Goal: Information Seeking & Learning: Learn about a topic

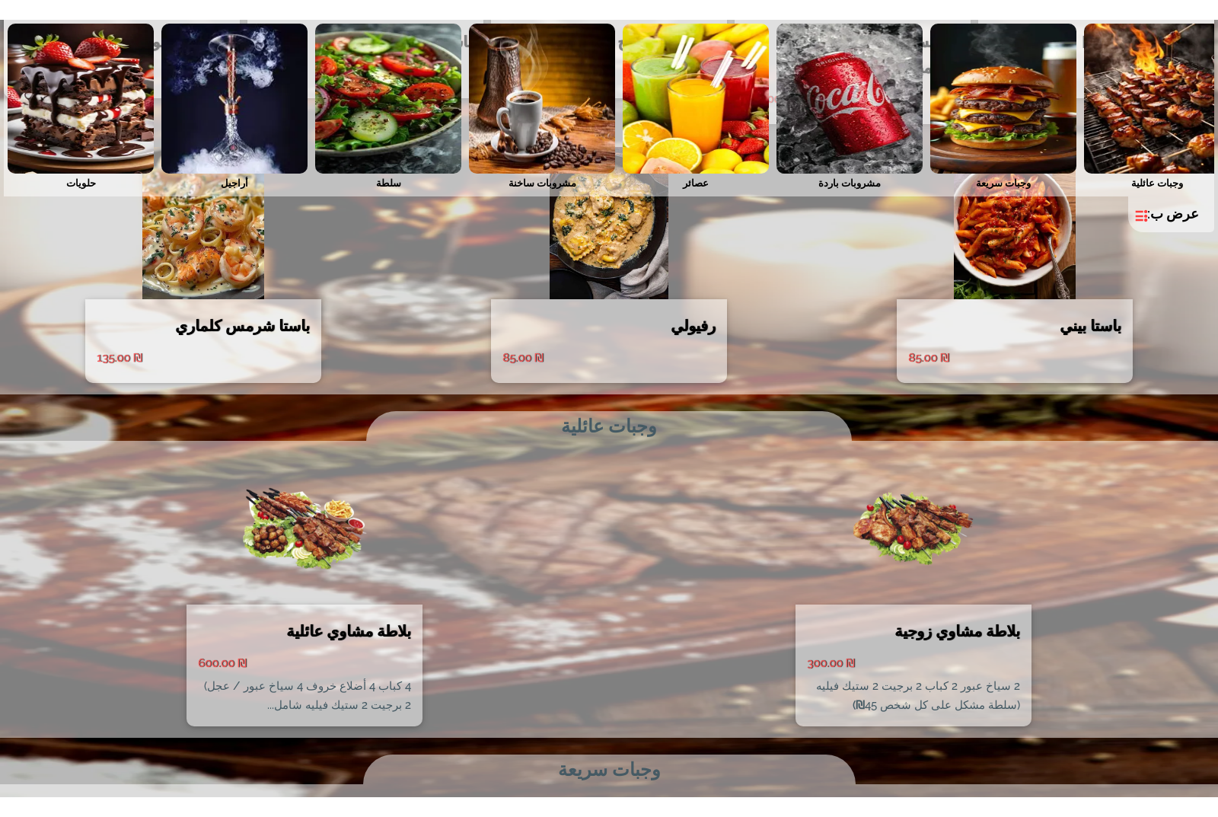
scroll to position [1674, 0]
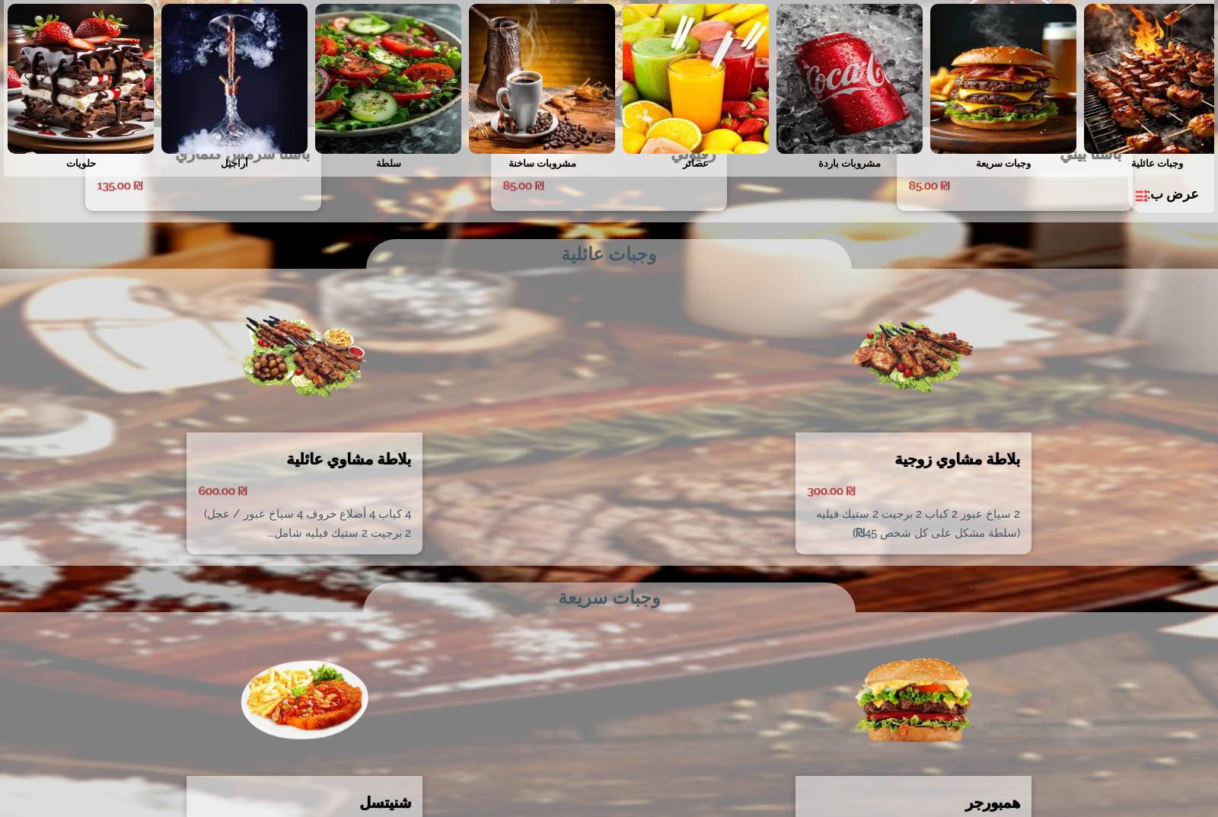
click at [702, 95] on img at bounding box center [696, 79] width 146 height 150
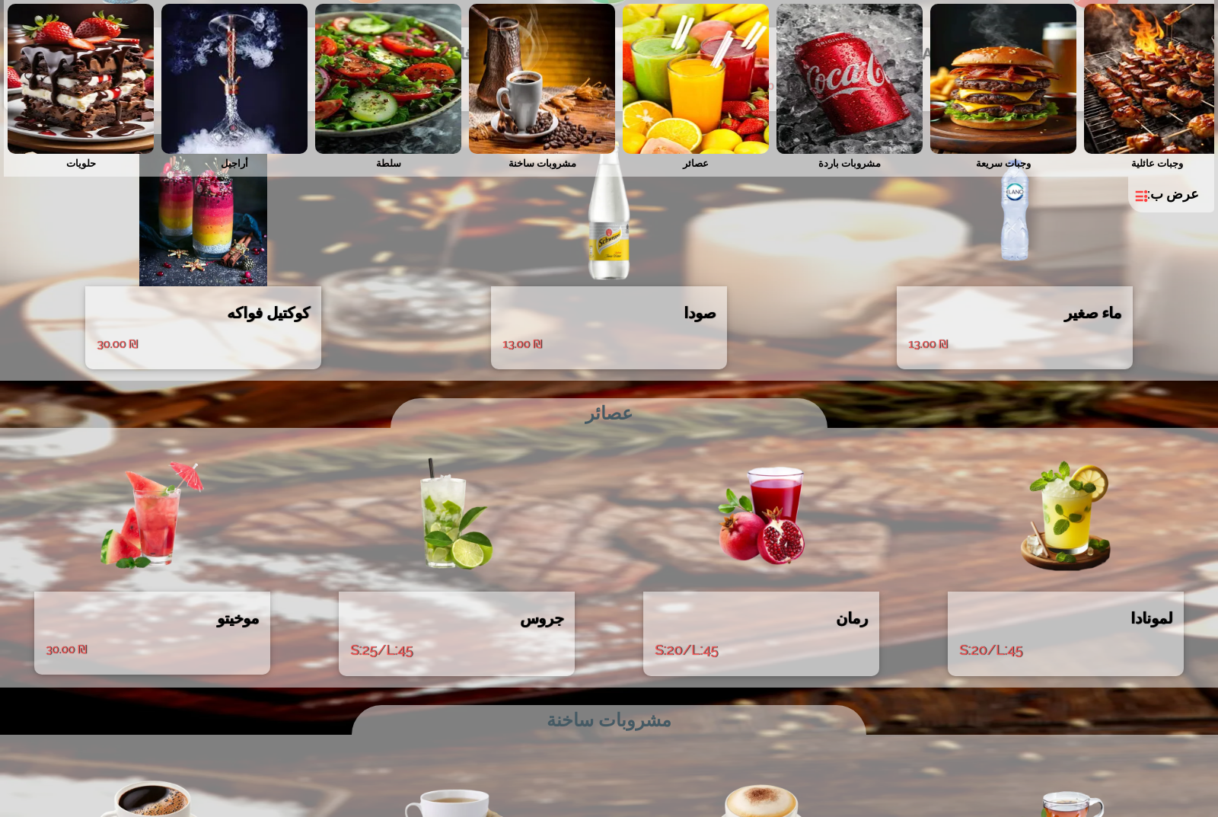
scroll to position [2762, 0]
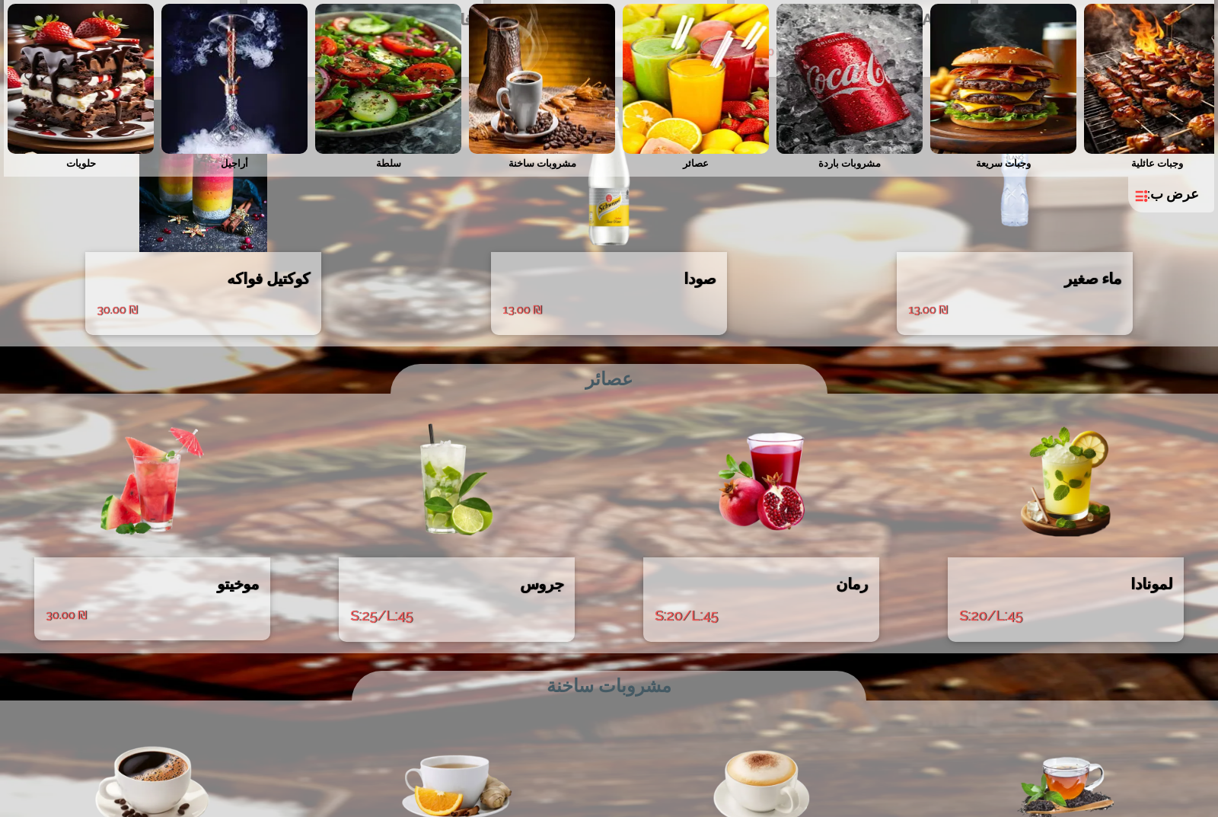
click at [1060, 463] on img at bounding box center [1066, 481] width 236 height 152
click at [549, 44] on img at bounding box center [542, 79] width 146 height 150
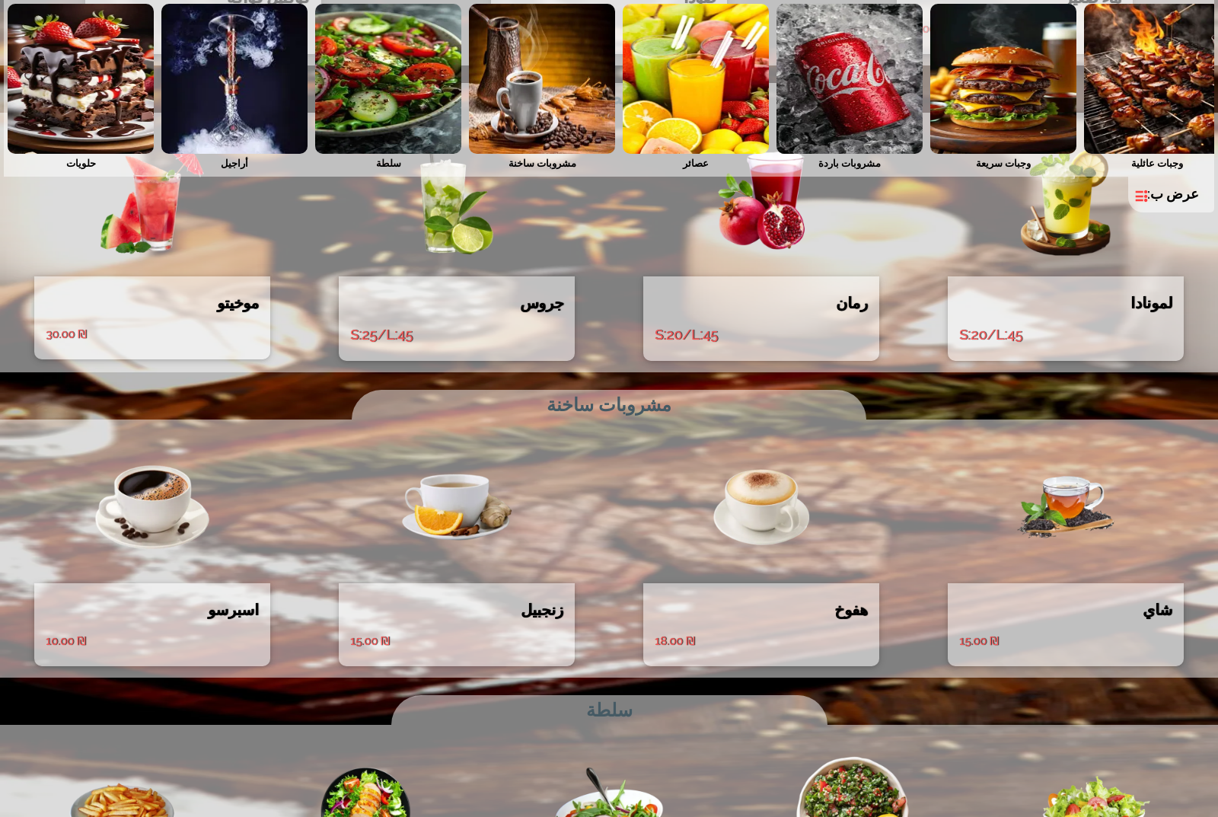
scroll to position [3069, 0]
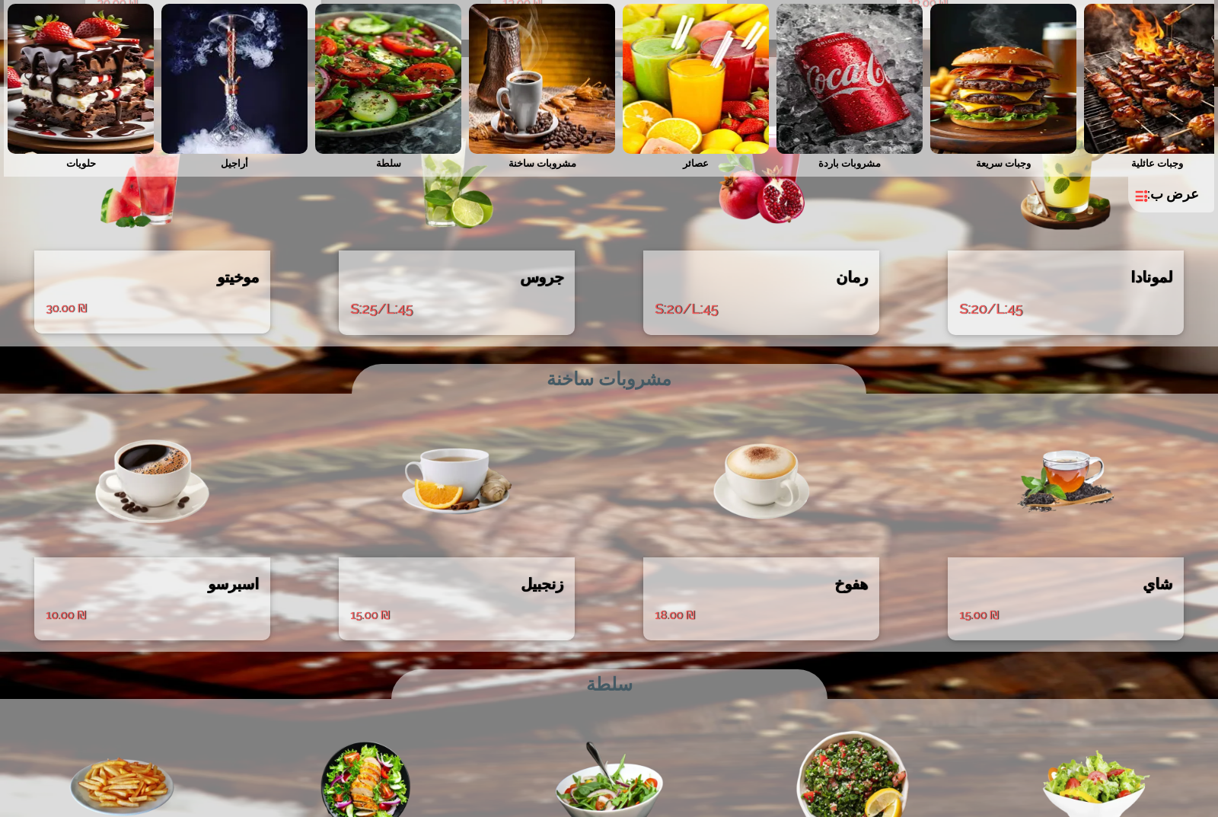
click at [424, 66] on img at bounding box center [388, 79] width 146 height 150
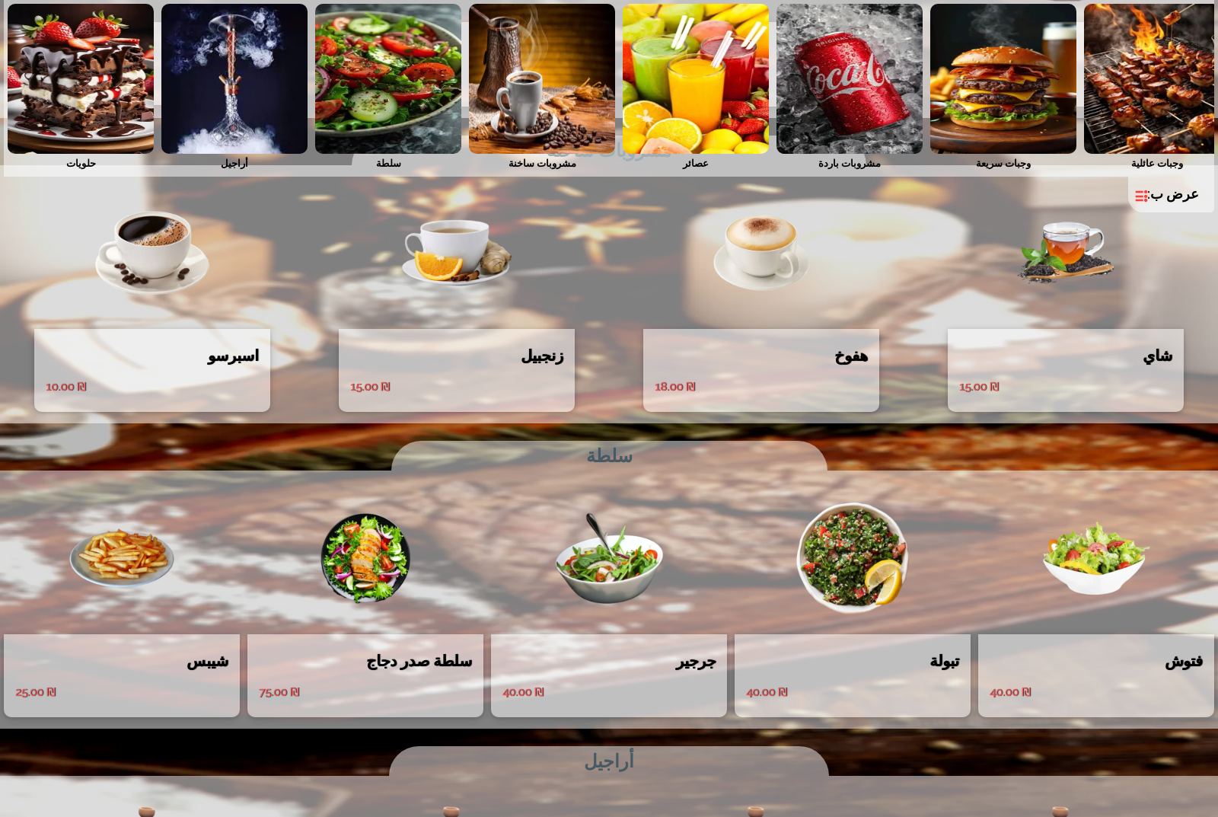
scroll to position [3298, 0]
click at [1110, 504] on img at bounding box center [1096, 557] width 236 height 152
click at [85, 72] on img at bounding box center [81, 79] width 146 height 150
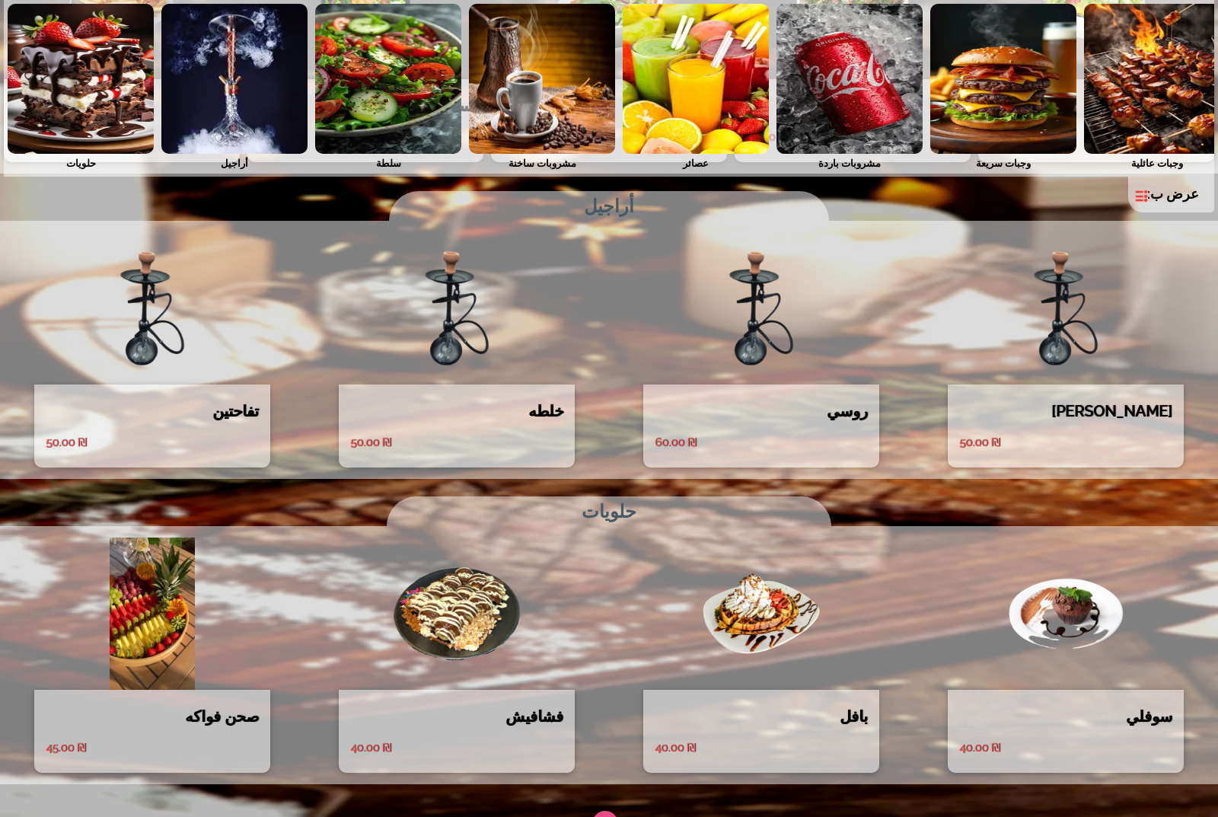
scroll to position [3885, 0]
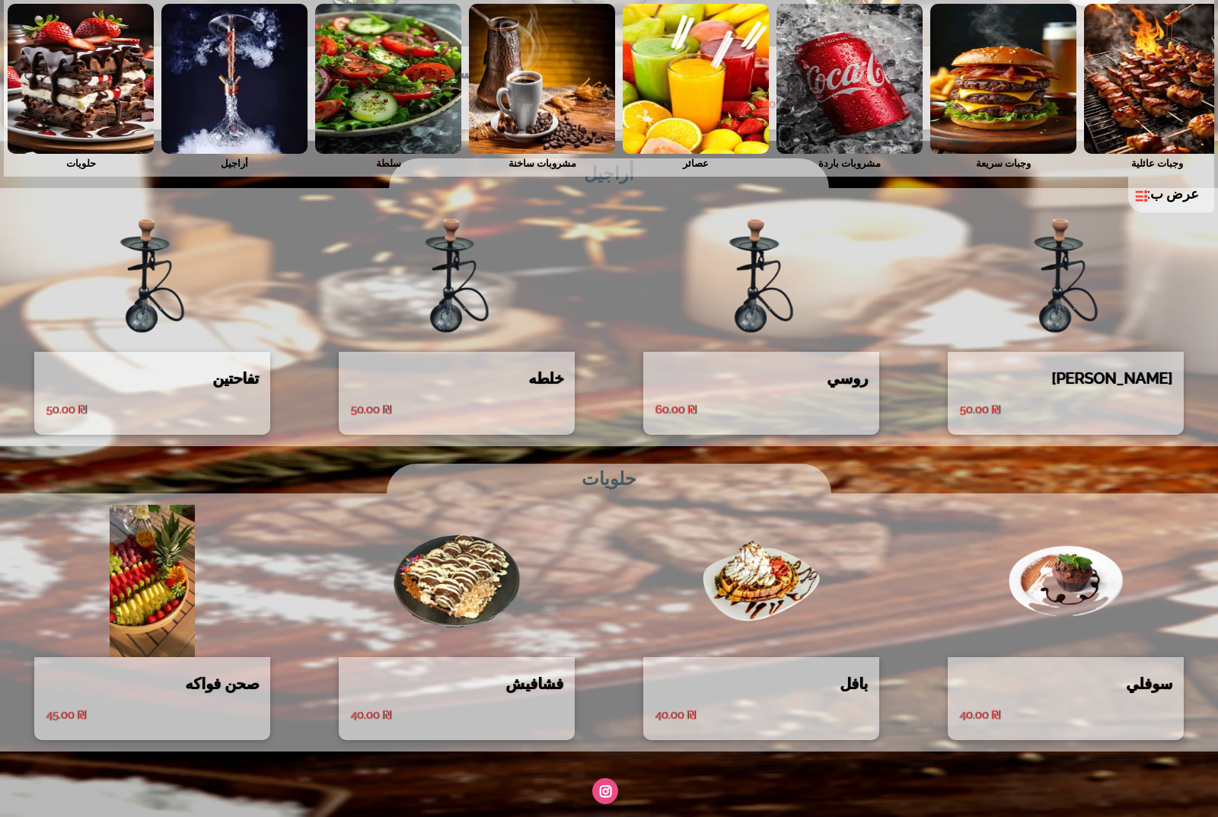
click at [483, 571] on img at bounding box center [457, 581] width 236 height 152
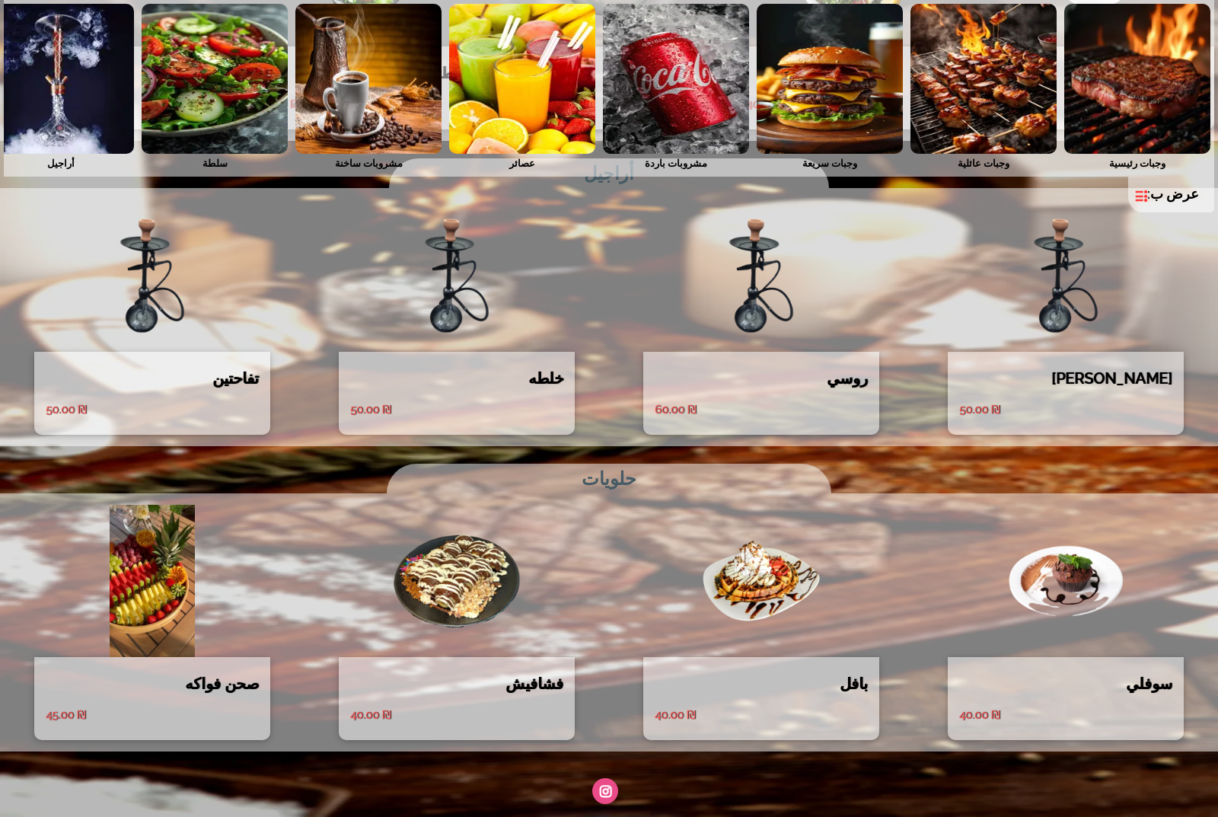
click at [1098, 71] on img at bounding box center [1137, 79] width 146 height 150
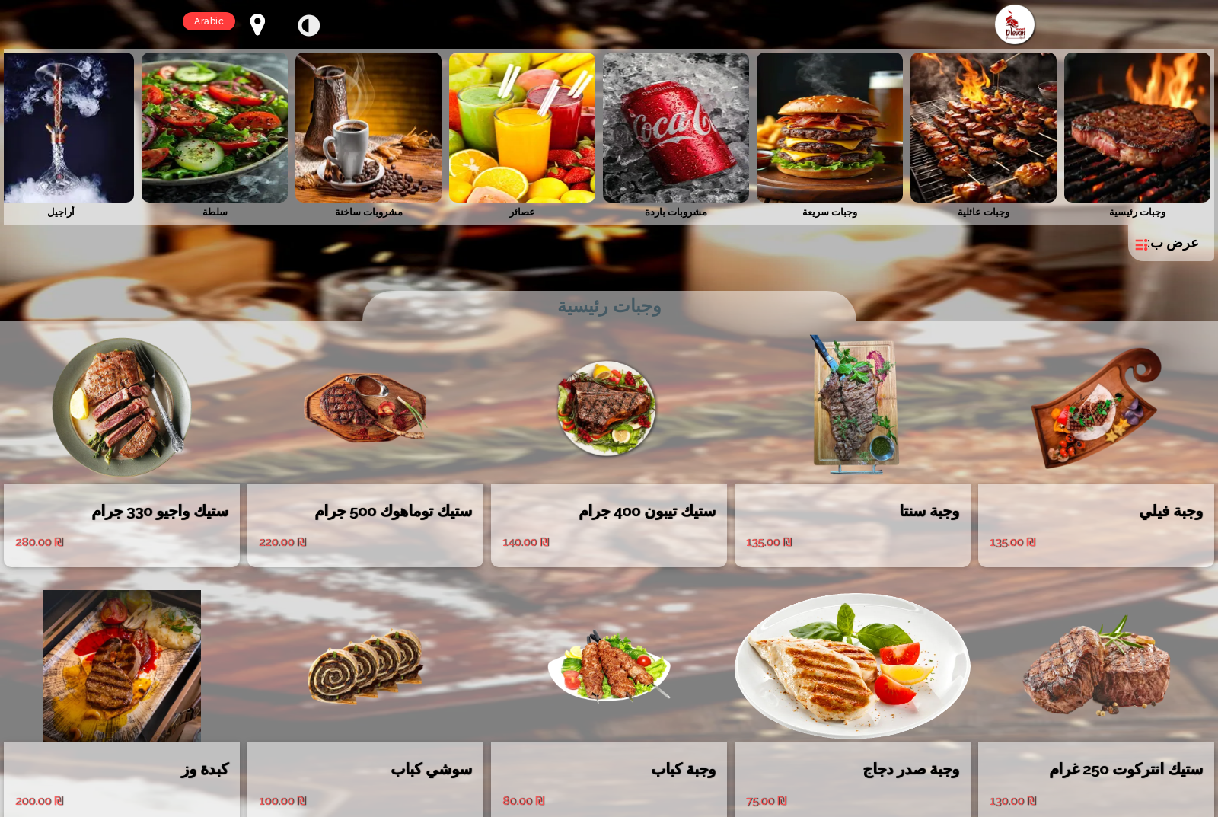
click at [989, 81] on img at bounding box center [983, 128] width 146 height 150
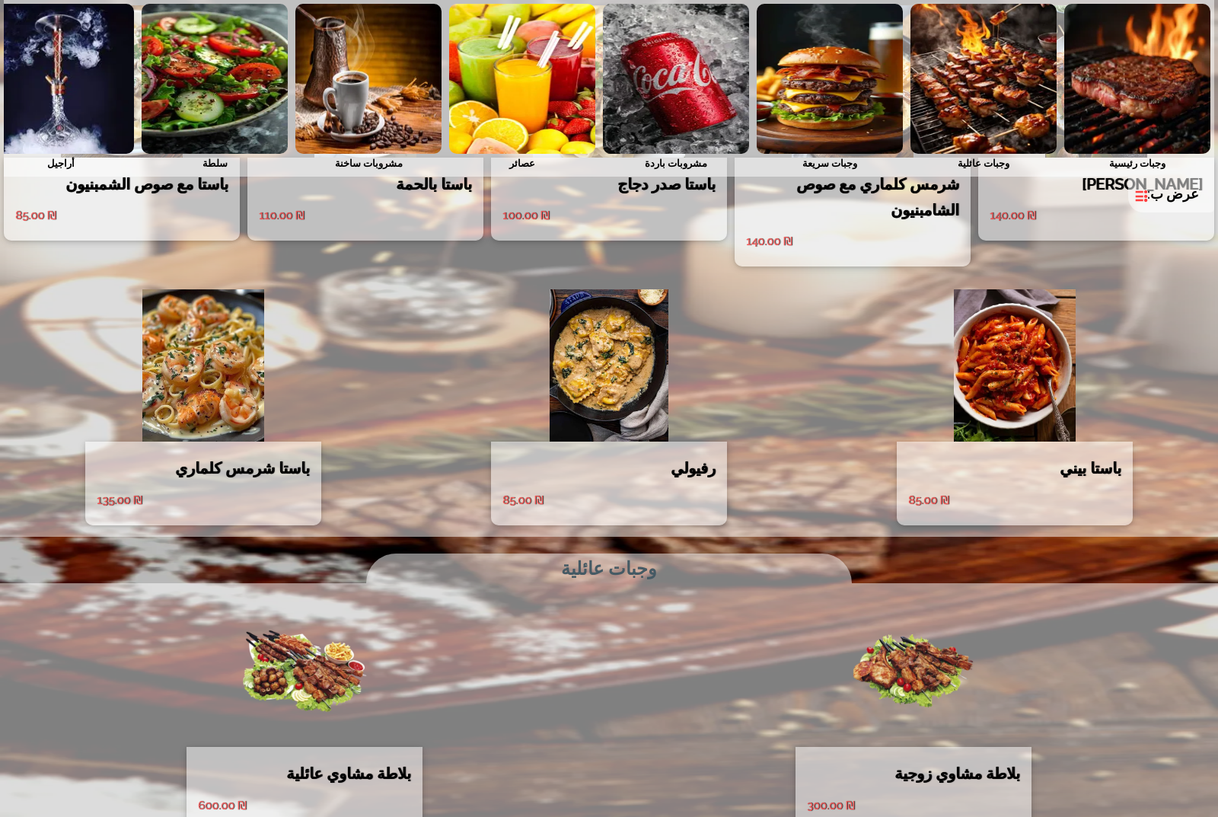
scroll to position [1474, 0]
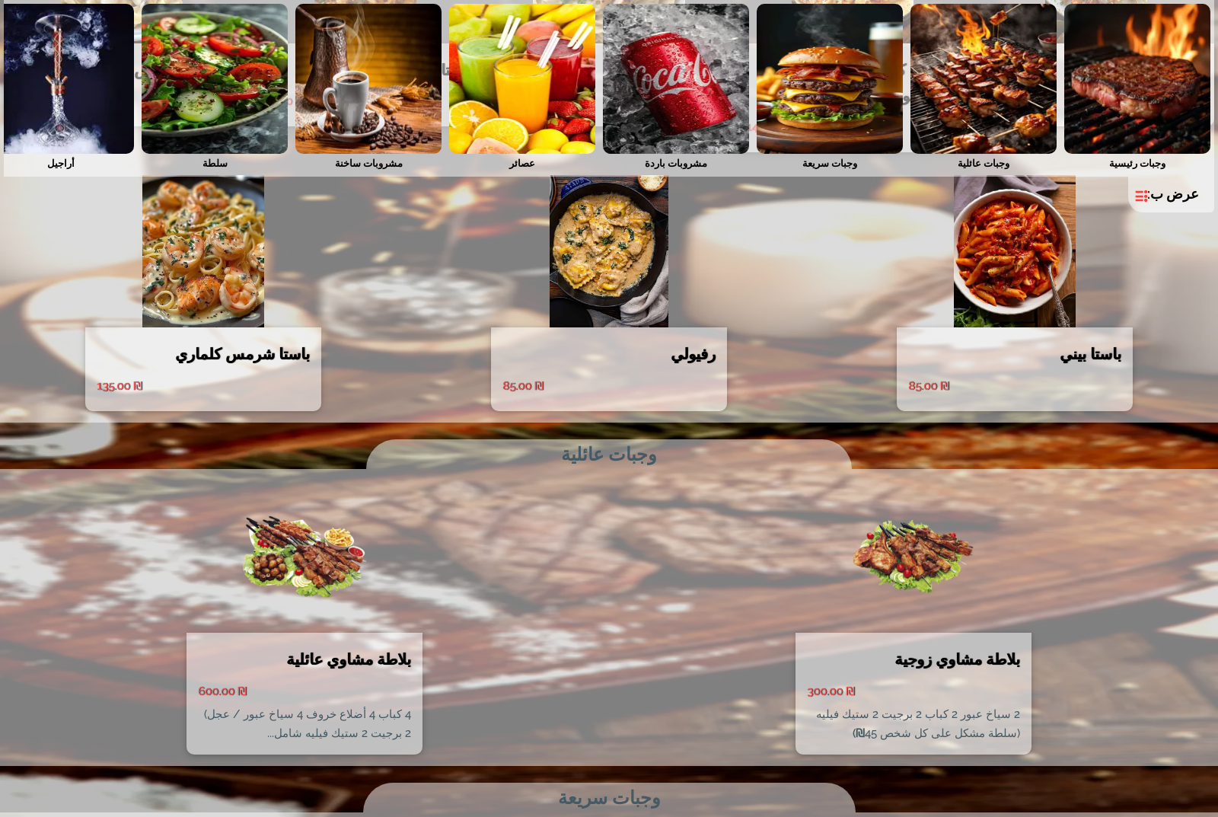
drag, startPoint x: 1124, startPoint y: 110, endPoint x: 1110, endPoint y: 110, distance: 14.5
click at [1124, 110] on img at bounding box center [1137, 79] width 146 height 150
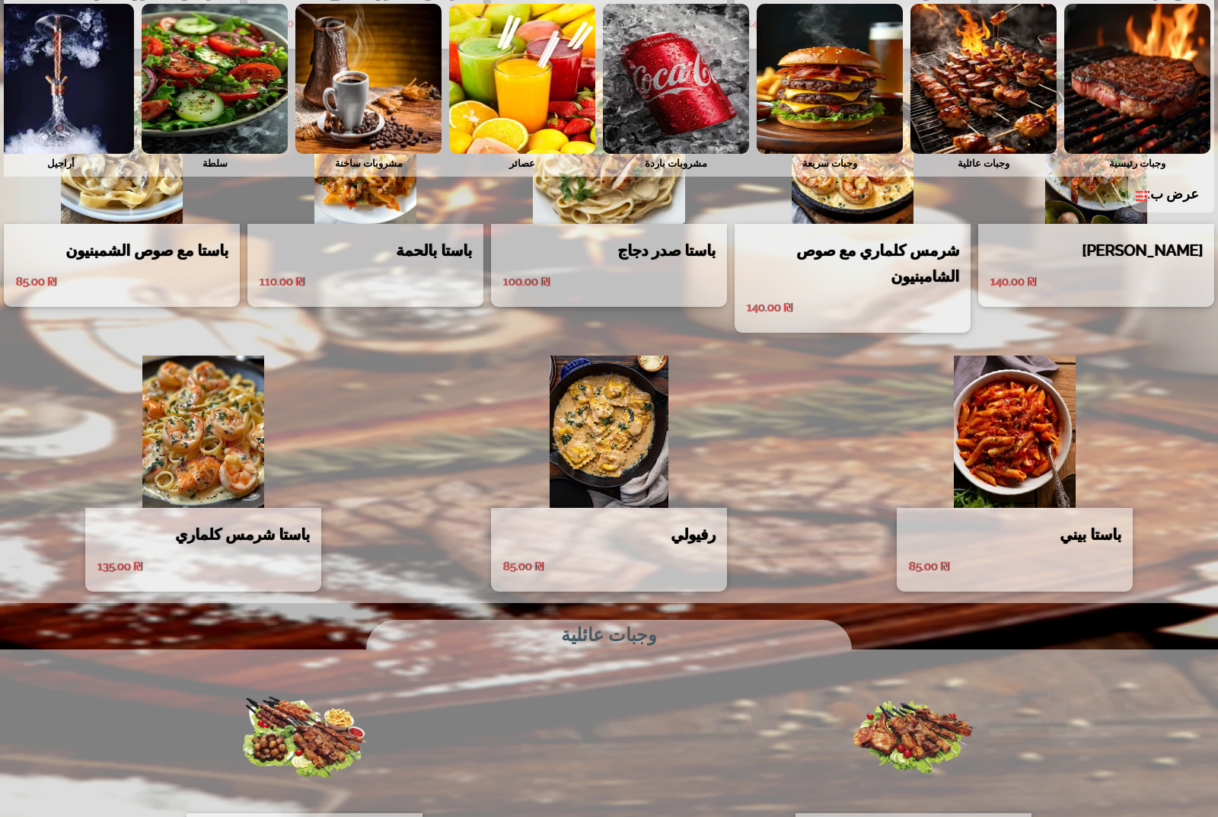
scroll to position [1370, 0]
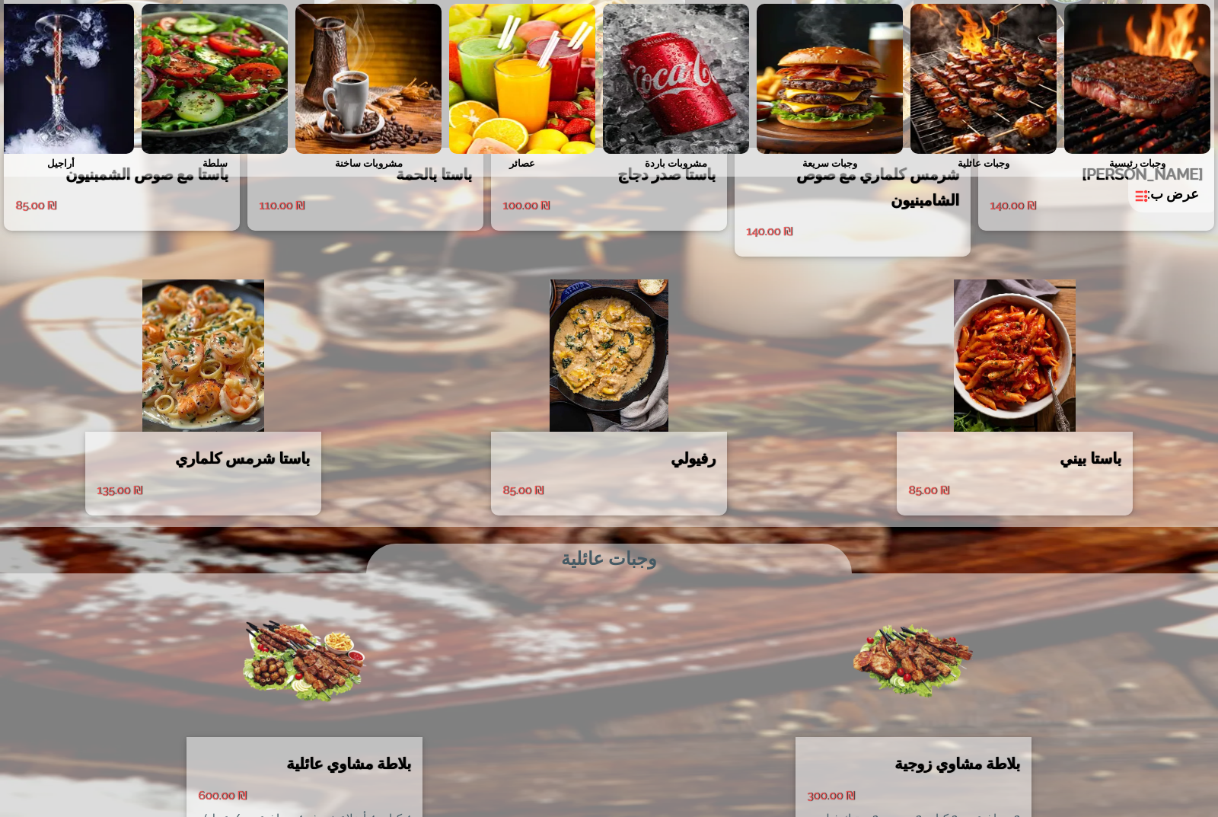
click at [964, 92] on img at bounding box center [983, 79] width 146 height 150
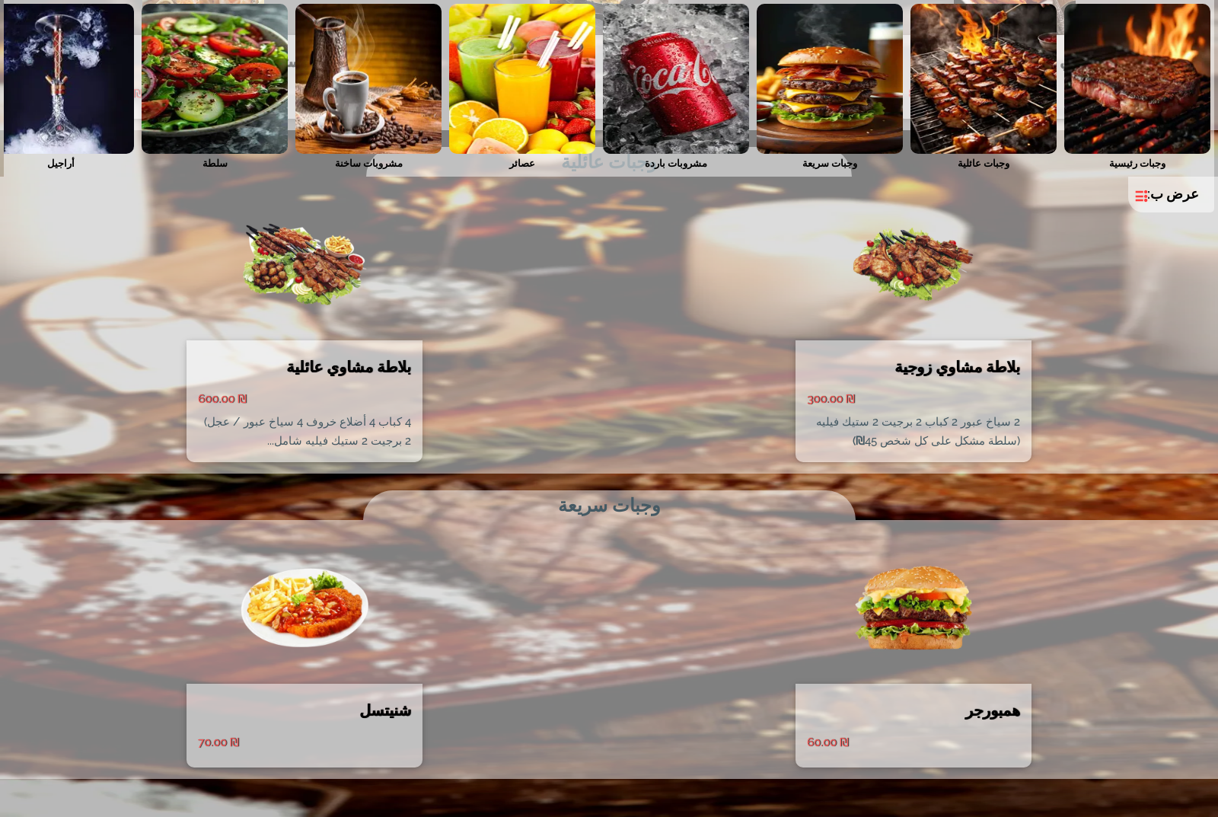
scroll to position [1855, 0]
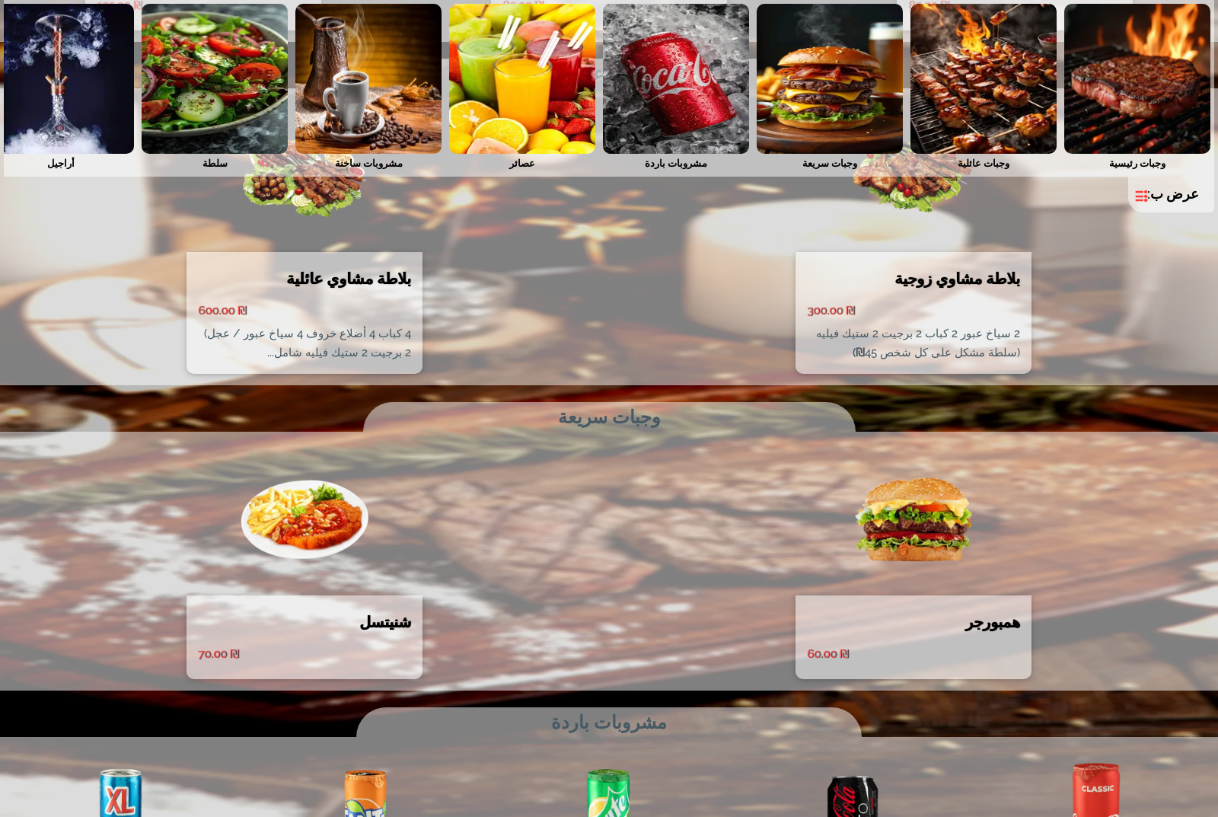
click at [1137, 104] on img at bounding box center [1137, 79] width 146 height 150
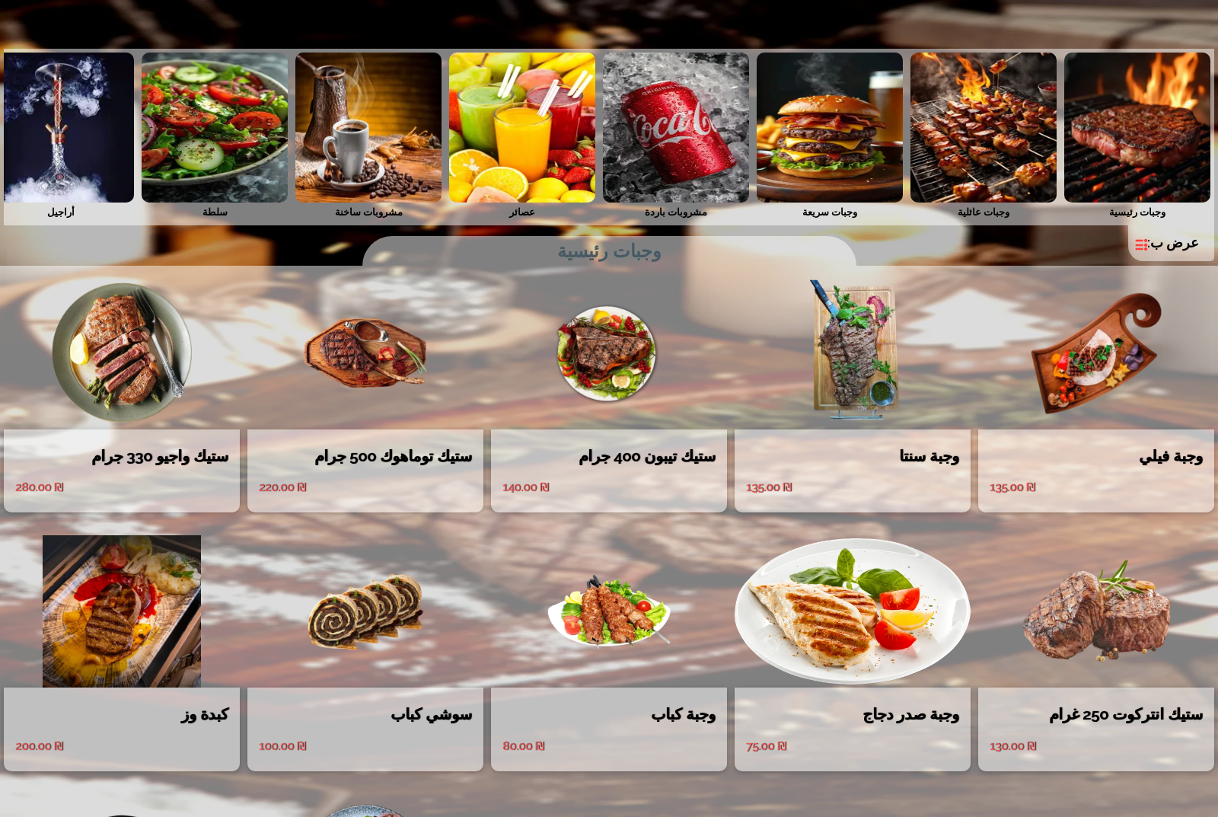
scroll to position [0, 0]
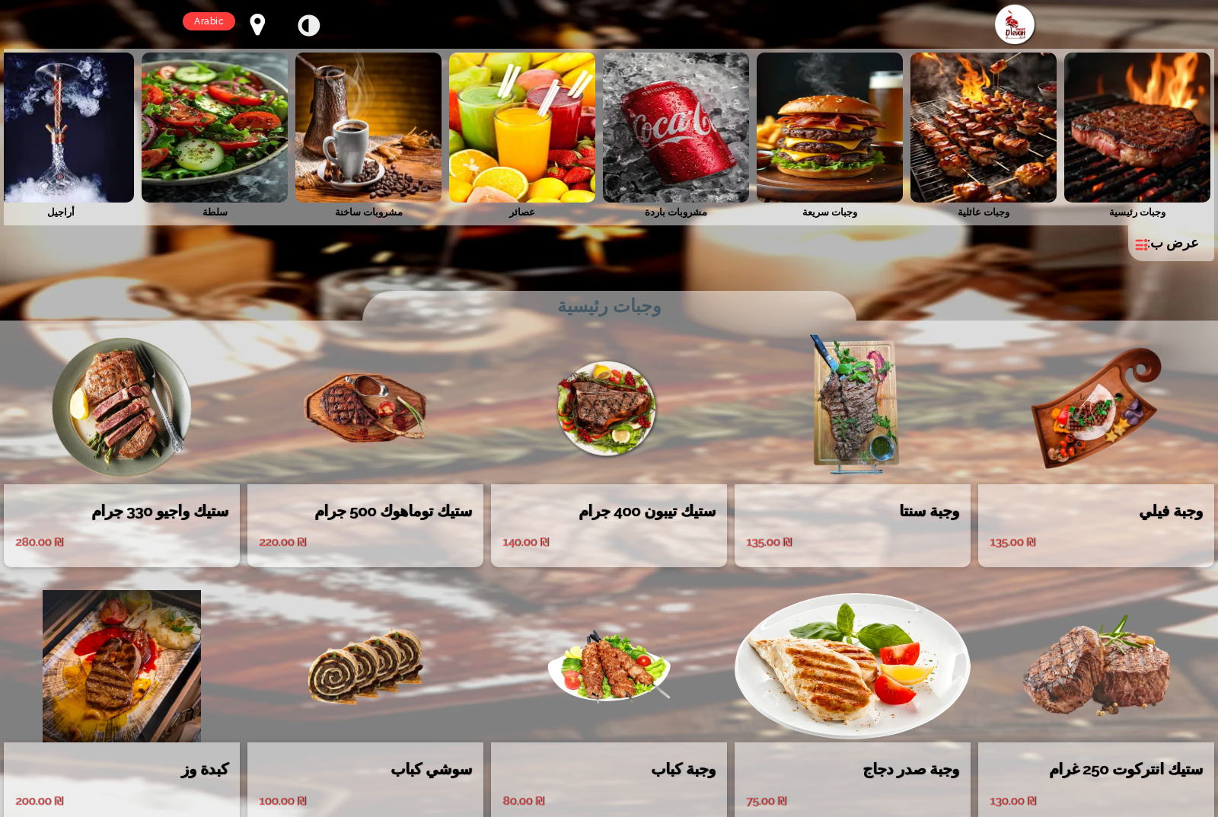
click at [1095, 403] on img at bounding box center [1096, 408] width 236 height 152
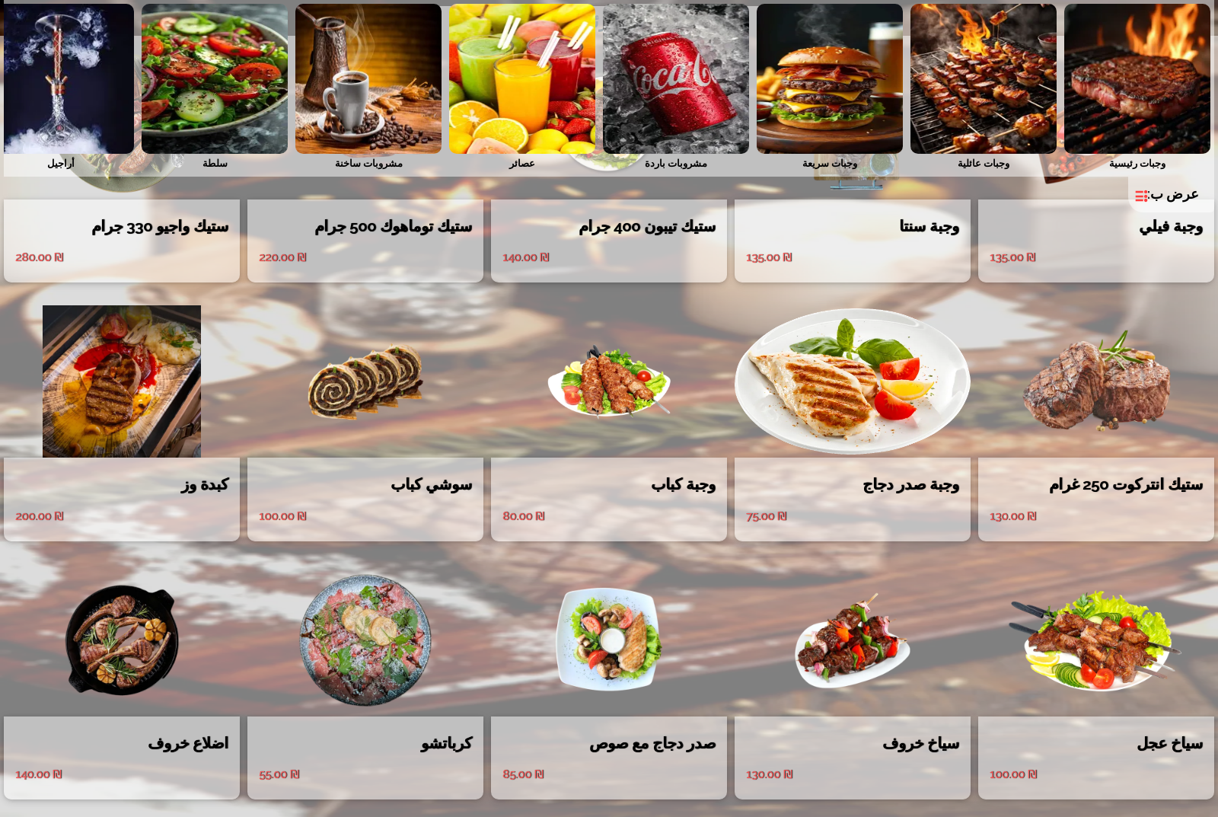
scroll to position [304, 0]
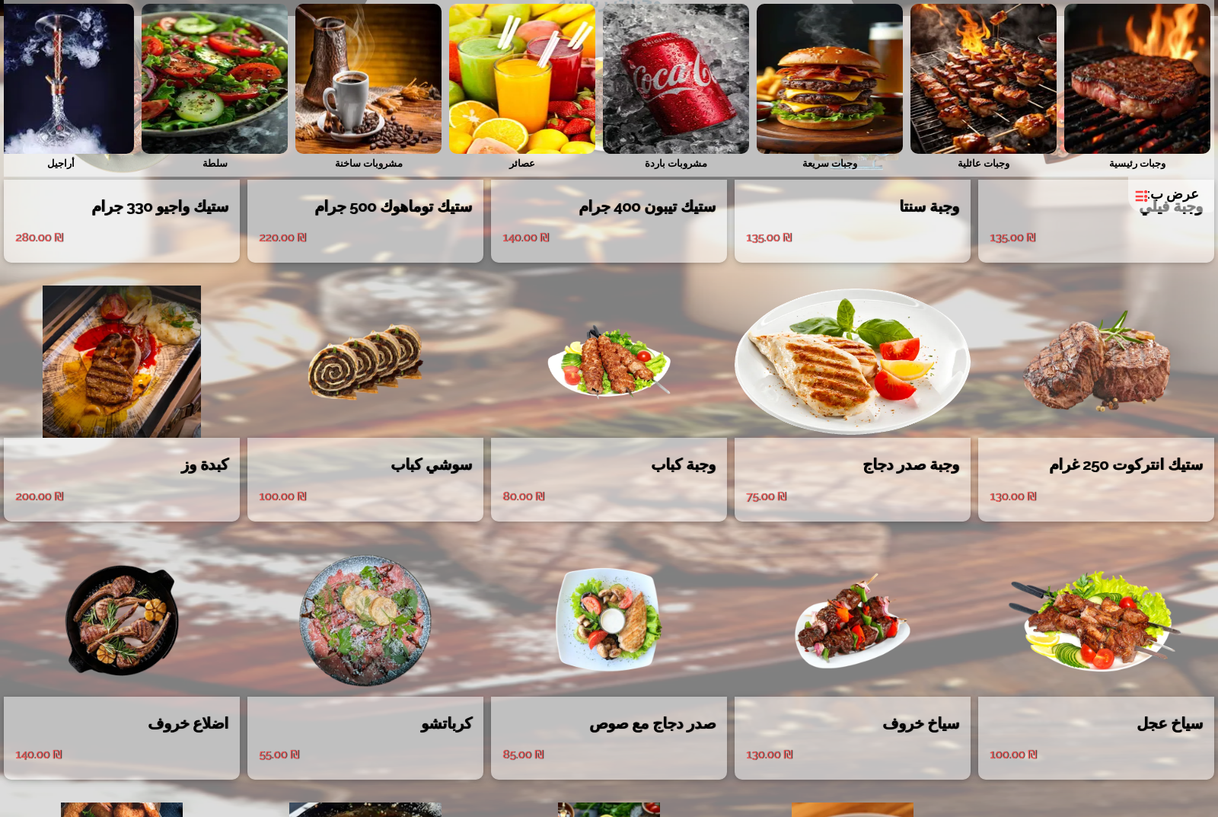
click at [1060, 411] on img at bounding box center [1096, 361] width 236 height 152
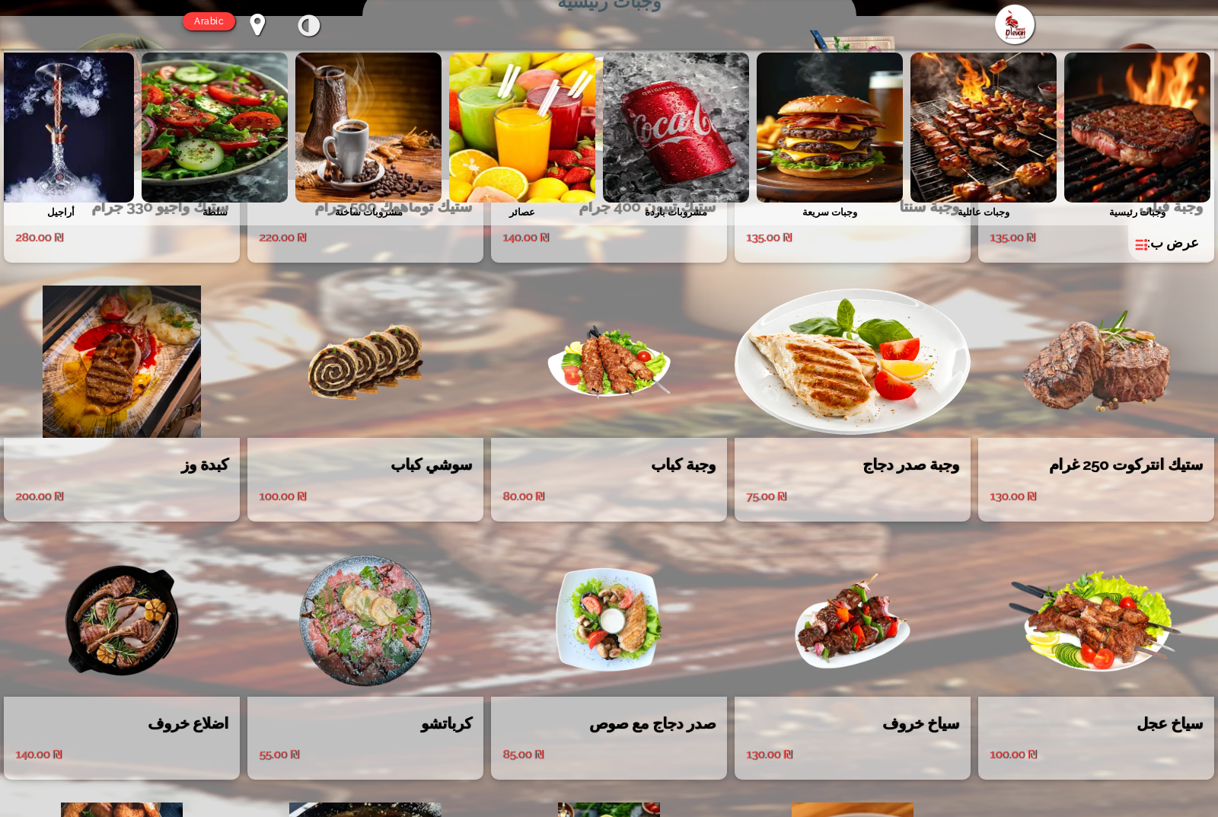
scroll to position [0, 0]
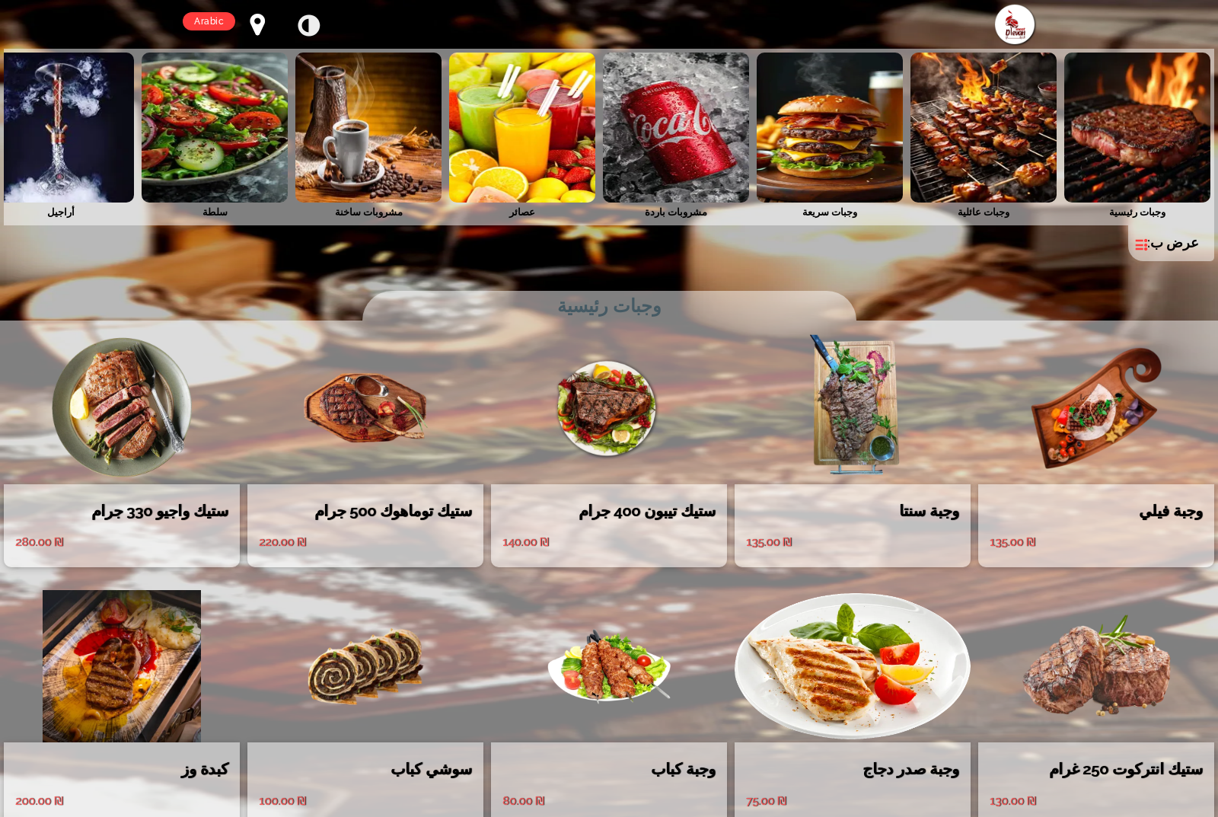
click at [391, 441] on img at bounding box center [365, 408] width 236 height 152
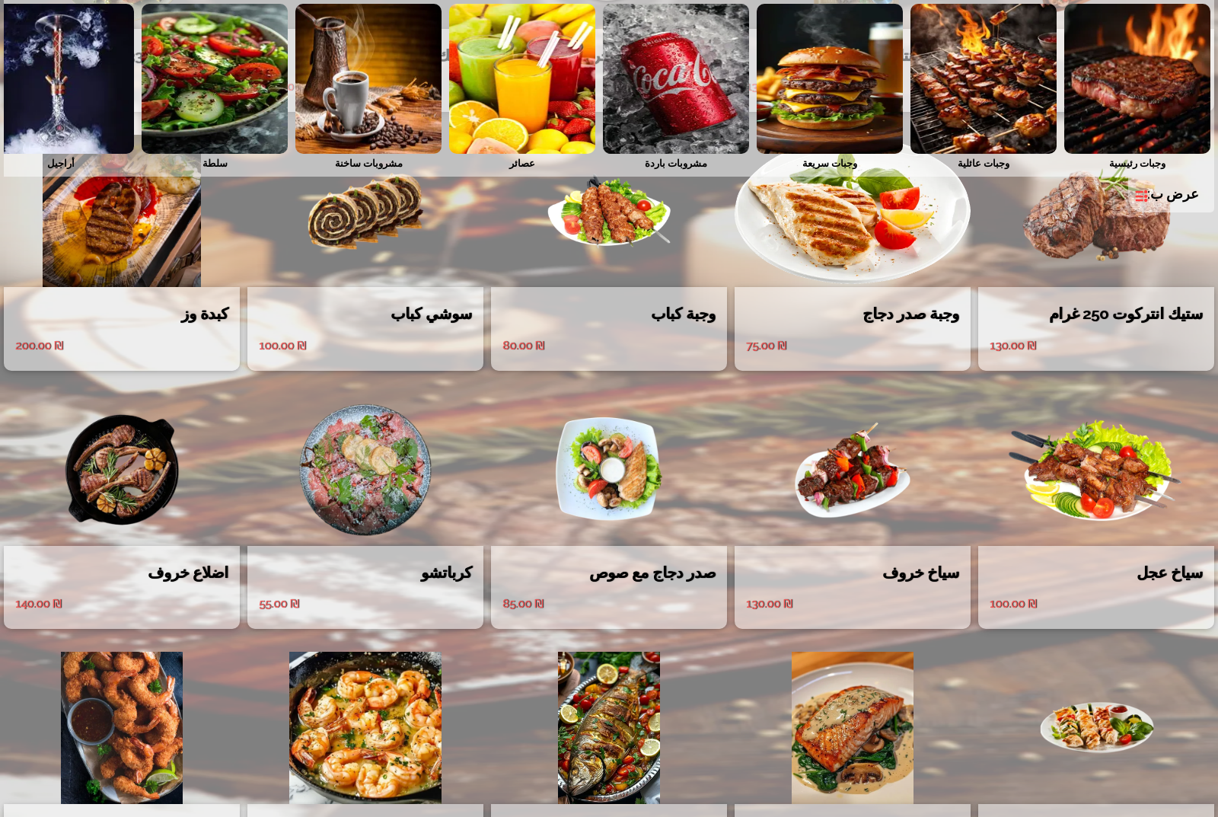
scroll to position [457, 0]
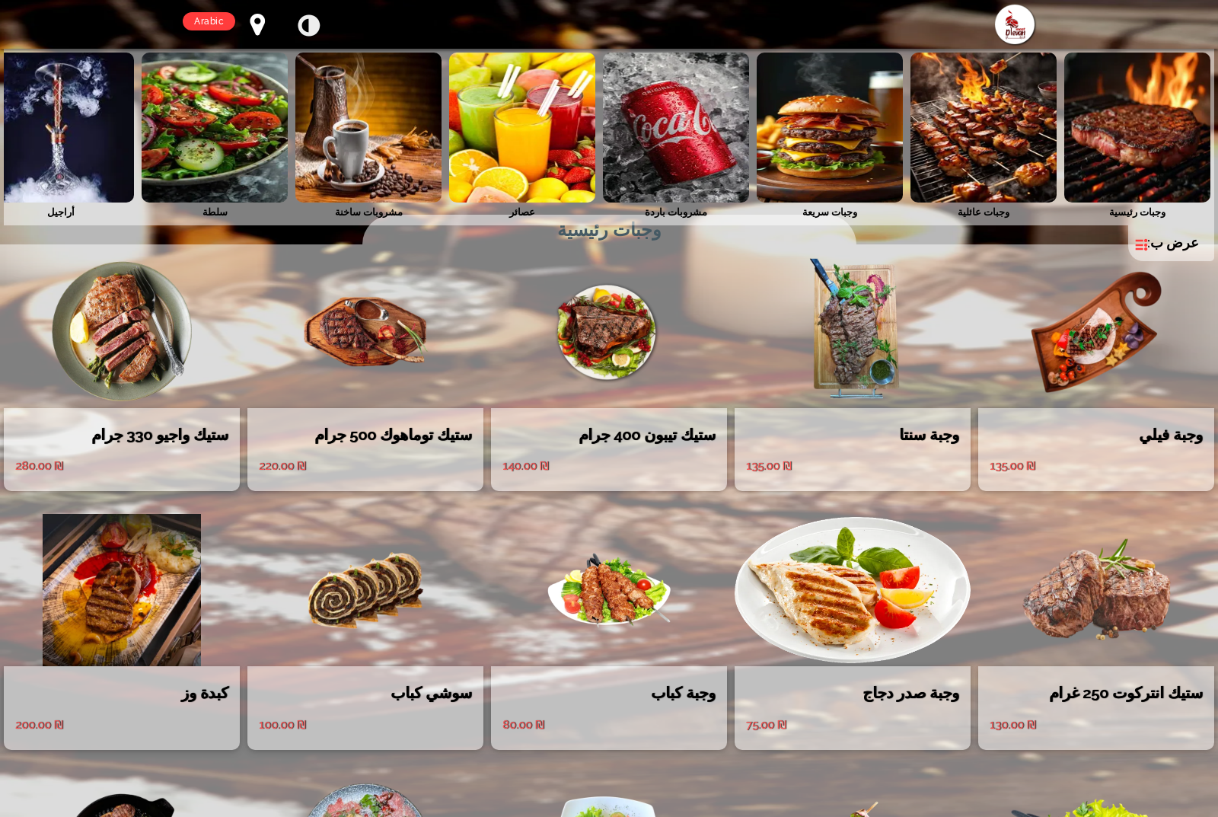
click at [1069, 116] on img at bounding box center [1137, 128] width 146 height 150
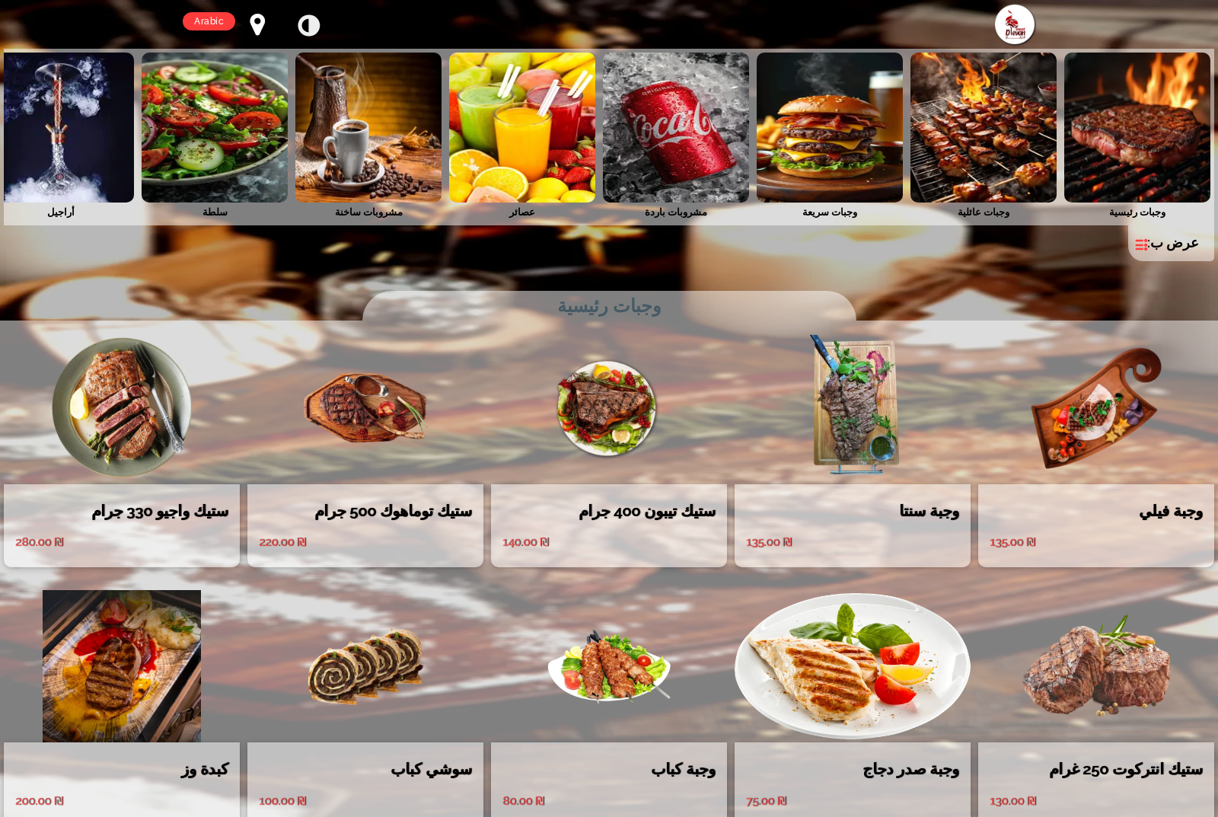
scroll to position [76, 0]
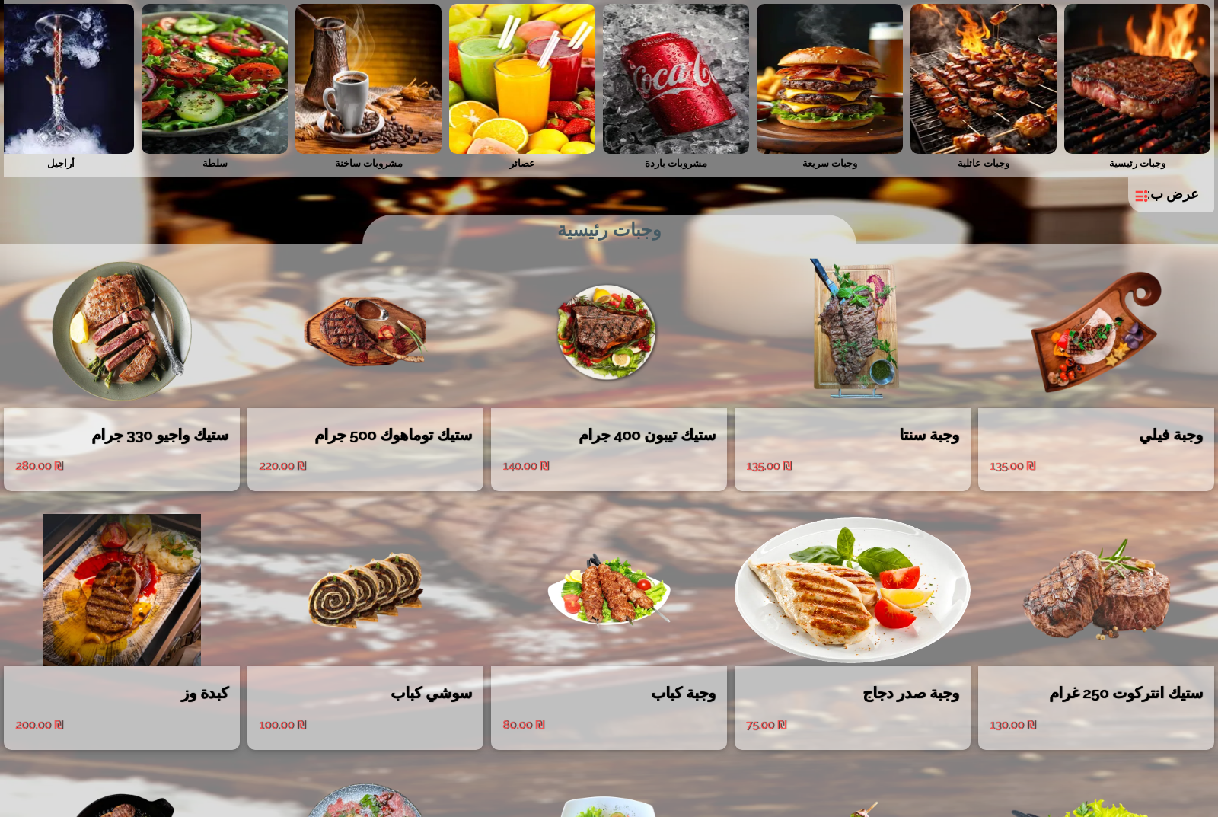
click at [878, 629] on img at bounding box center [852, 590] width 236 height 152
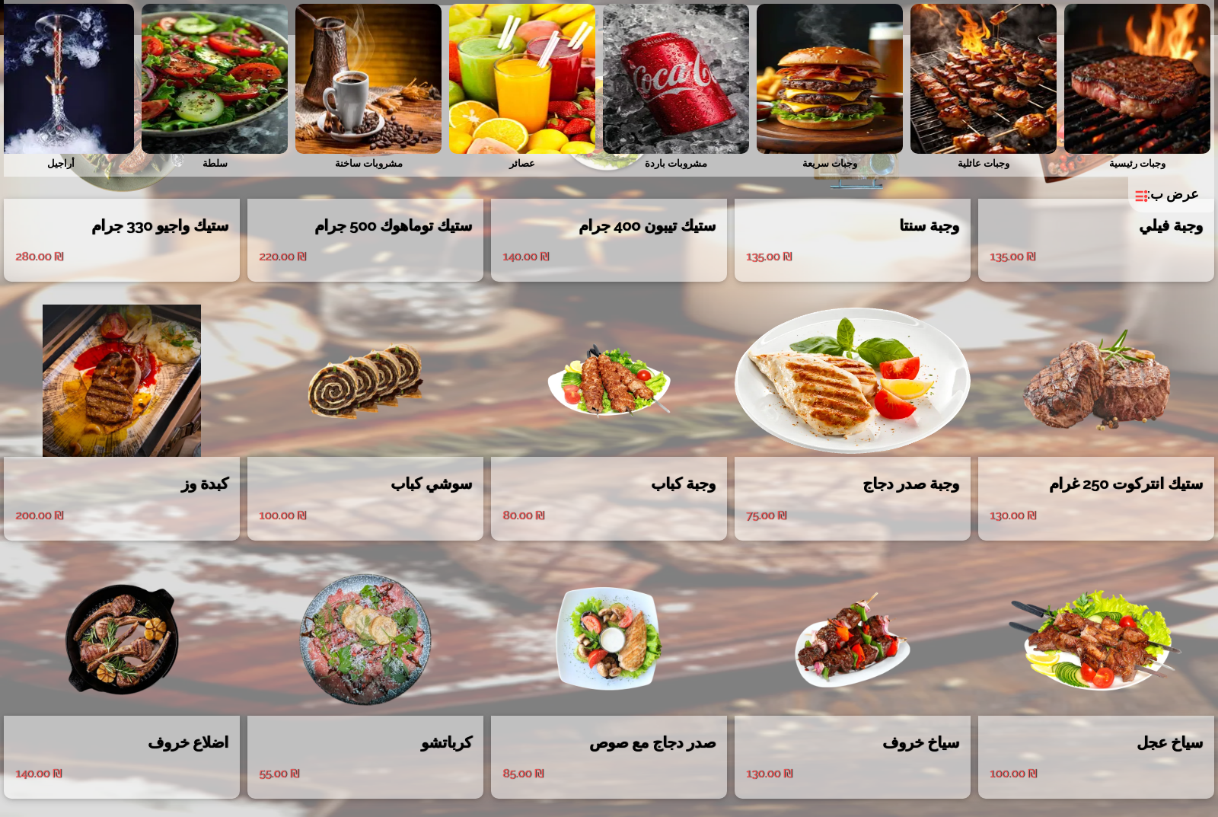
scroll to position [304, 0]
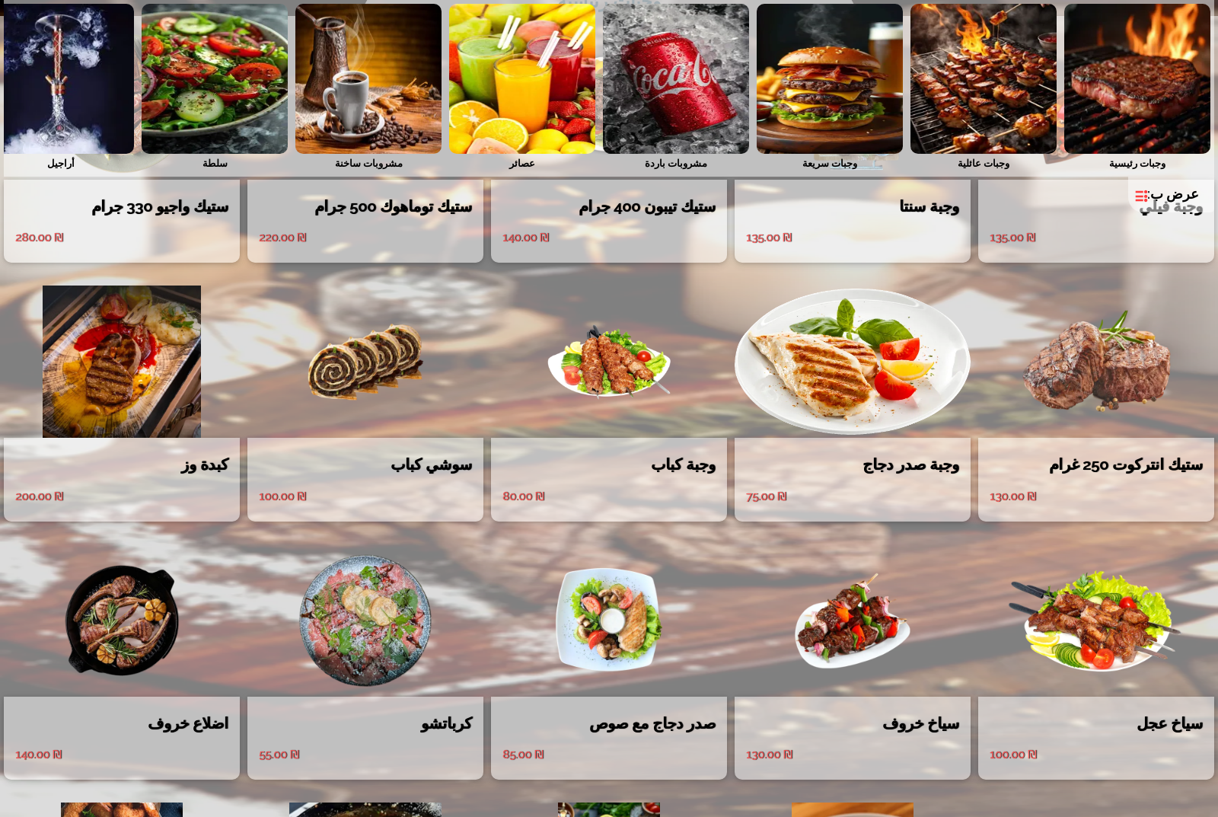
click at [118, 596] on img at bounding box center [122, 620] width 236 height 152
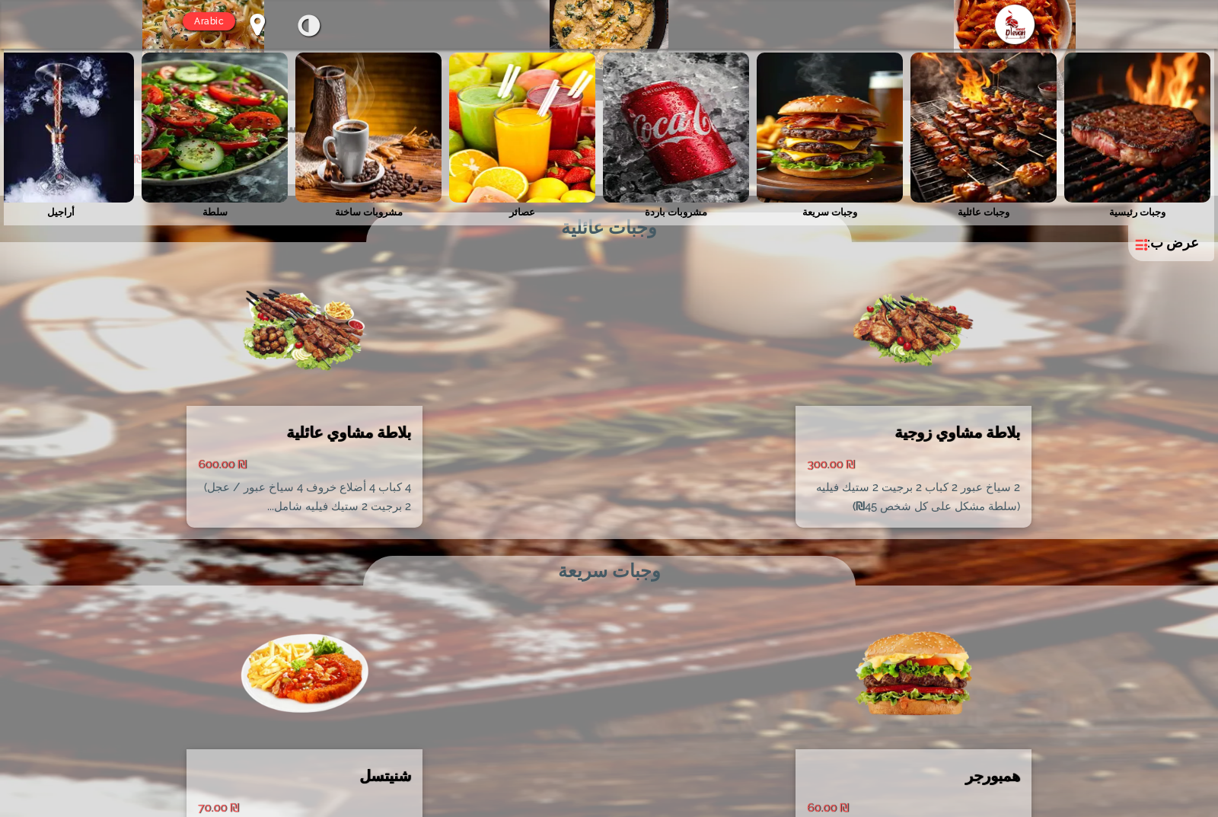
scroll to position [1674, 0]
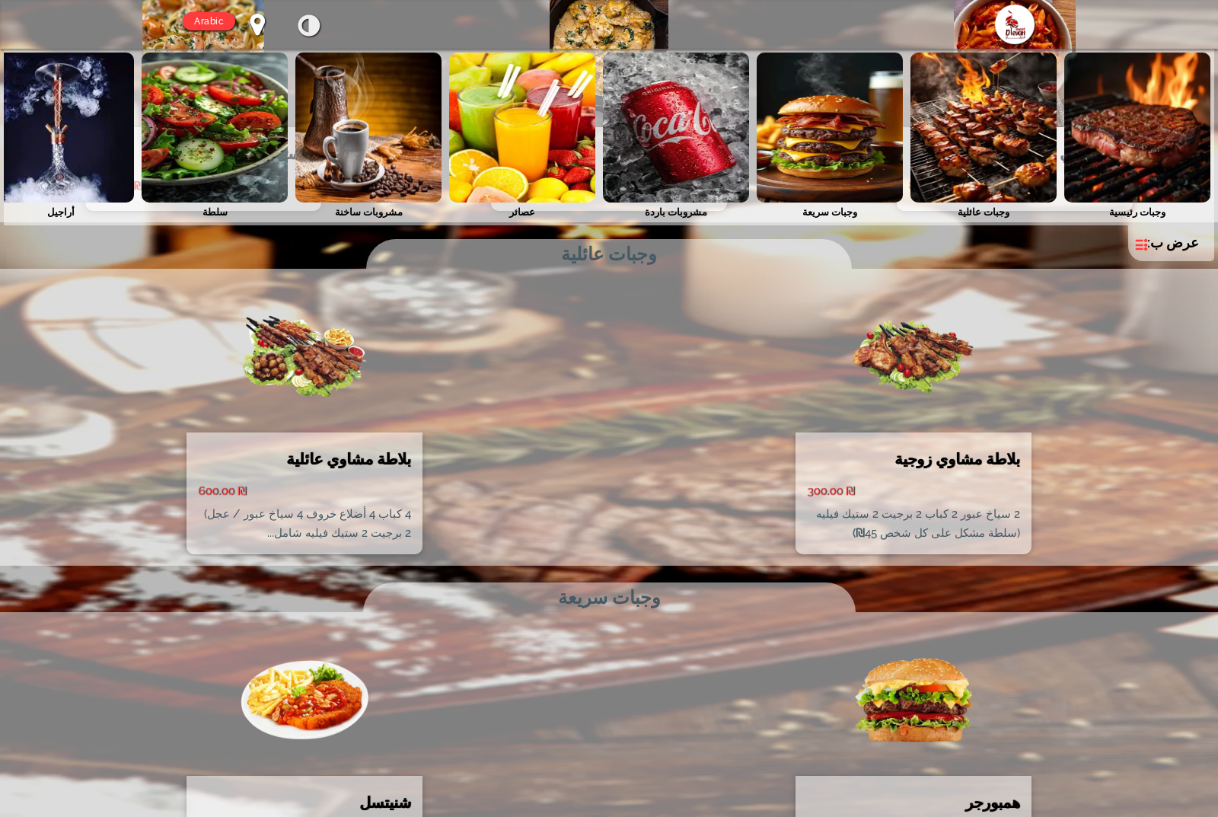
click at [908, 327] on img at bounding box center [913, 356] width 236 height 152
click at [352, 355] on img at bounding box center [304, 356] width 236 height 152
click at [883, 349] on img at bounding box center [913, 356] width 236 height 152
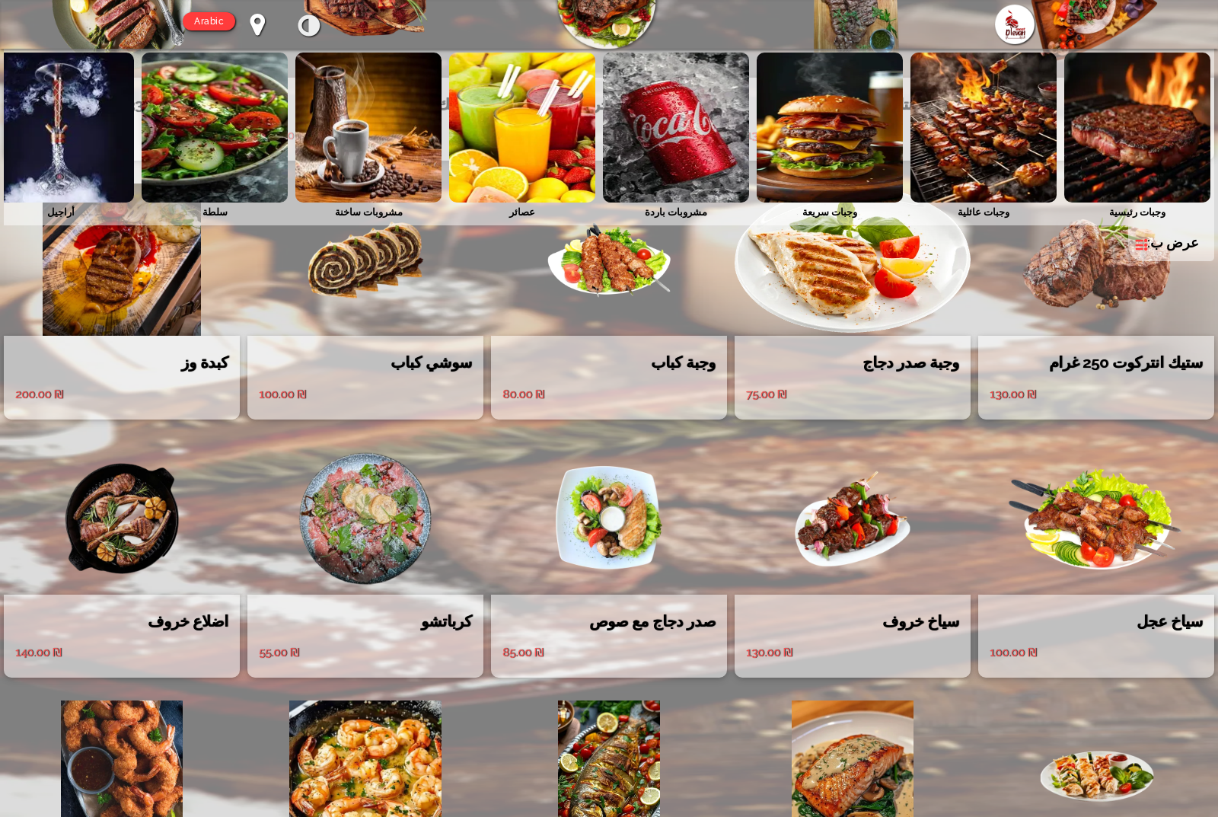
scroll to position [381, 0]
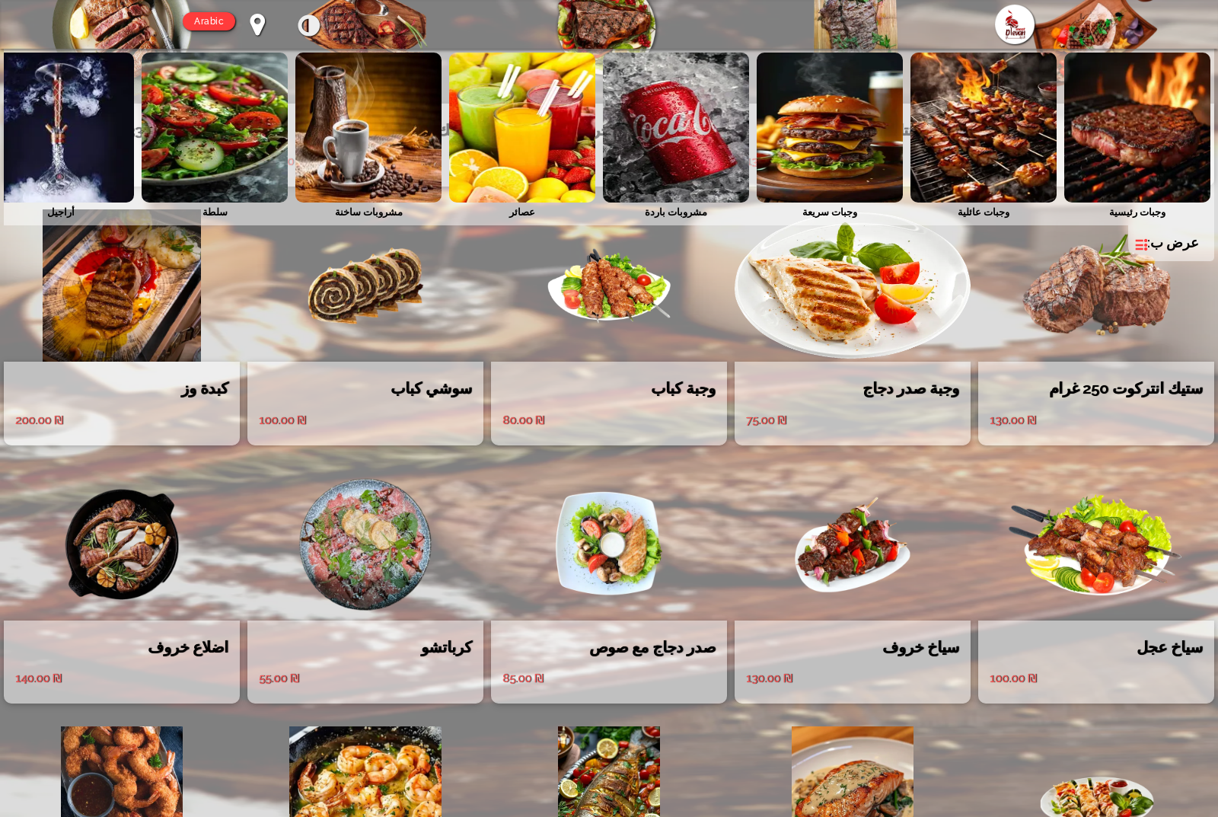
click at [1106, 111] on img at bounding box center [1137, 128] width 146 height 150
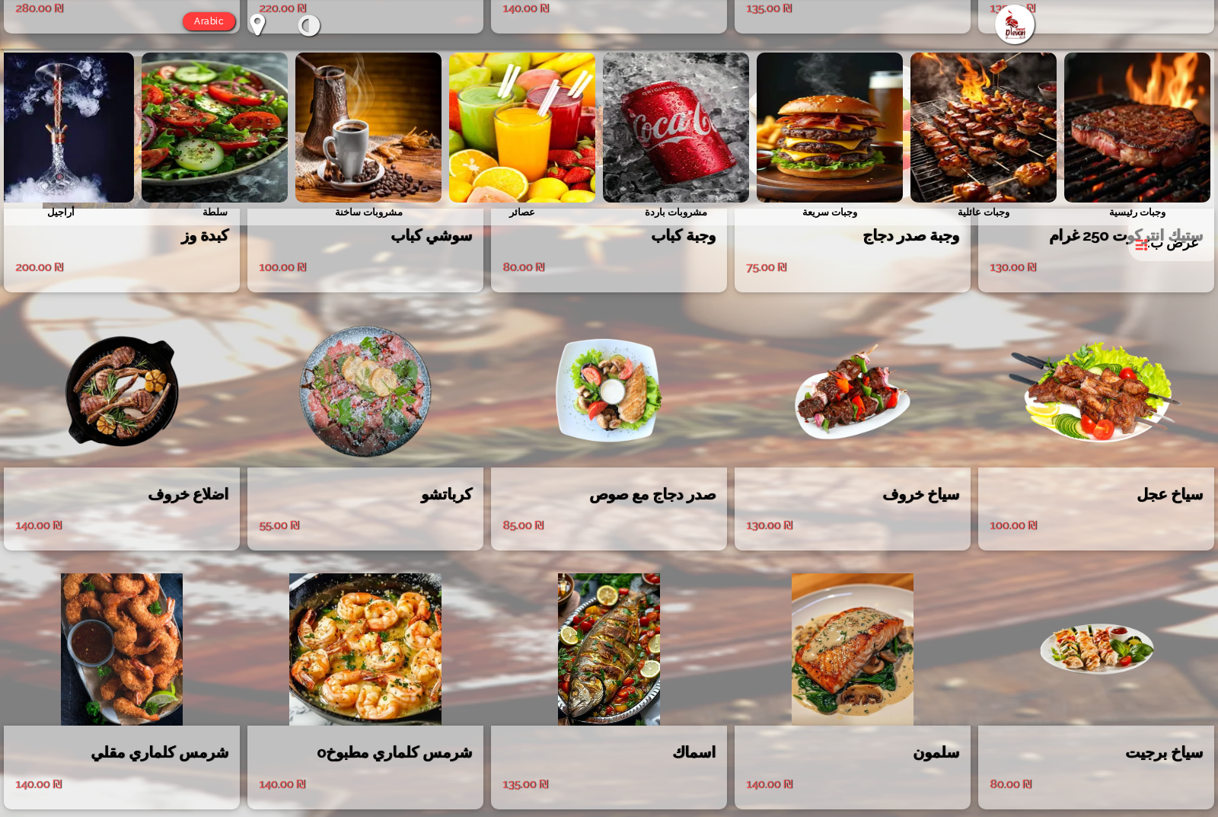
scroll to position [533, 0]
click at [625, 655] on img at bounding box center [609, 650] width 236 height 152
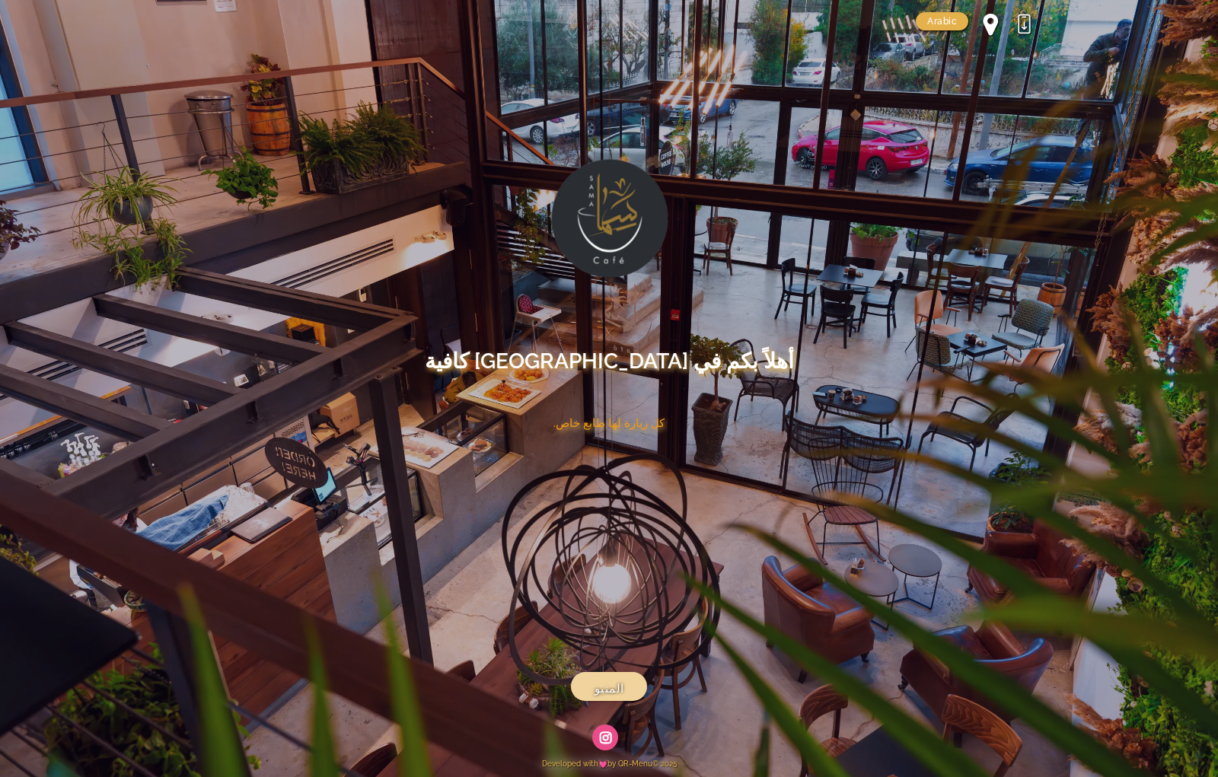
click at [629, 696] on link "المنيو" at bounding box center [609, 686] width 76 height 29
click at [601, 698] on span "المنيو" at bounding box center [609, 689] width 30 height 19
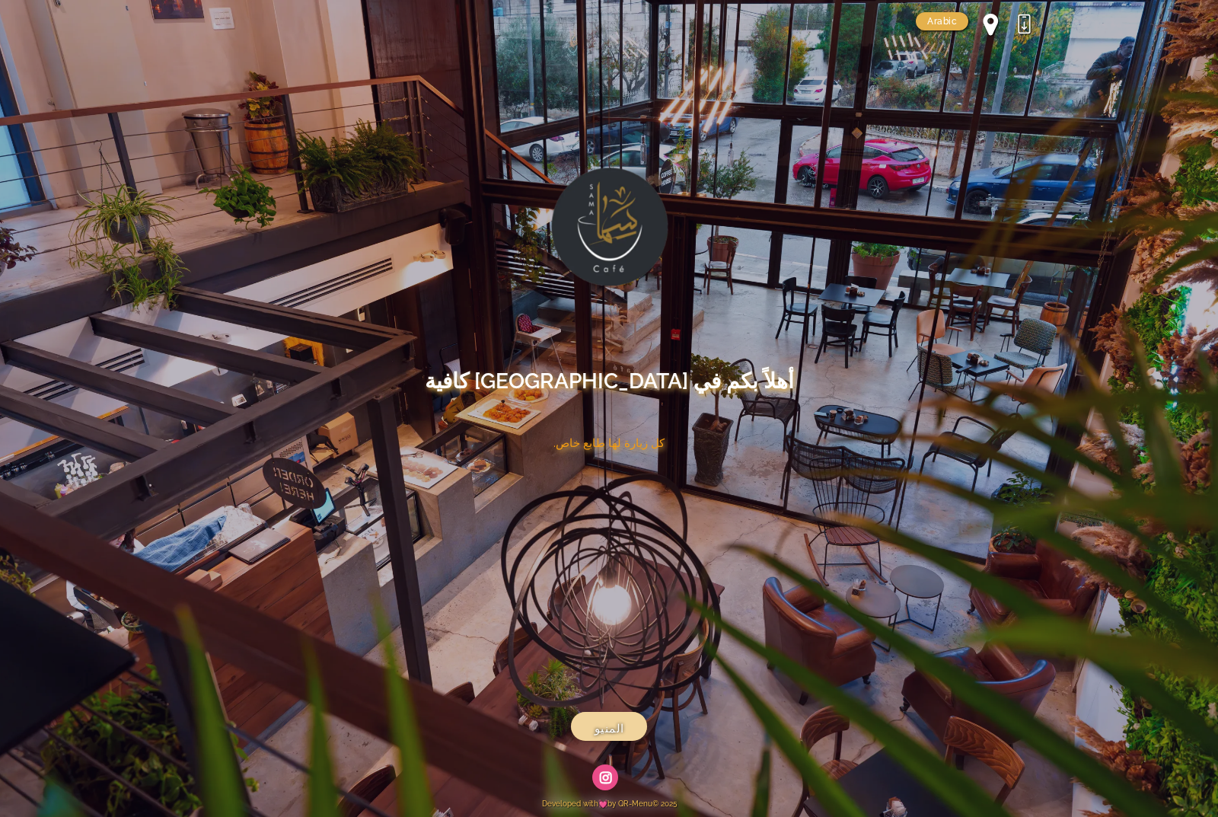
click at [594, 728] on link "المنيو" at bounding box center [609, 726] width 76 height 29
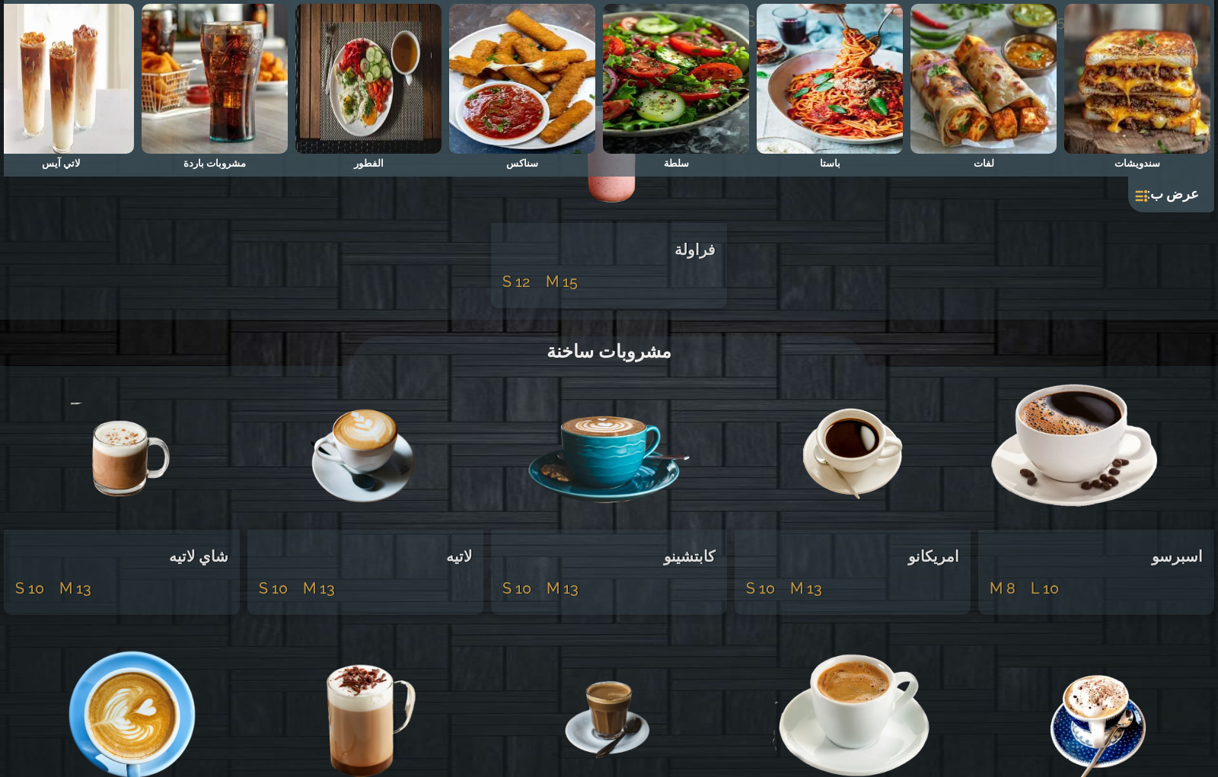
scroll to position [7672, 0]
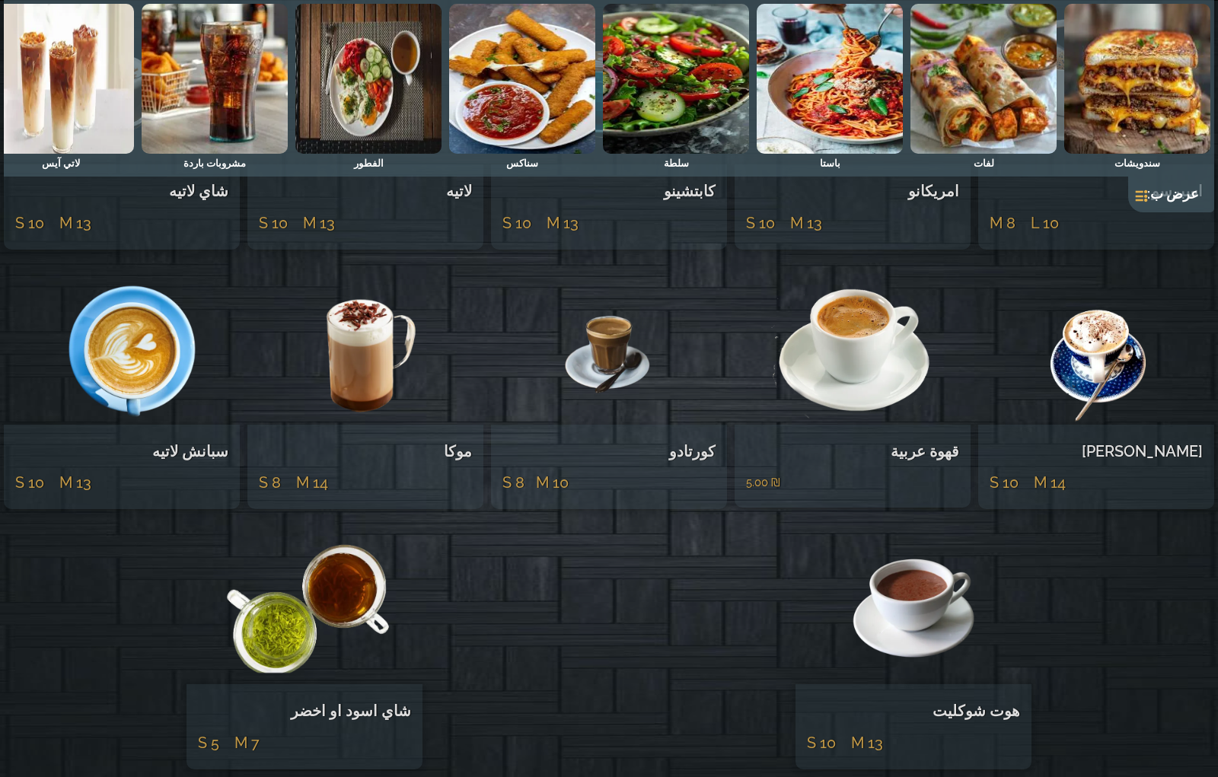
click at [1076, 190] on div "سندويشات لفات باستا سلطة سناكس الفطور مشروبات باردة لاتي آيس موهيتو حليب بالنكه…" at bounding box center [609, 106] width 1210 height 212
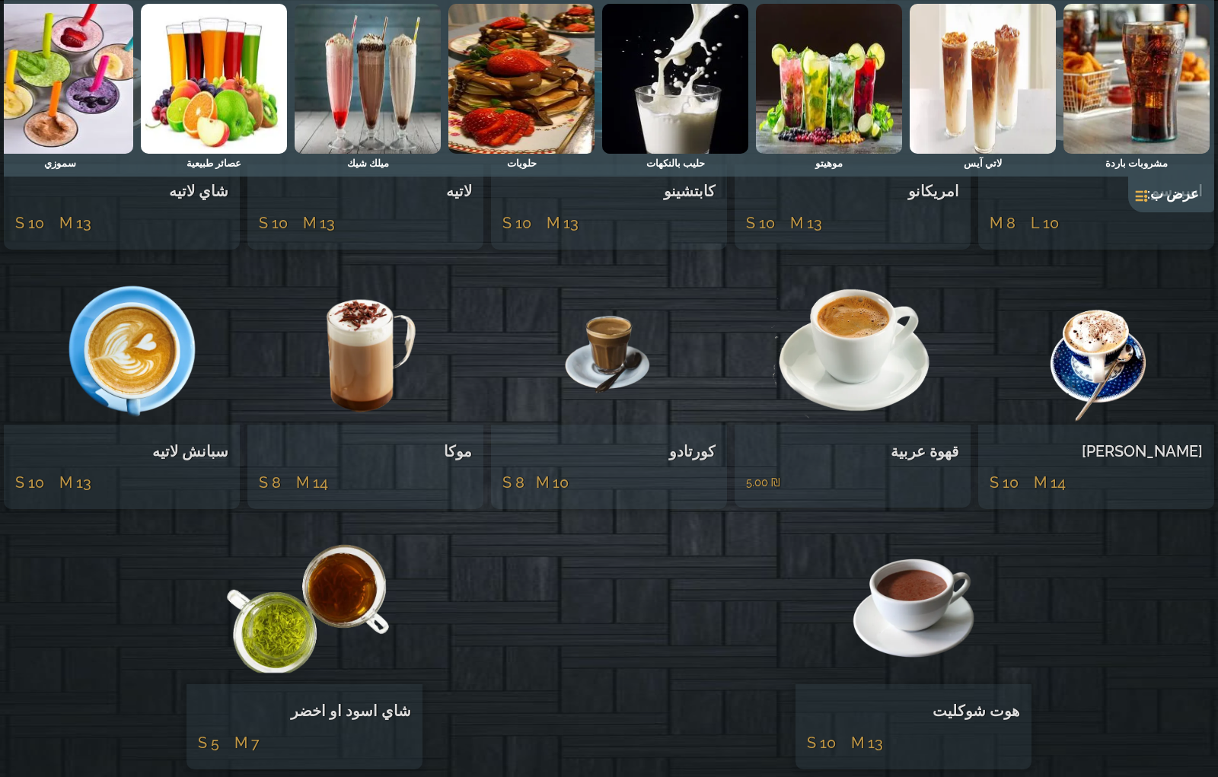
scroll to position [0, -942]
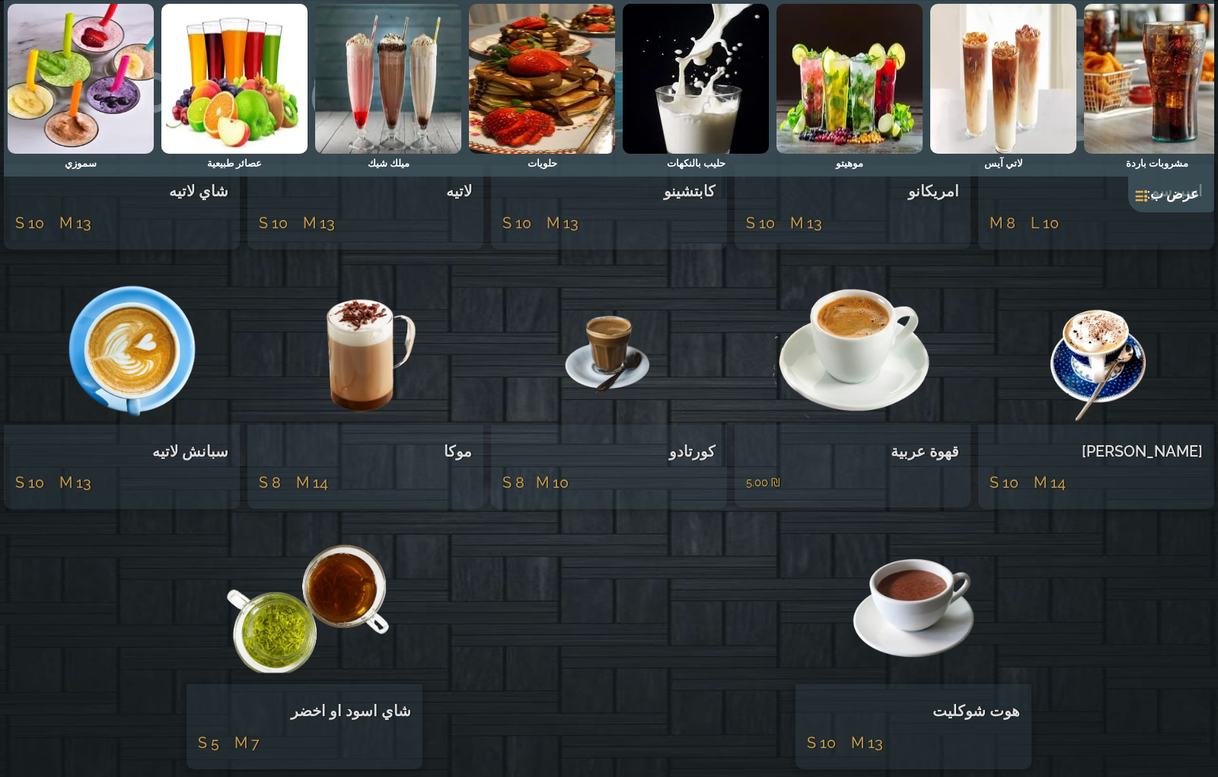
click at [385, 97] on img at bounding box center [388, 79] width 146 height 150
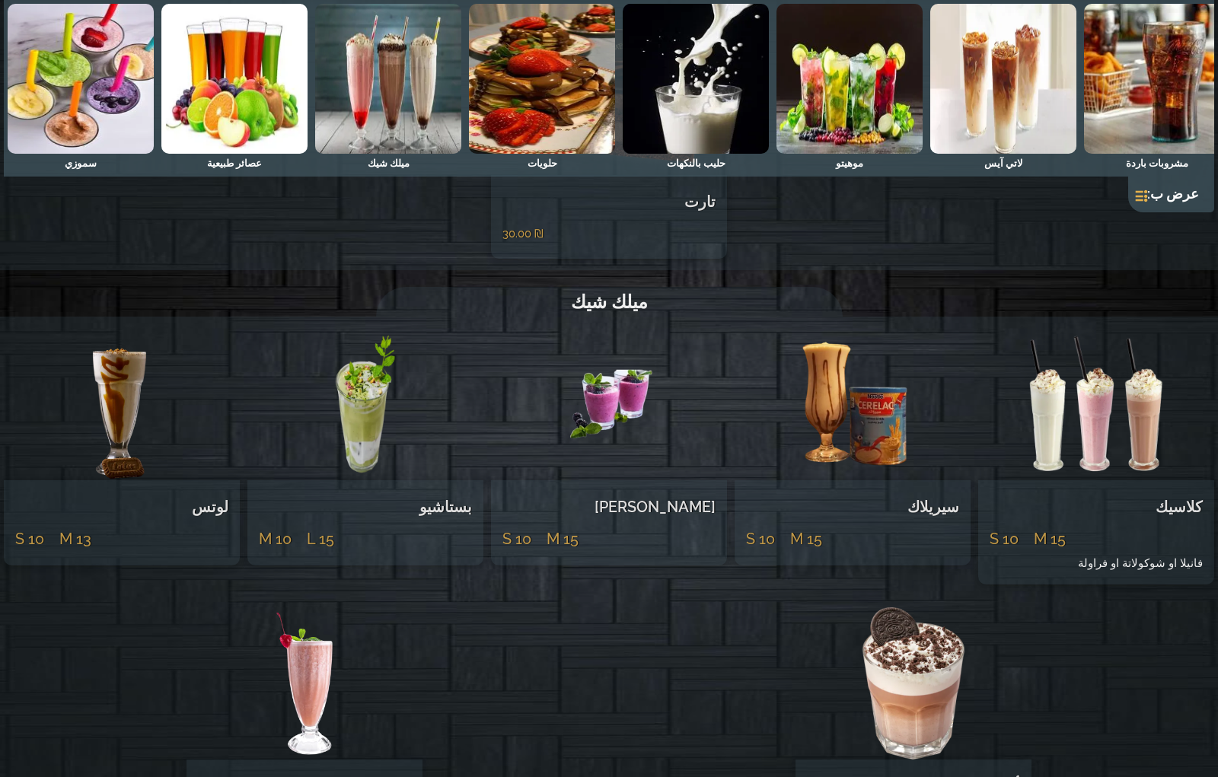
scroll to position [5925, 0]
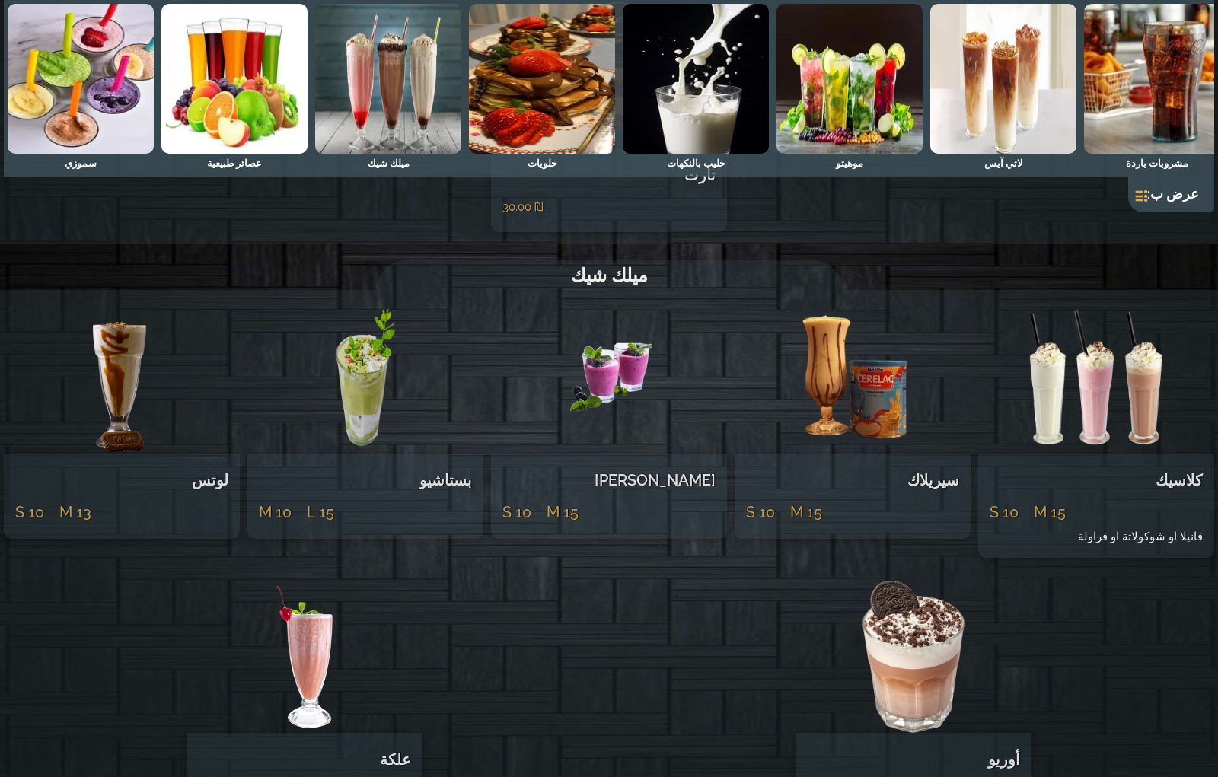
click at [126, 301] on img at bounding box center [122, 377] width 236 height 152
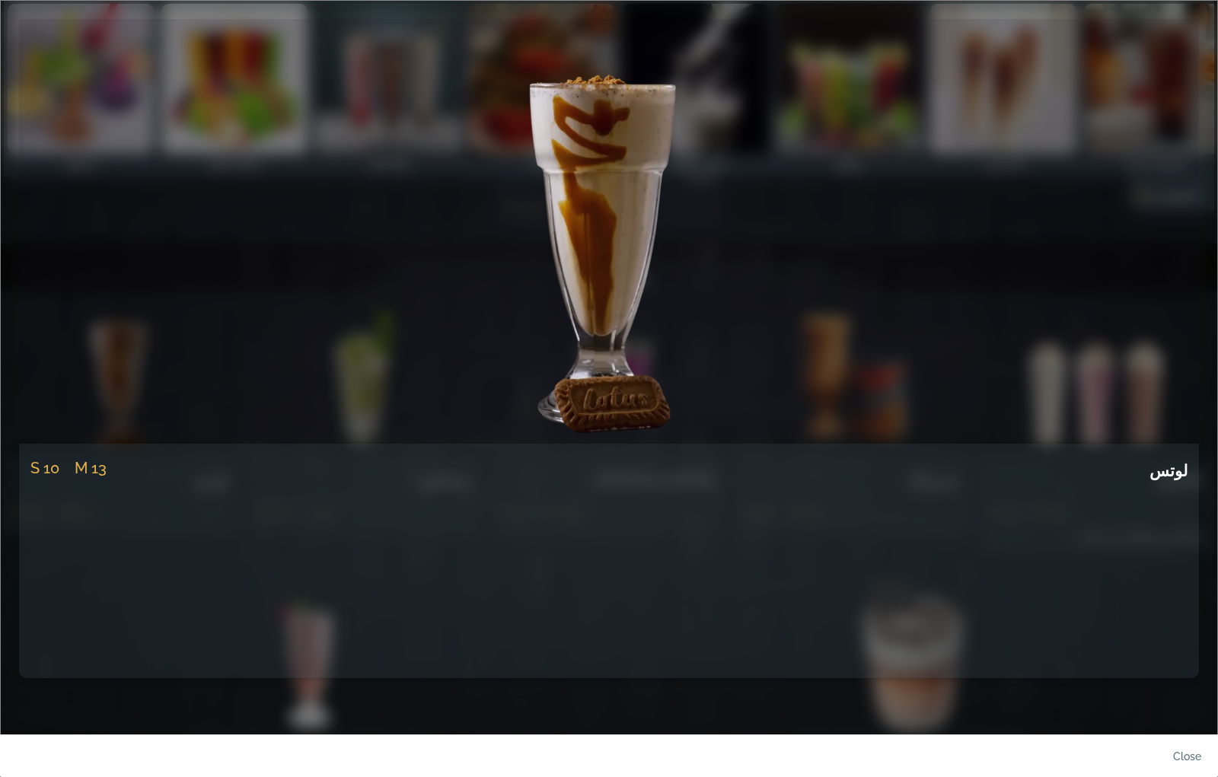
click at [1203, 42] on div "لوتس S 10 M 13 ‏10.00 ₪" at bounding box center [609, 348] width 1197 height 659
click at [1202, 21] on div "لوتس S 10 M 13 ‏10.00 ₪" at bounding box center [609, 348] width 1197 height 659
click at [617, 698] on div "لوتس S 10 M 13 ‏10.00 ₪" at bounding box center [609, 375] width 1197 height 712
click at [973, 208] on link at bounding box center [609, 228] width 1180 height 419
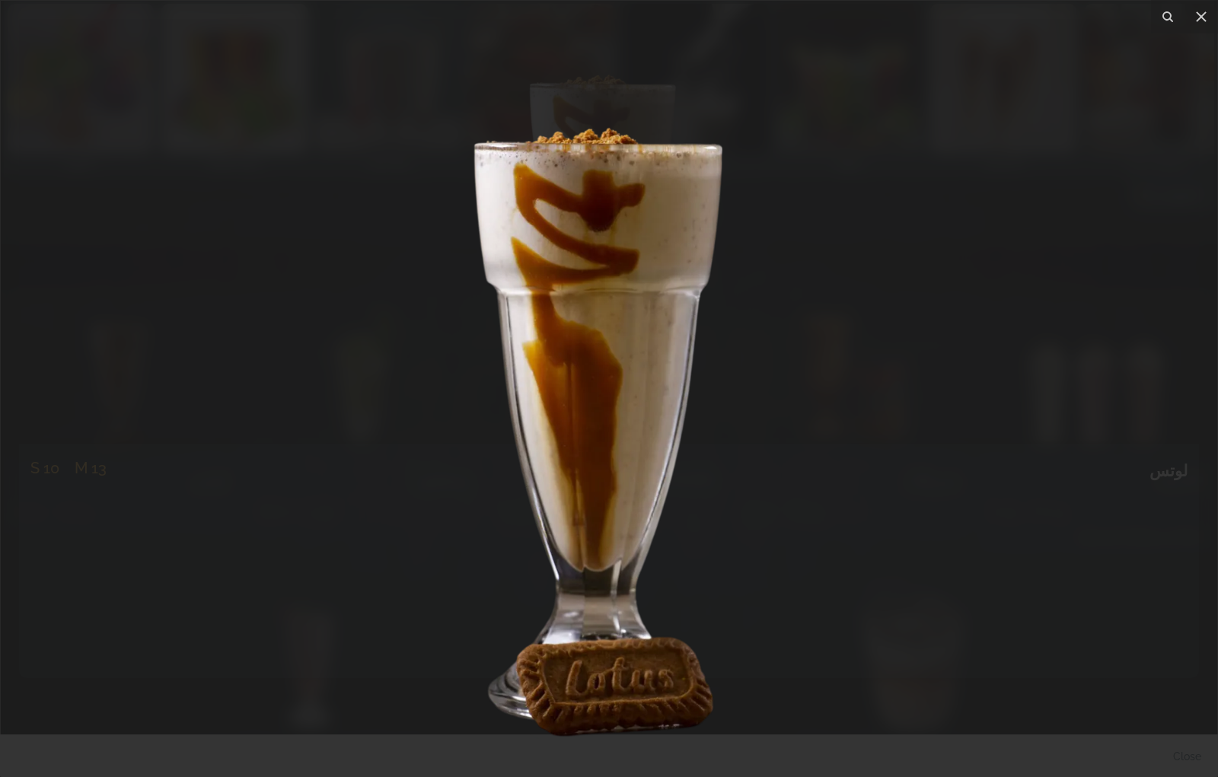
click at [1012, 158] on div at bounding box center [609, 388] width 1218 height 777
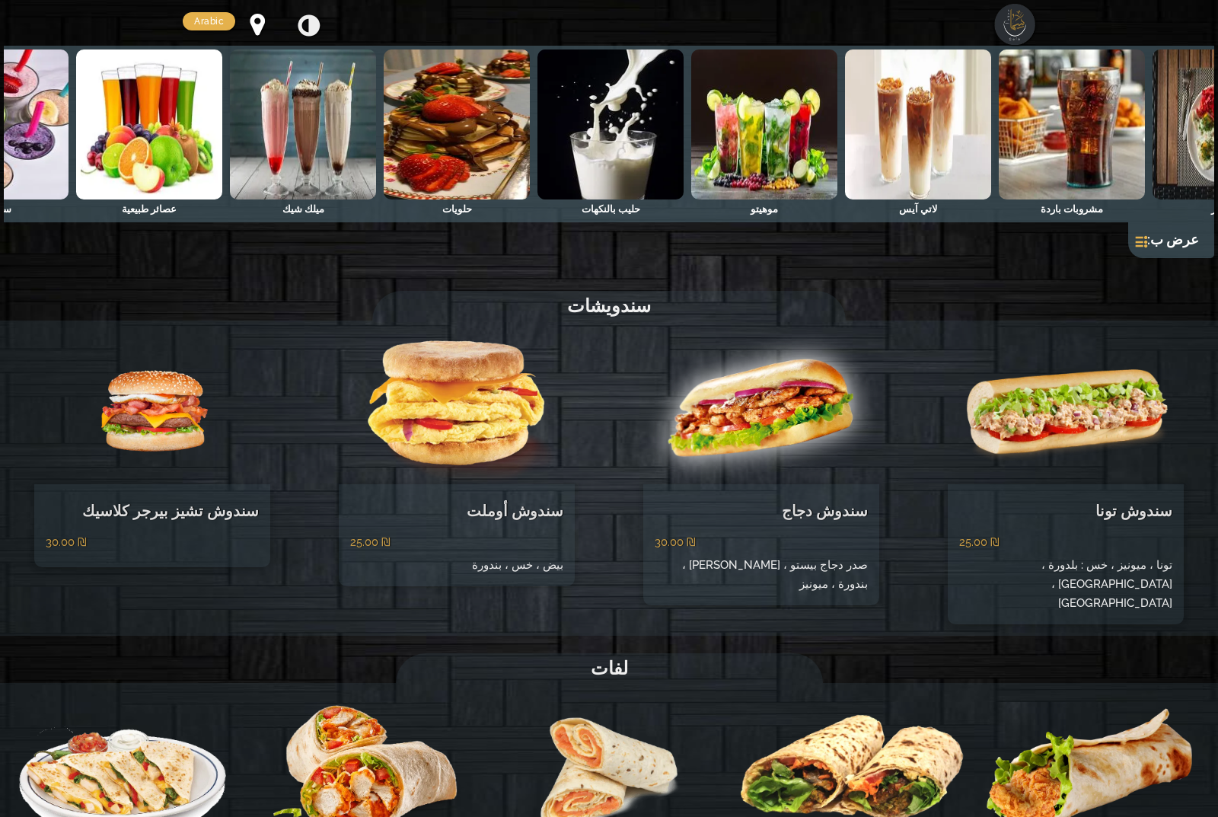
scroll to position [0, -859]
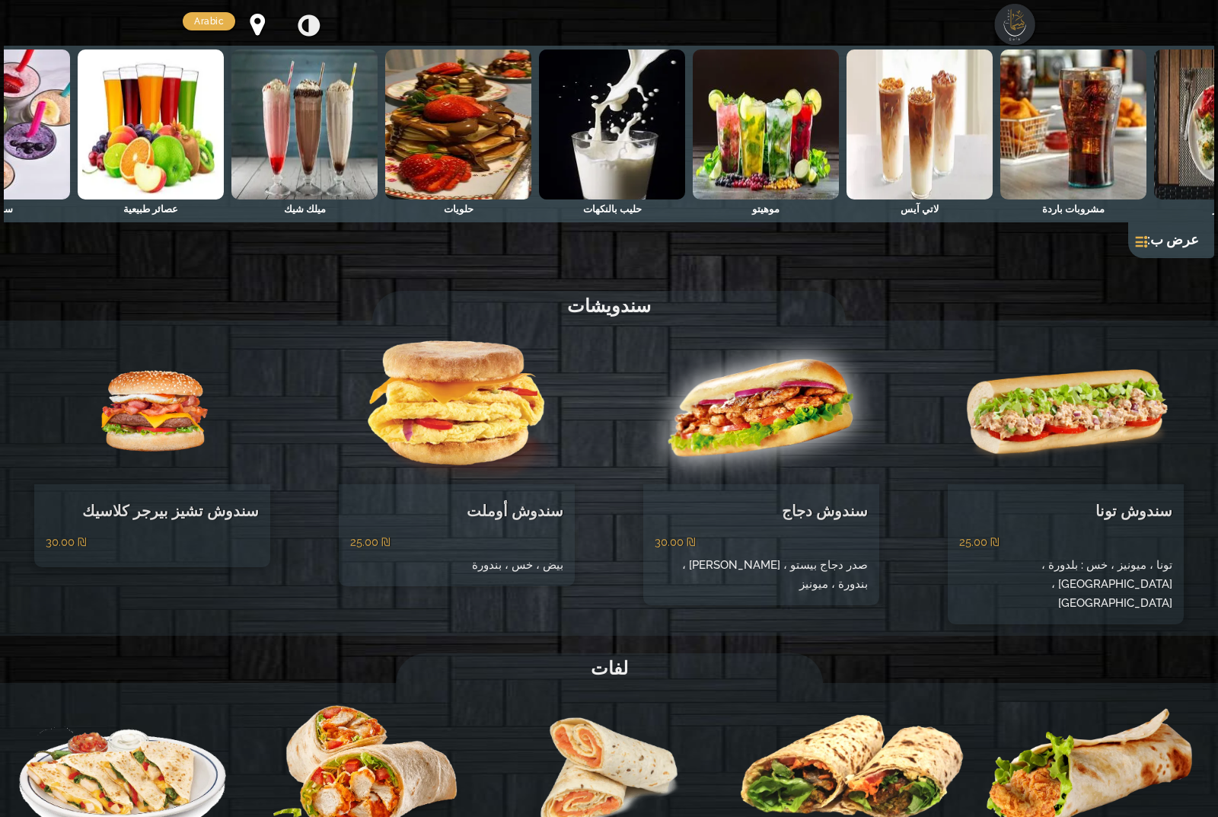
click at [174, 160] on img at bounding box center [151, 124] width 146 height 150
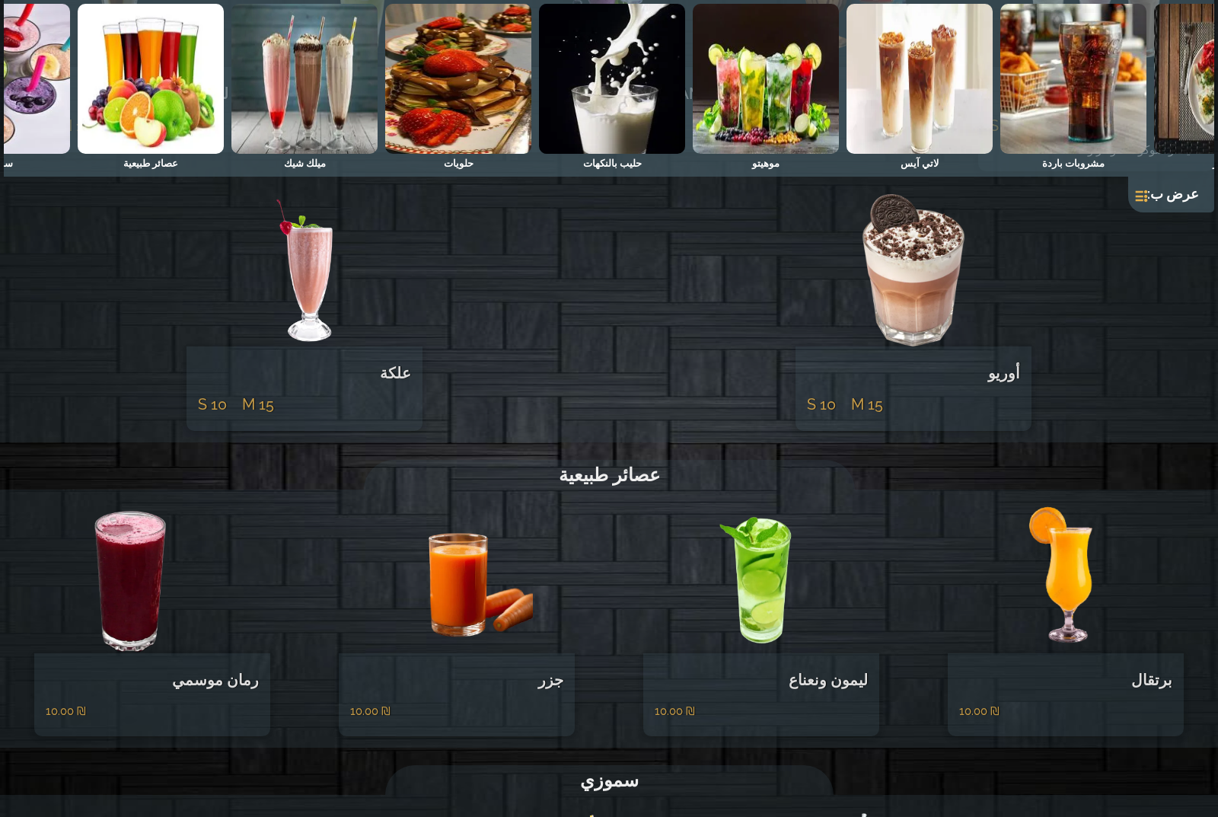
scroll to position [6338, 0]
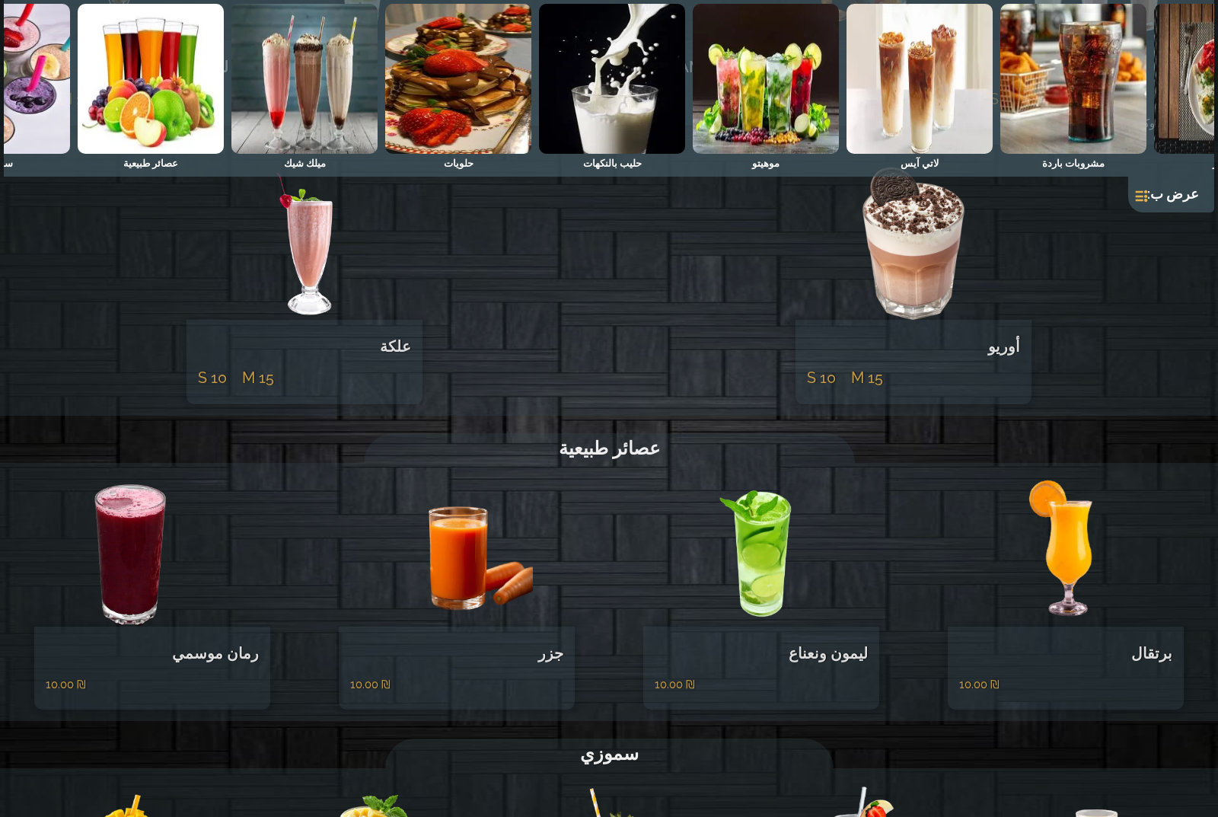
drag, startPoint x: 447, startPoint y: 464, endPoint x: 462, endPoint y: 438, distance: 30.0
click at [462, 474] on img at bounding box center [457, 550] width 236 height 152
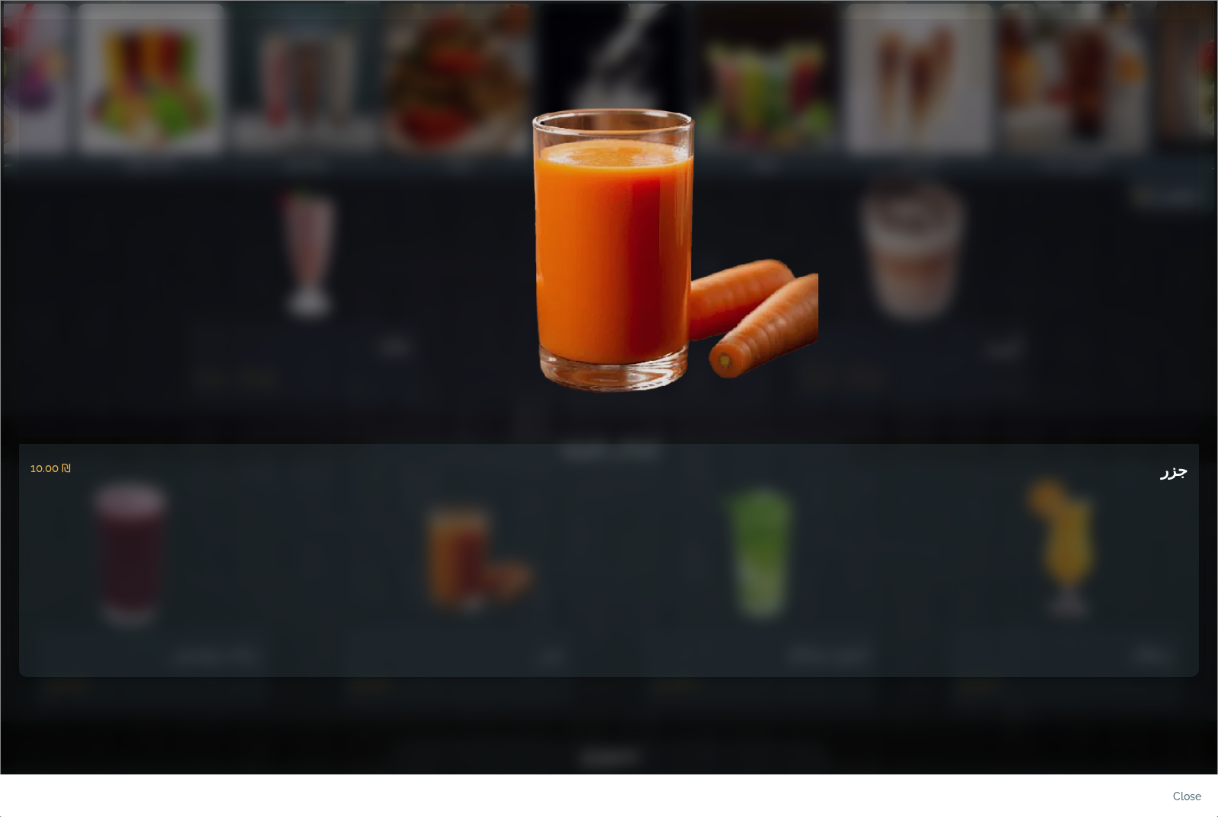
click at [1123, 53] on link at bounding box center [609, 228] width 1180 height 419
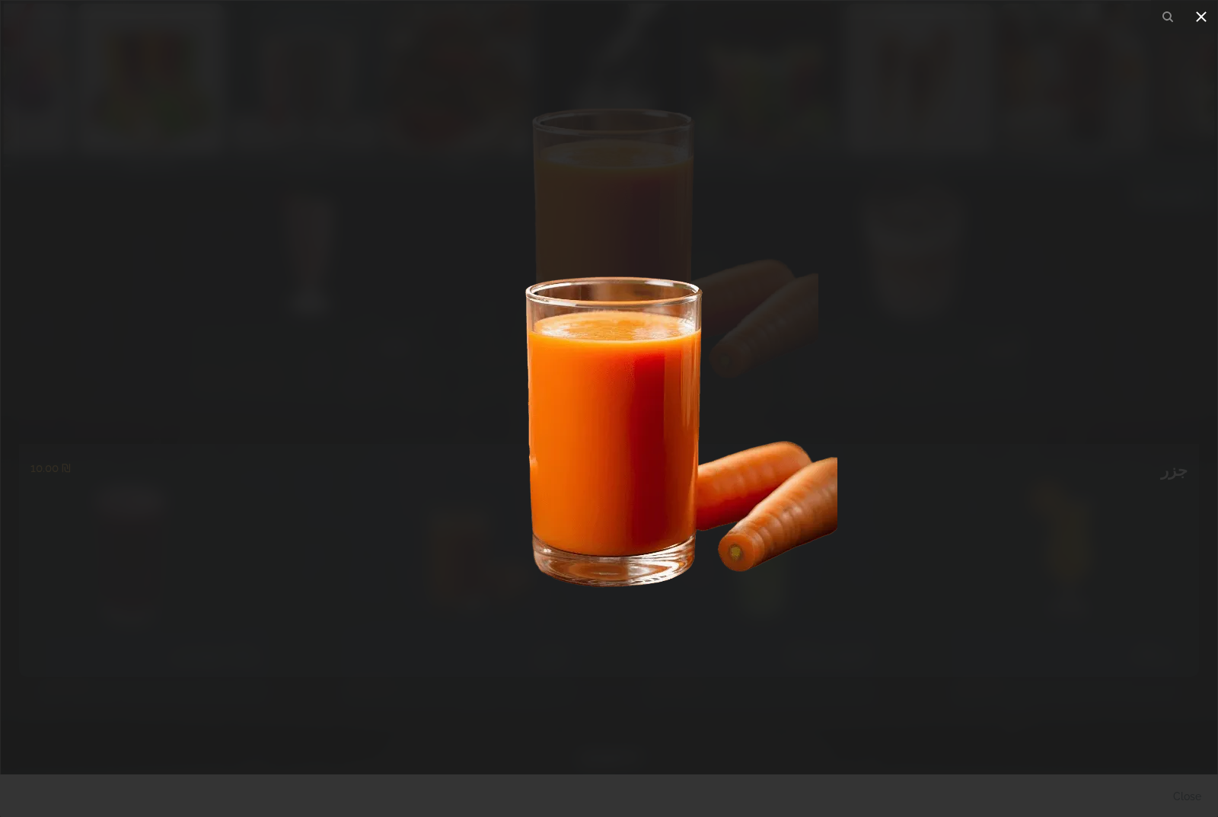
click at [1204, 21] on icon at bounding box center [1201, 16] width 11 height 11
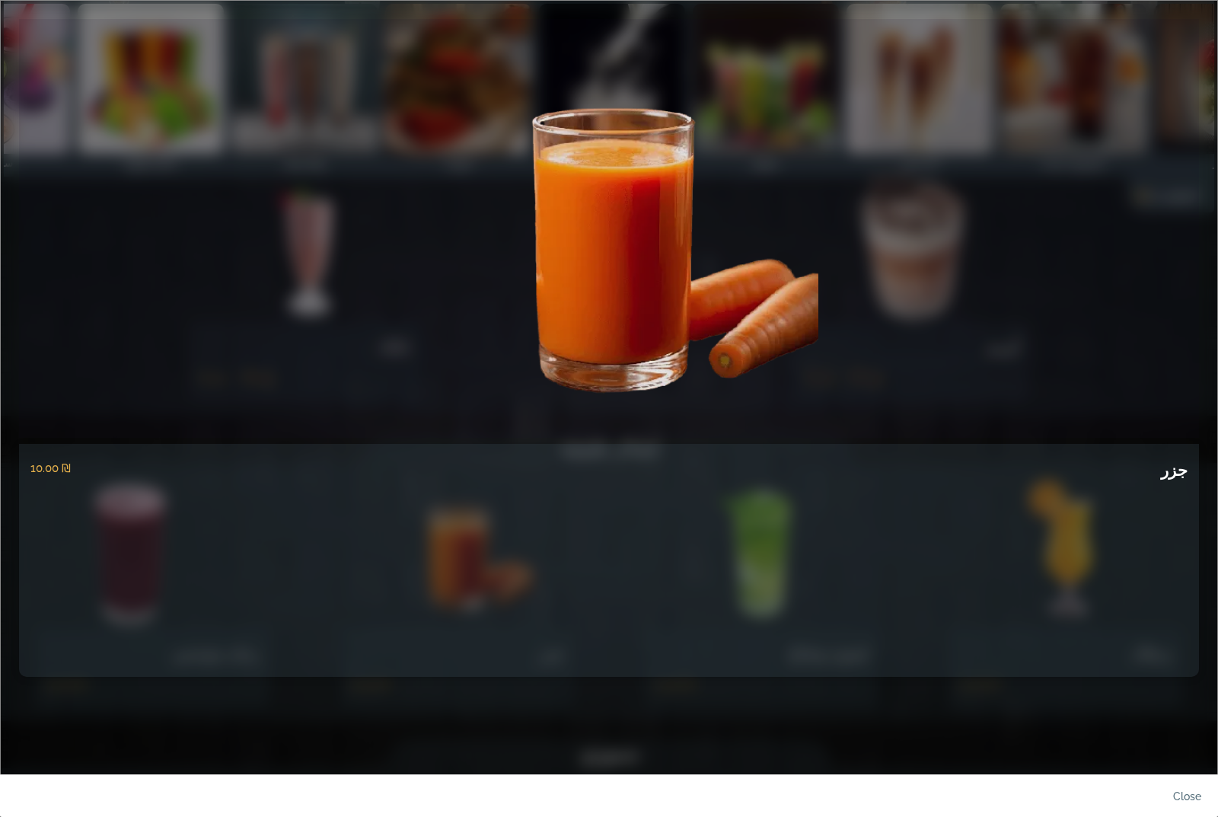
click at [1209, 32] on div "جزر ‏10.00 ₪" at bounding box center [609, 408] width 1218 height 817
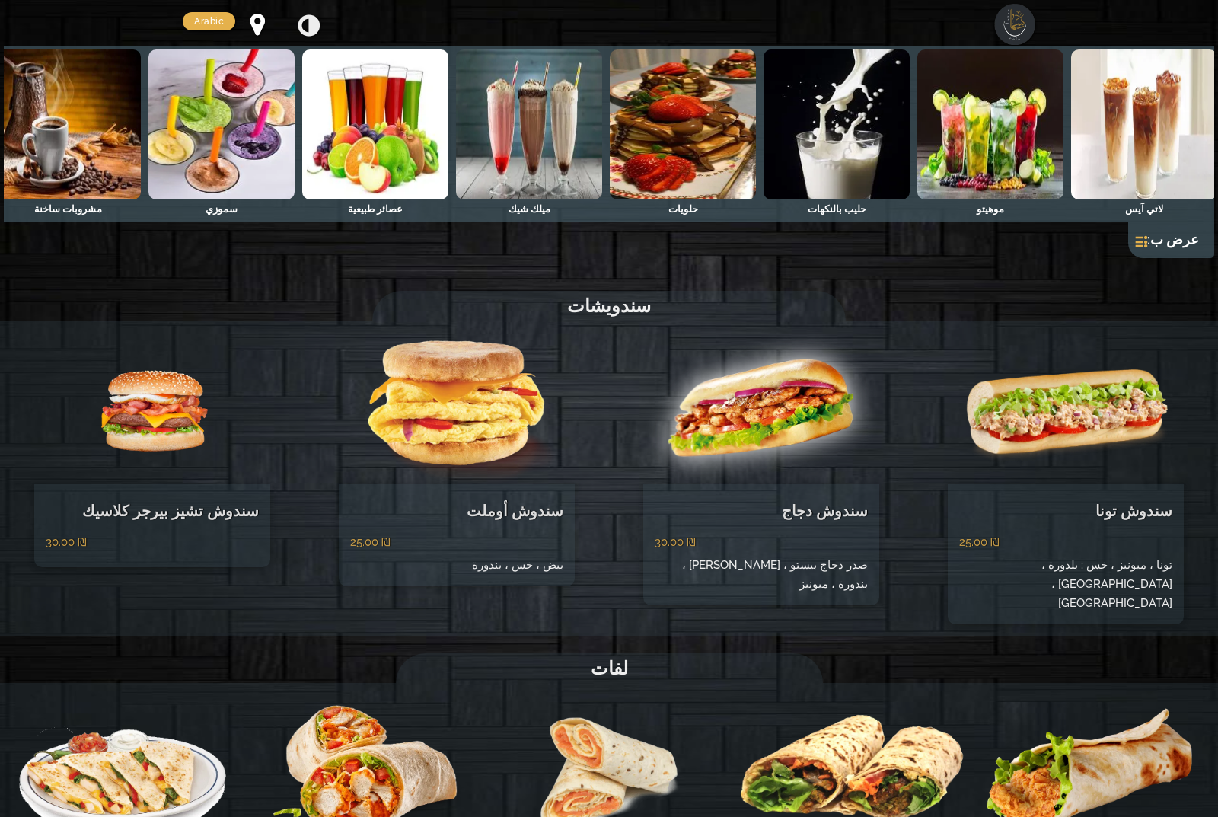
scroll to position [0, -1107]
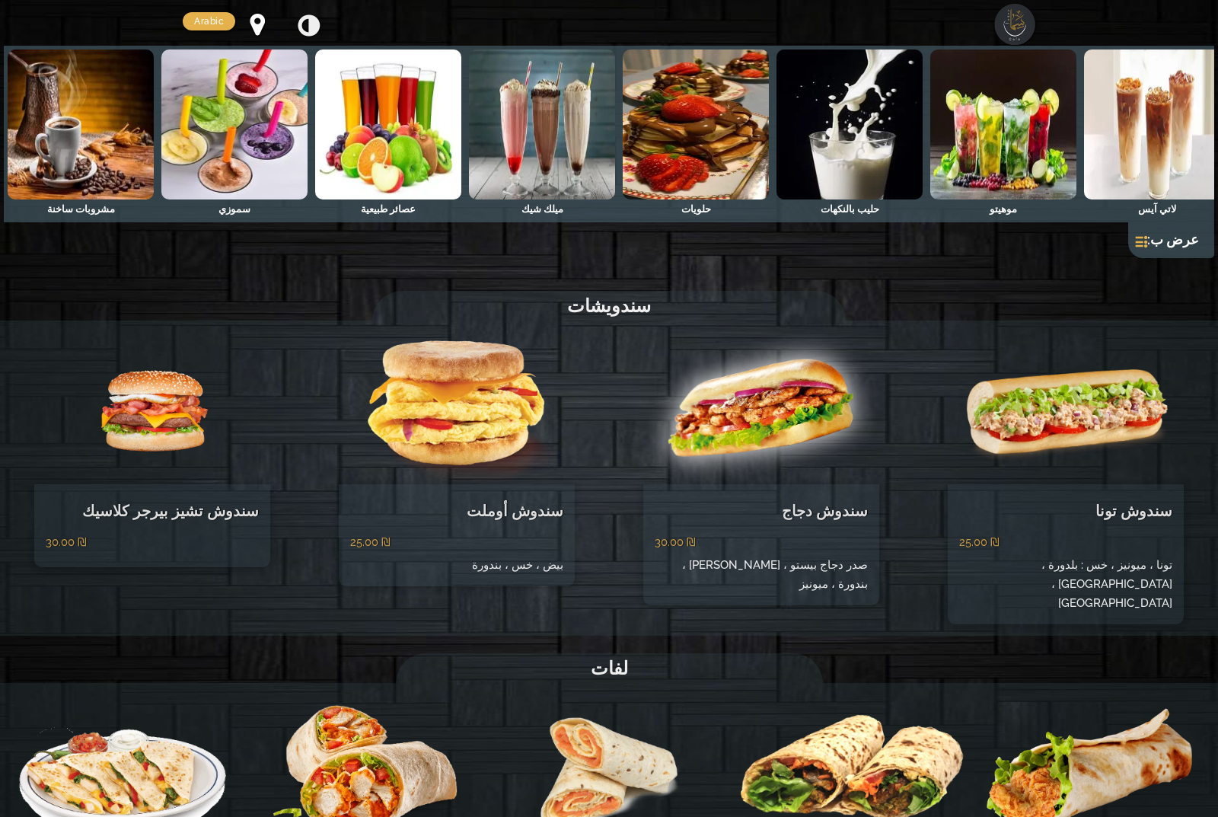
click at [425, 132] on img at bounding box center [388, 124] width 146 height 150
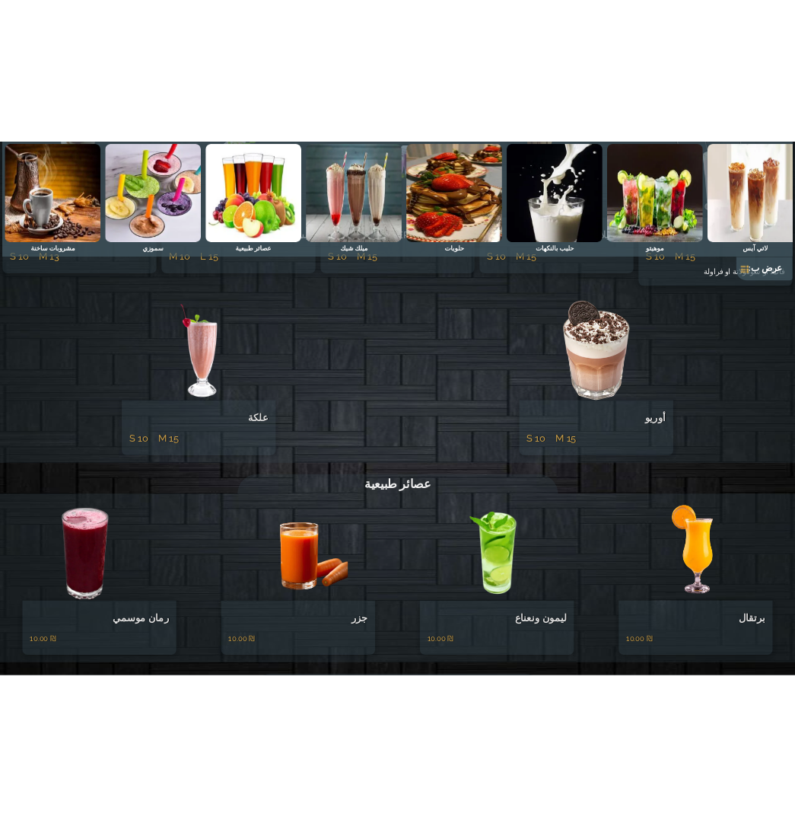
scroll to position [0, -346]
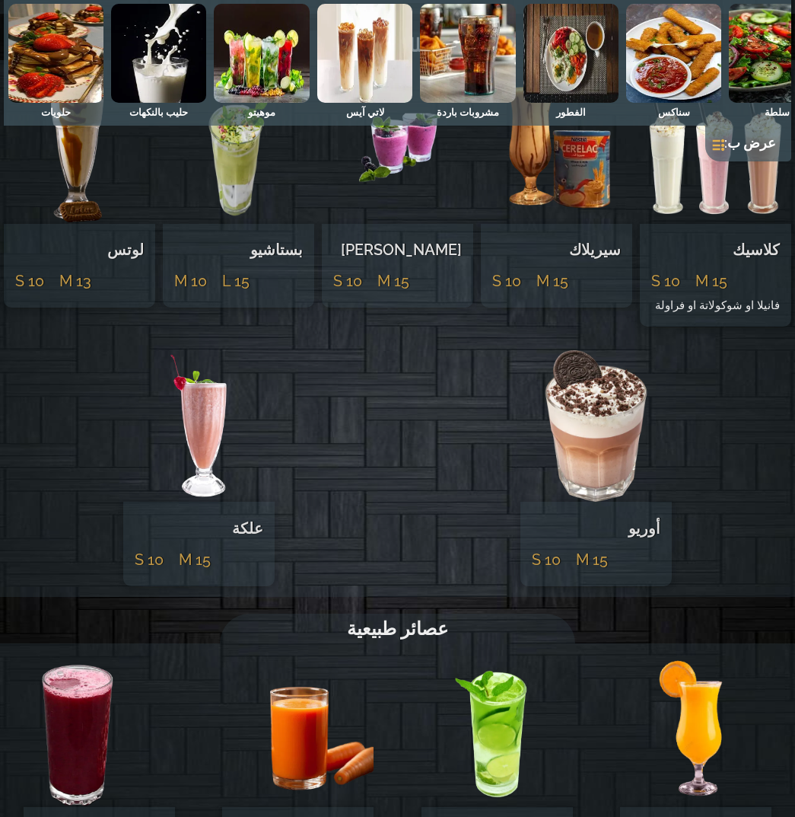
click at [706, 655] on img at bounding box center [695, 731] width 151 height 152
click at [495, 655] on img at bounding box center [497, 731] width 151 height 152
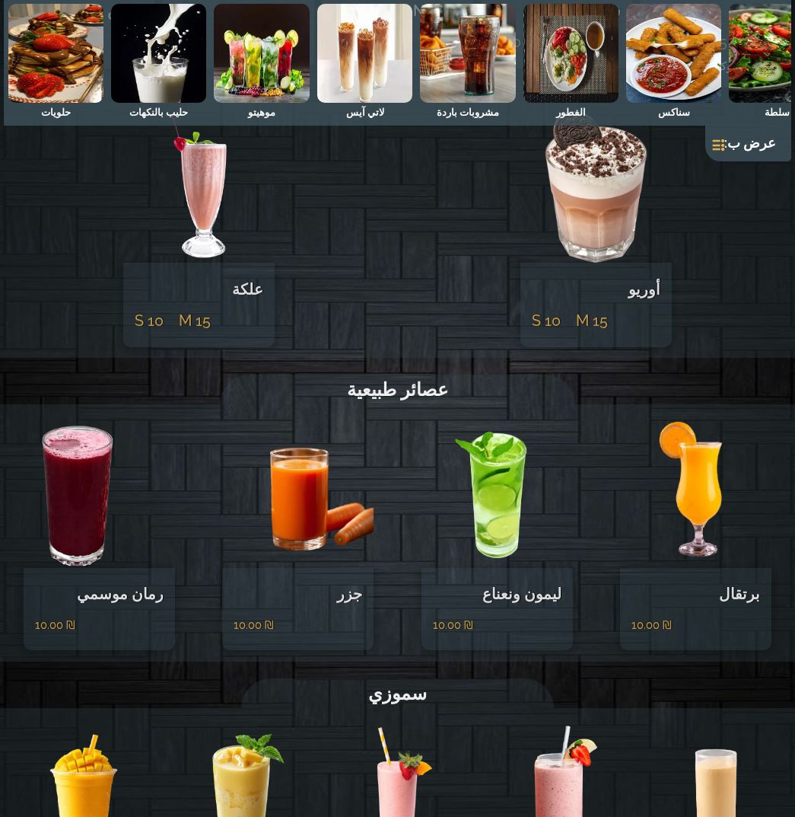
scroll to position [6567, 0]
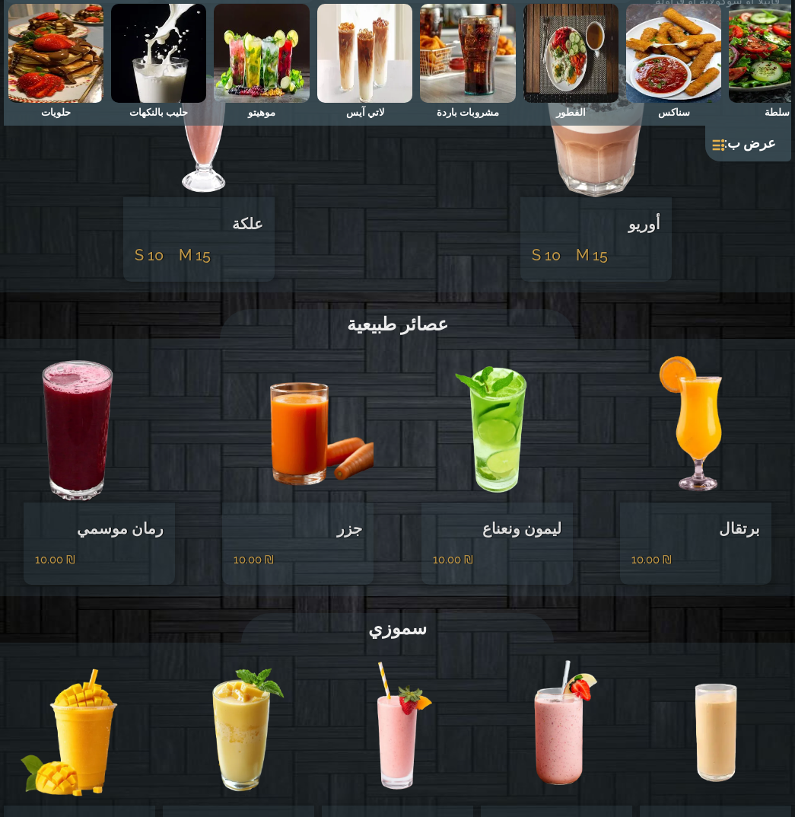
click at [116, 350] on img at bounding box center [99, 426] width 151 height 152
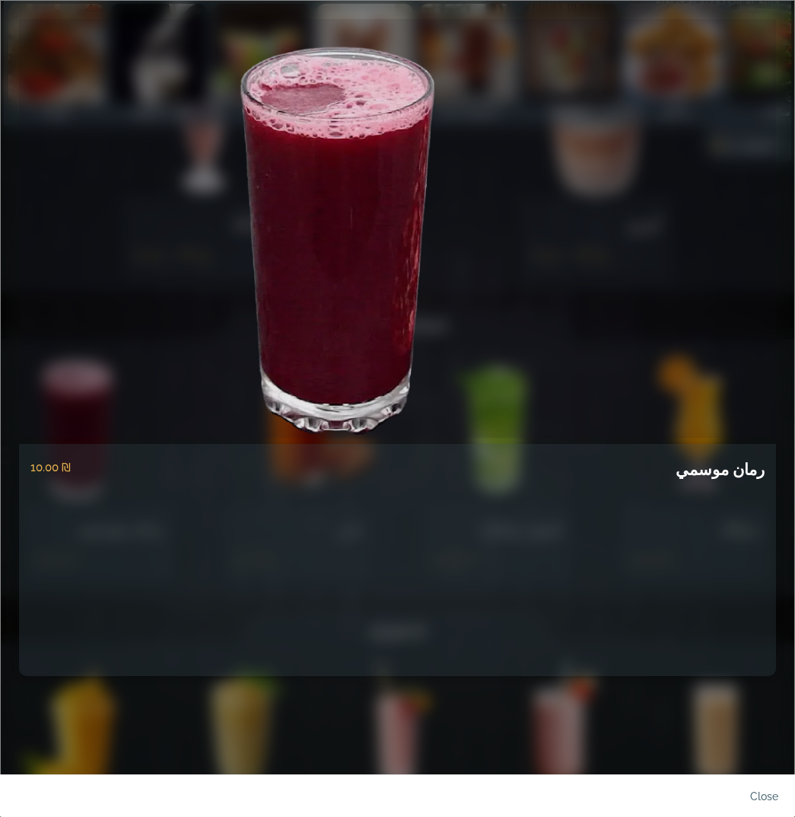
click at [246, 232] on link at bounding box center [397, 228] width 757 height 419
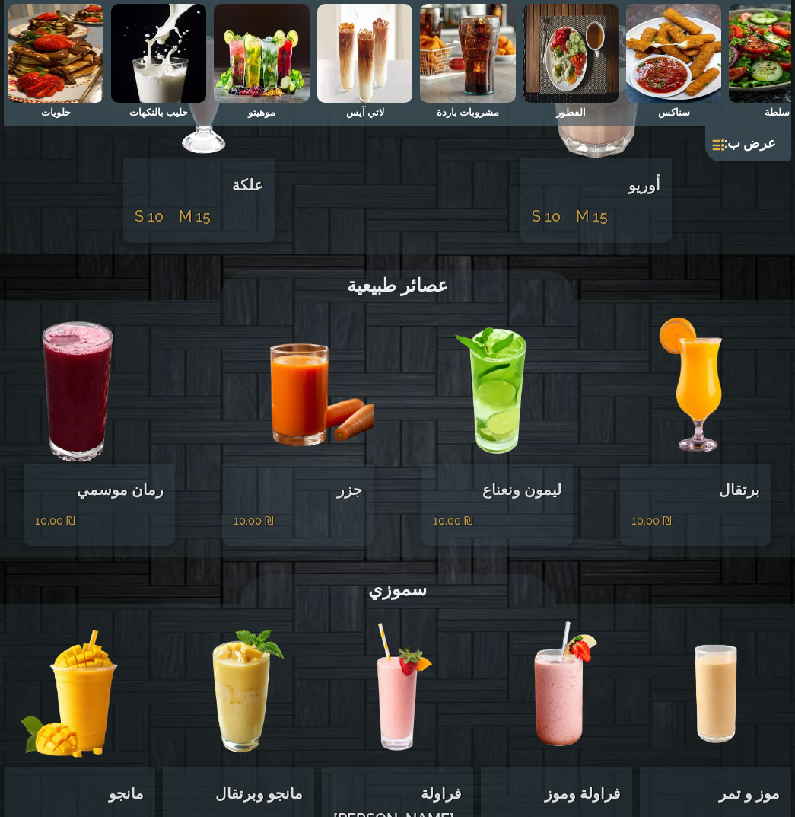
scroll to position [6643, 0]
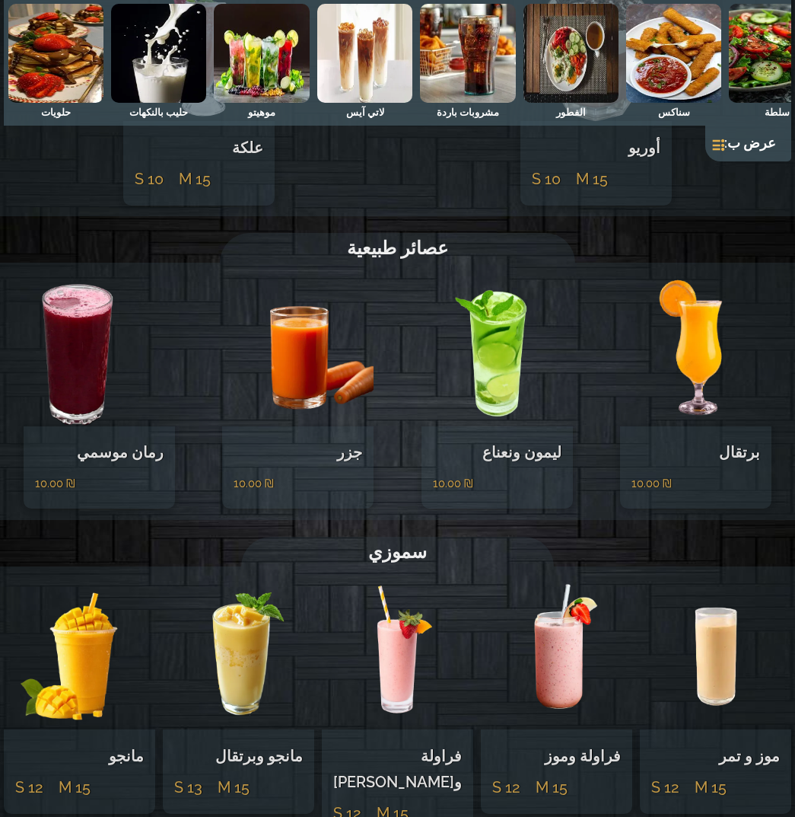
click at [89, 577] on img at bounding box center [79, 653] width 151 height 152
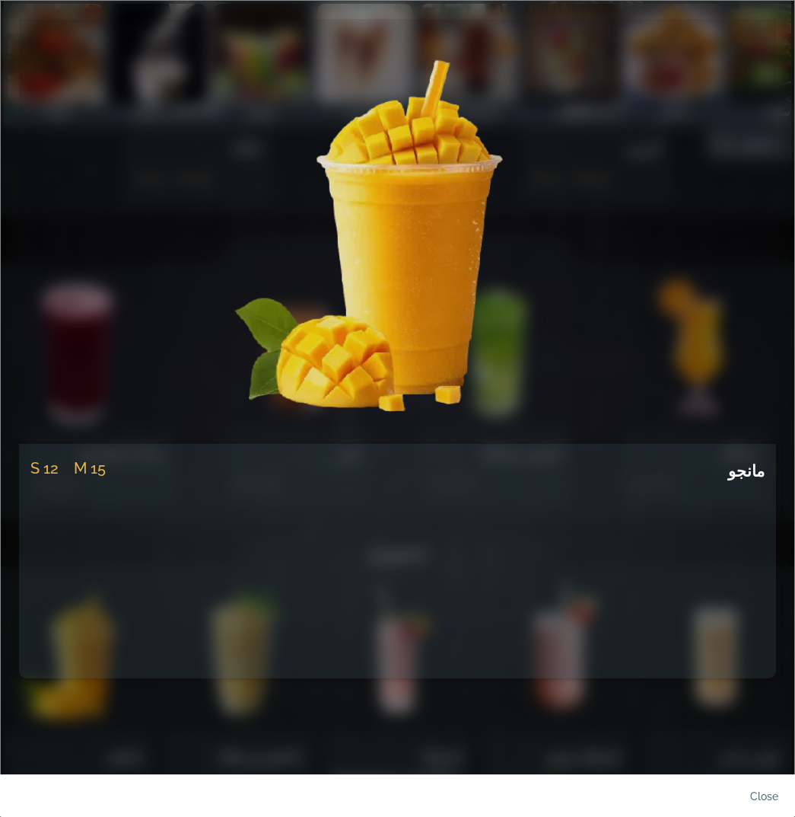
click at [625, 30] on link at bounding box center [397, 228] width 757 height 419
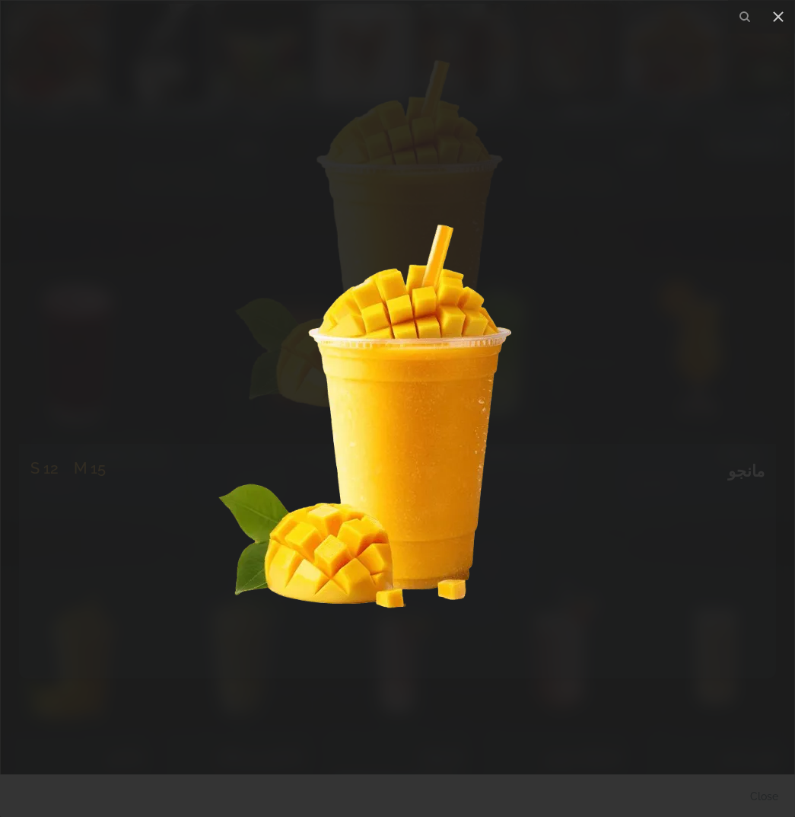
click at [484, 123] on div at bounding box center [397, 408] width 795 height 817
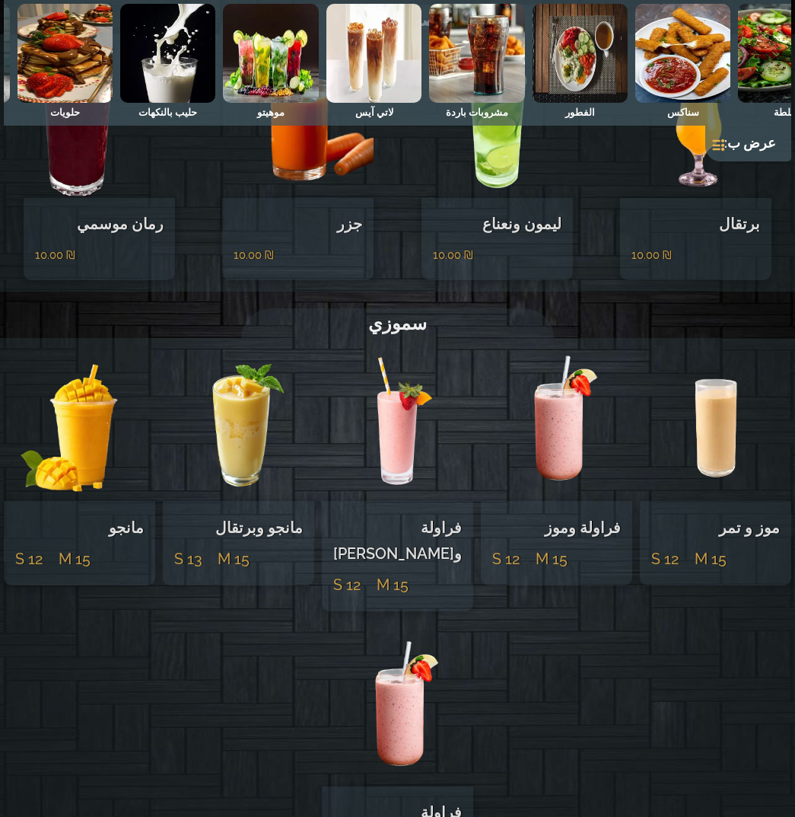
scroll to position [0, -769]
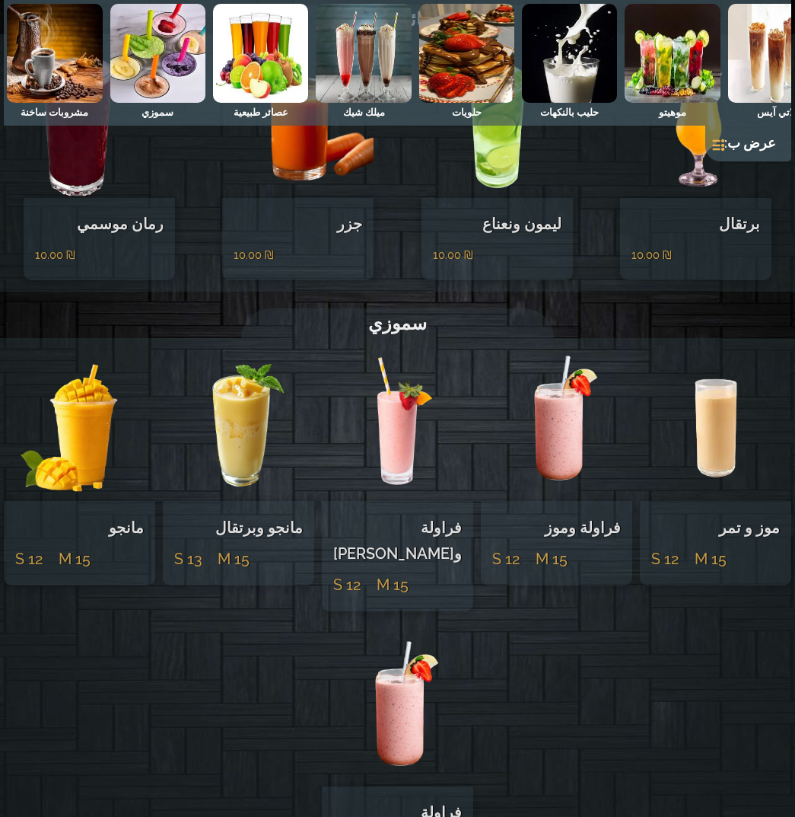
click at [61, 39] on img at bounding box center [54, 53] width 95 height 99
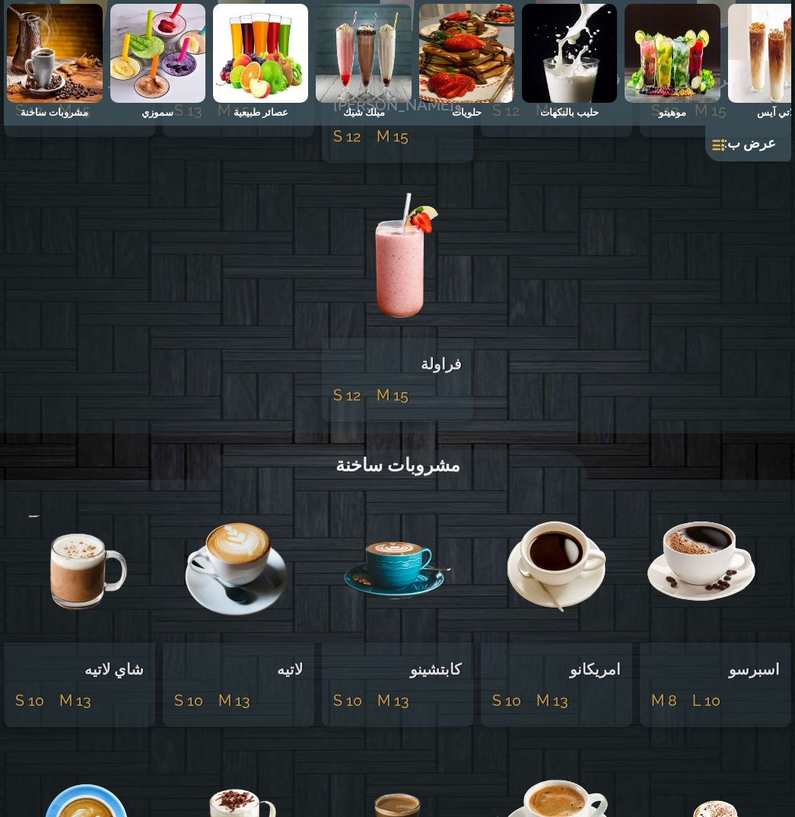
scroll to position [7329, 0]
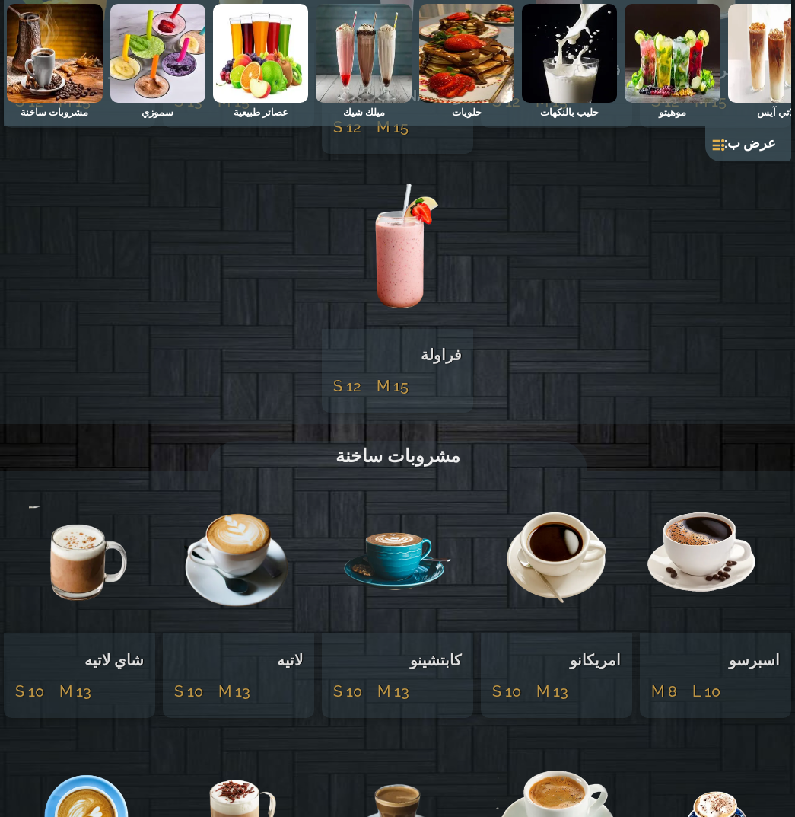
click at [699, 481] on img at bounding box center [715, 557] width 151 height 152
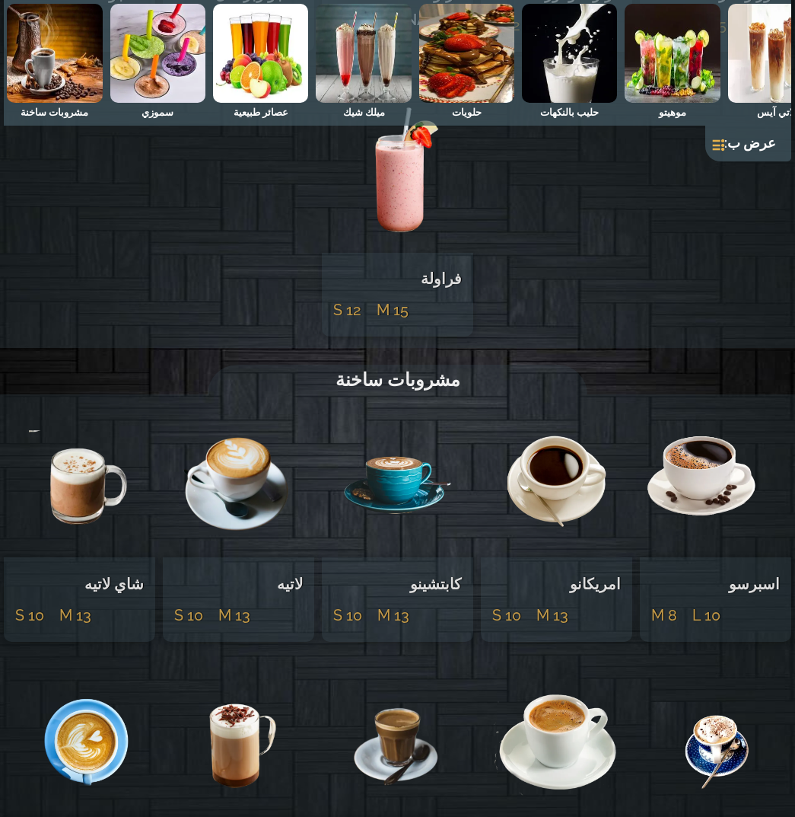
click at [570, 664] on img at bounding box center [556, 740] width 151 height 152
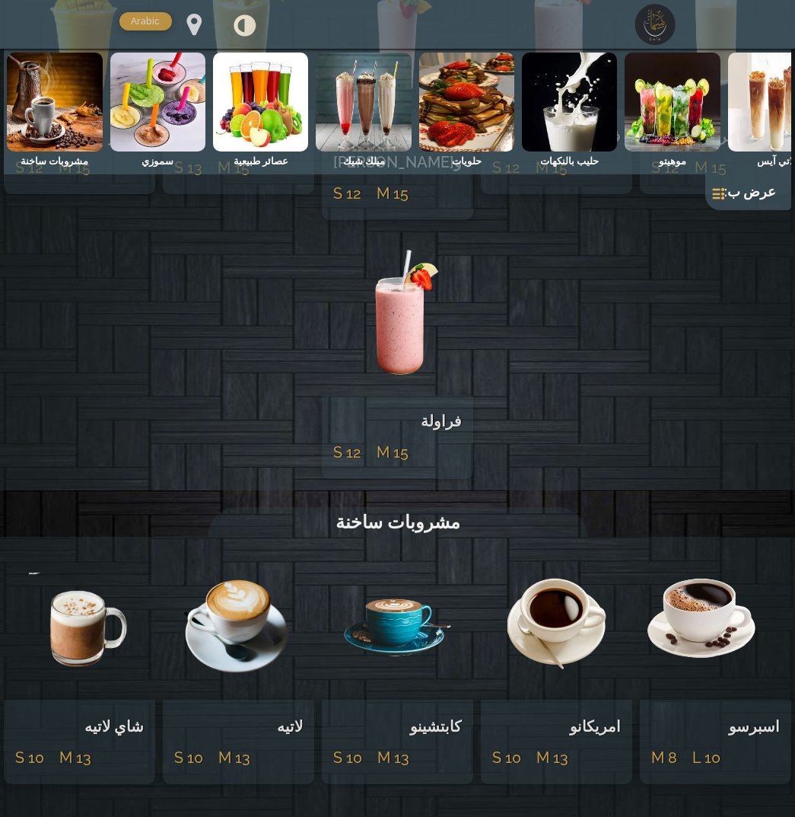
scroll to position [7253, 0]
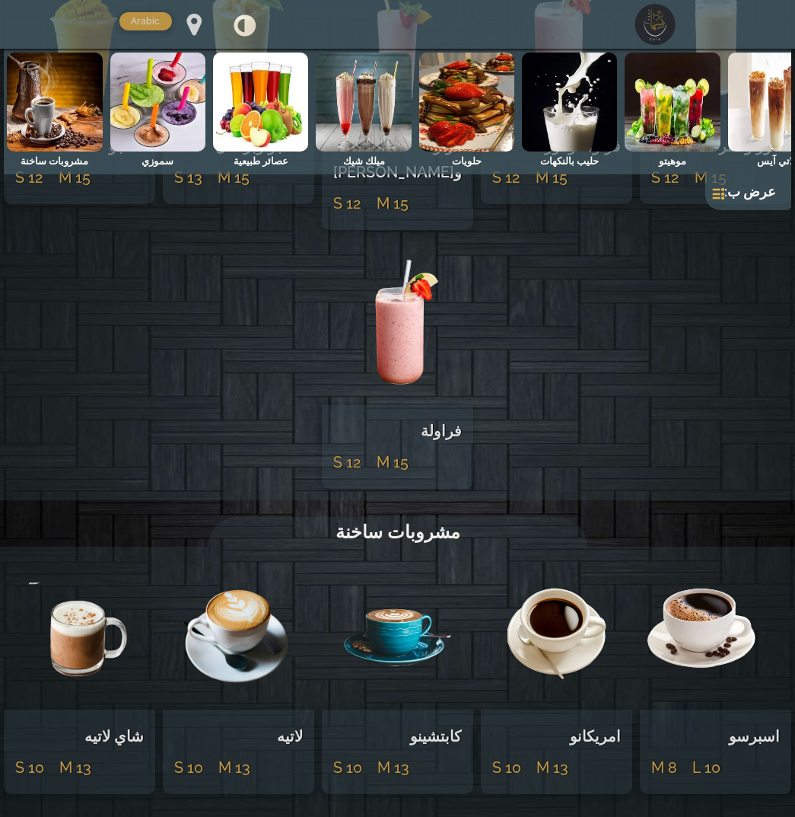
click at [566, 107] on img at bounding box center [569, 102] width 95 height 99
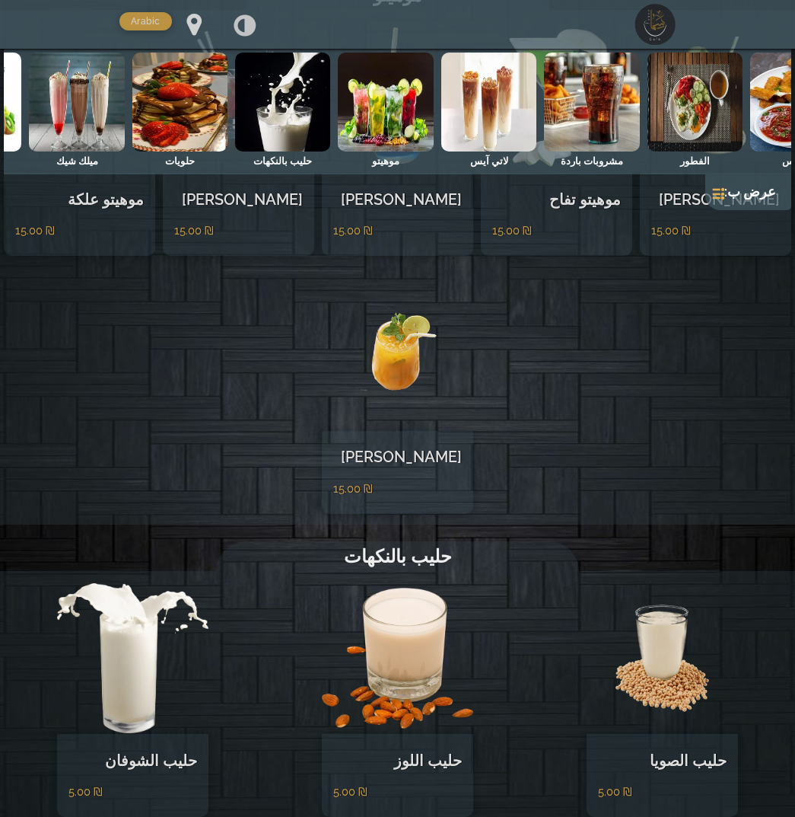
scroll to position [0, -472]
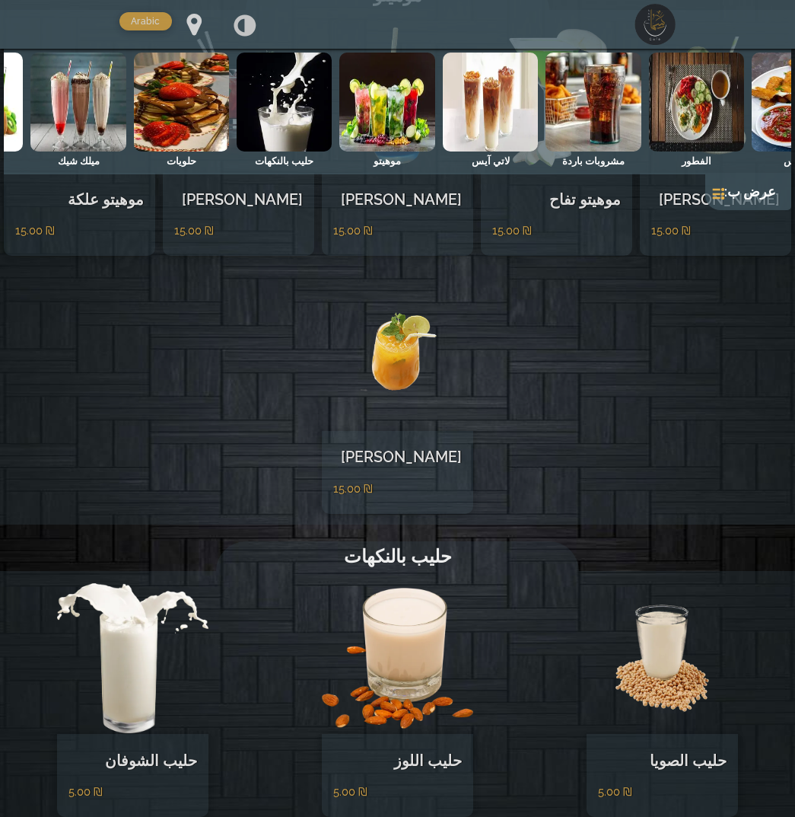
click at [191, 119] on img at bounding box center [181, 102] width 95 height 99
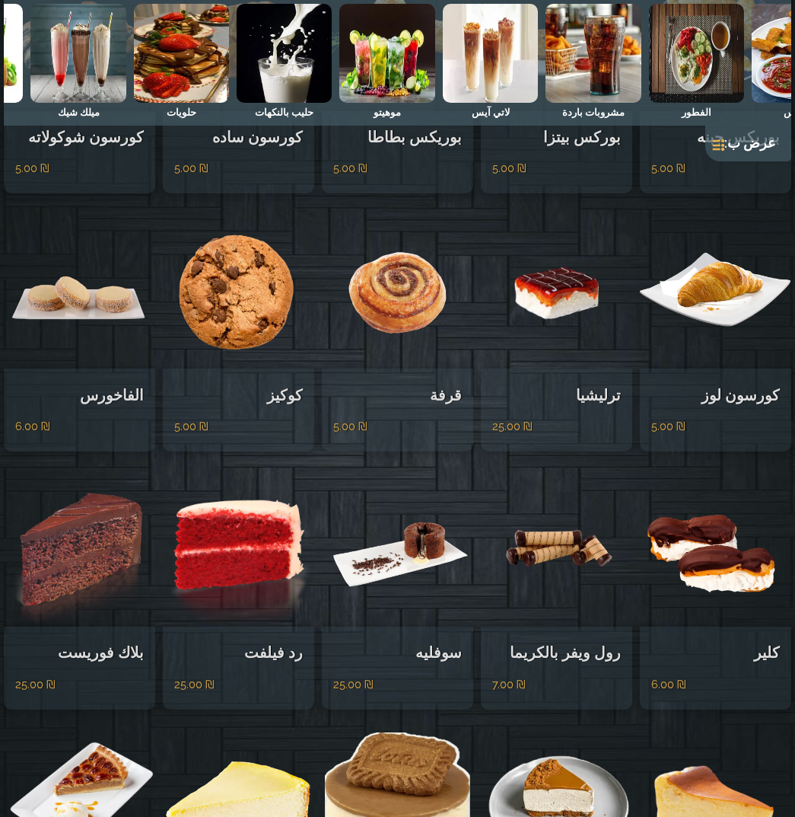
scroll to position [5077, 0]
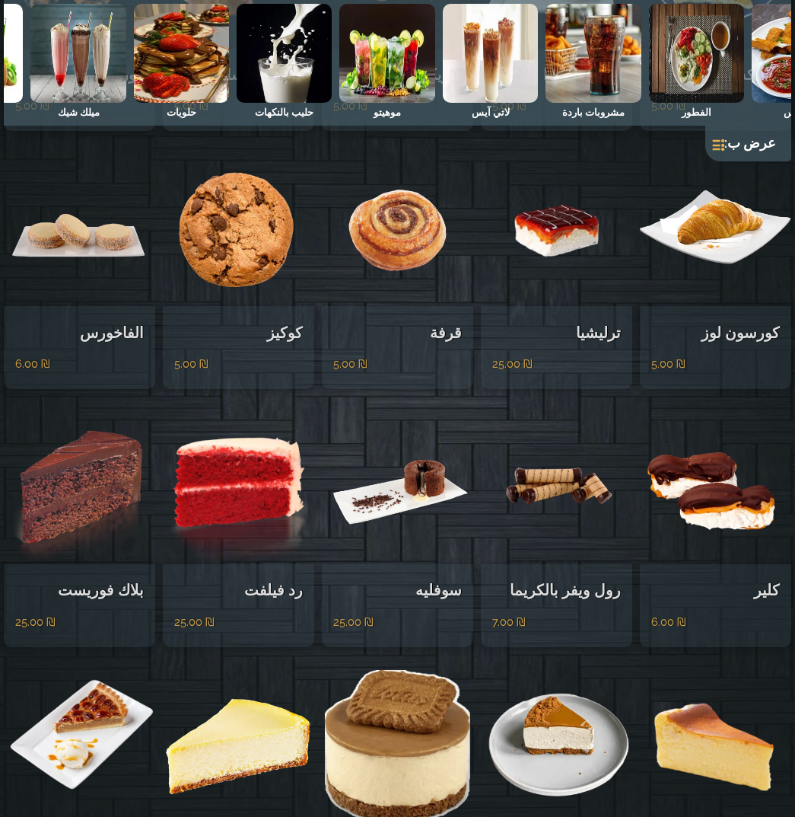
click at [233, 670] on img at bounding box center [238, 746] width 151 height 152
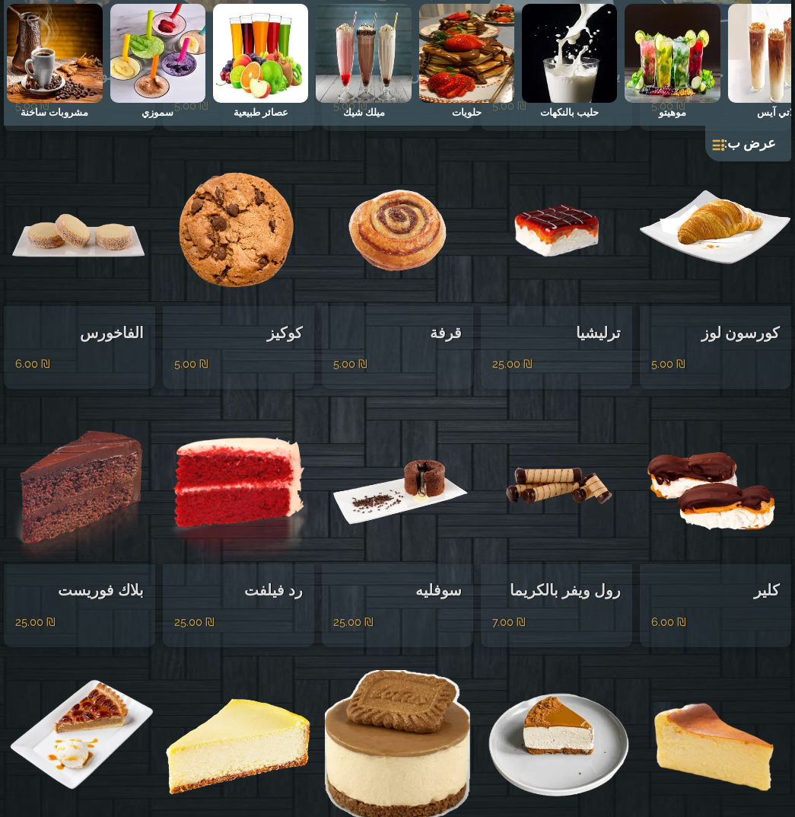
scroll to position [0, 1]
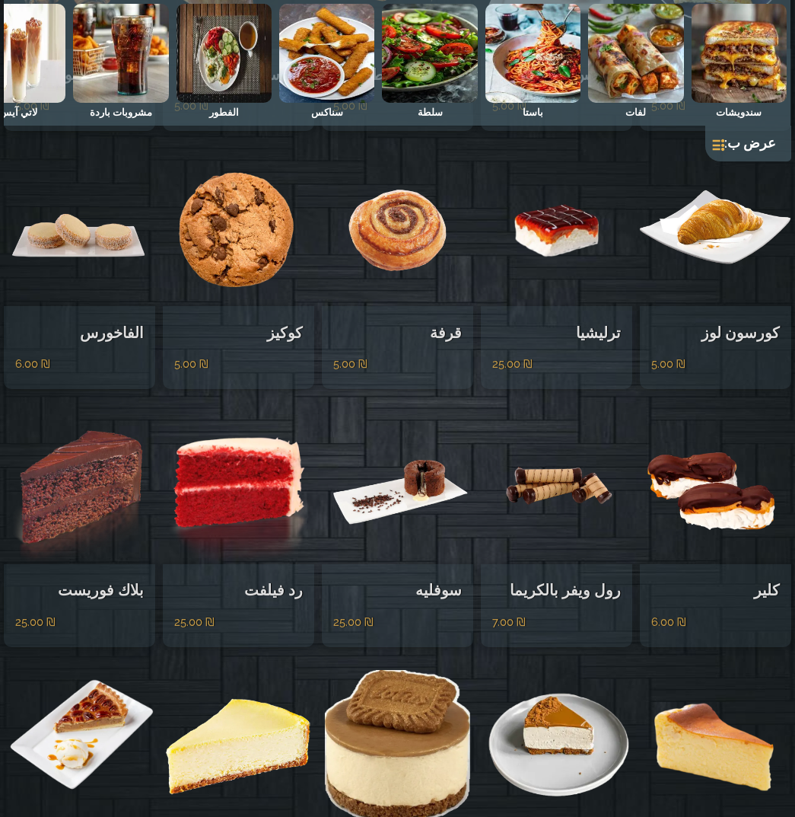
click at [314, 63] on img at bounding box center [326, 53] width 95 height 99
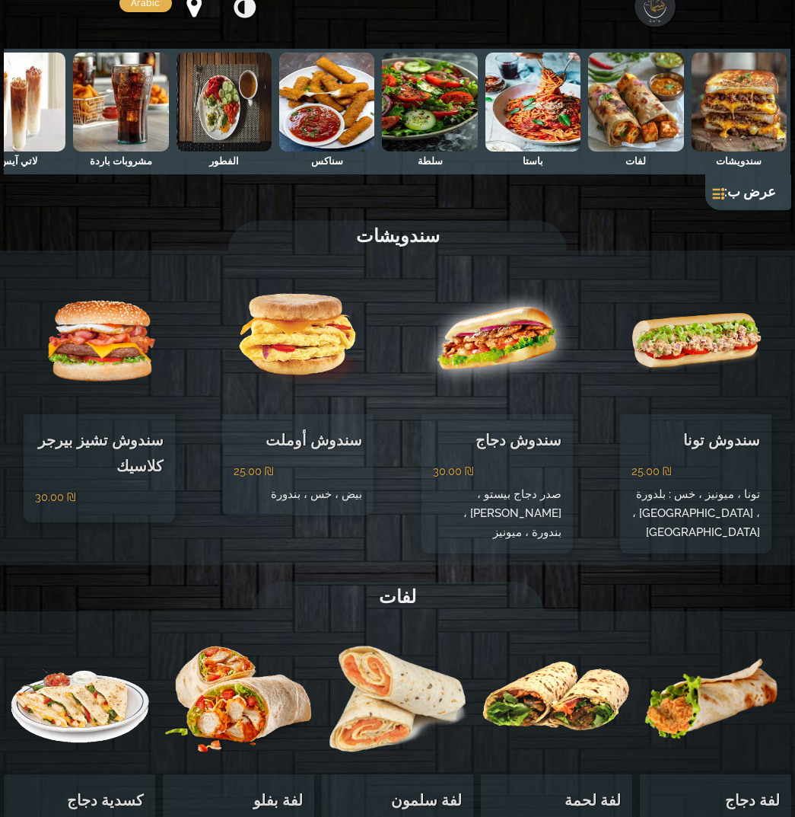
scroll to position [0, 0]
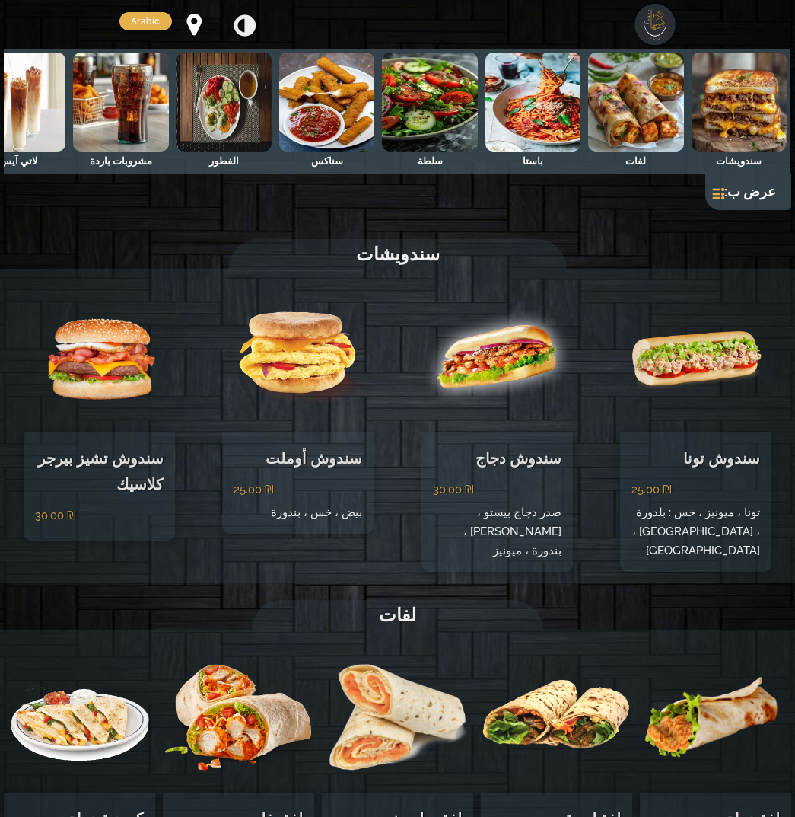
drag, startPoint x: 712, startPoint y: 171, endPoint x: 239, endPoint y: 172, distance: 473.4
click at [240, 172] on div "سندويشات لفات باستا سلطة سناكس الفطور مشروبات باردة لاتي آيس موهيتو حليب بالنكه…" at bounding box center [398, 112] width 788 height 126
drag, startPoint x: 239, startPoint y: 172, endPoint x: 230, endPoint y: 172, distance: 9.1
click at [232, 172] on div "سندويشات لفات باستا سلطة سناكس الفطور مشروبات باردة لاتي آيس موهيتو حليب بالنكه…" at bounding box center [398, 112] width 788 height 126
drag, startPoint x: 219, startPoint y: 173, endPoint x: 207, endPoint y: 173, distance: 12.2
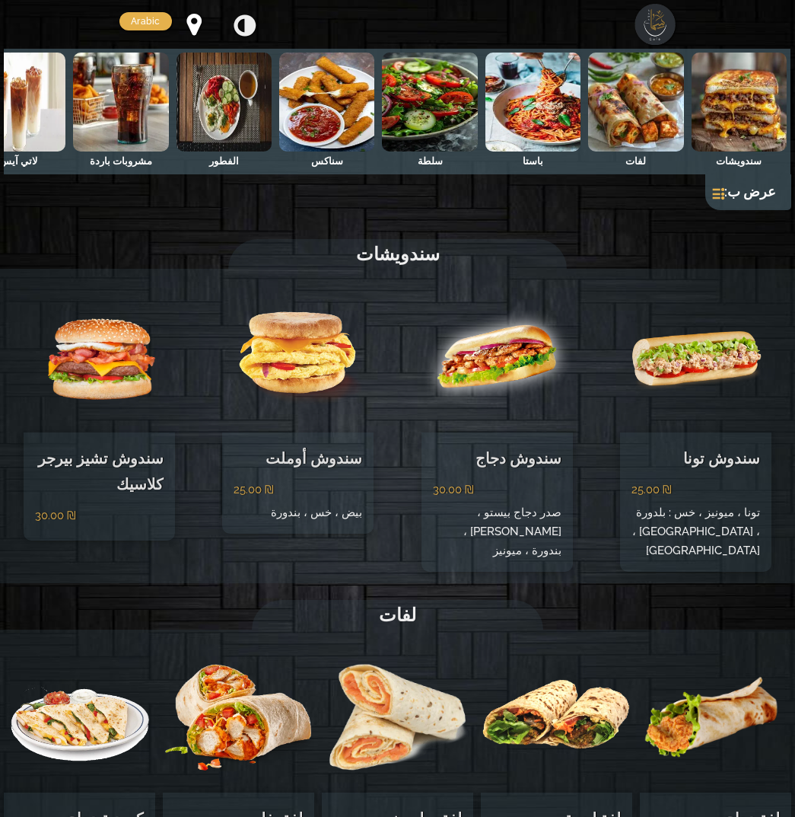
click at [208, 173] on div "سندويشات لفات باستا سلطة سناكس الفطور مشروبات باردة لاتي آيس موهيتو حليب بالنكه…" at bounding box center [398, 112] width 788 height 126
drag, startPoint x: 207, startPoint y: 173, endPoint x: 301, endPoint y: 189, distance: 95.0
click at [213, 173] on div "سندويشات لفات باستا سلطة سناكس الفطور مشروبات باردة لاتي آيس موهيتو حليب بالنكه…" at bounding box center [398, 112] width 788 height 126
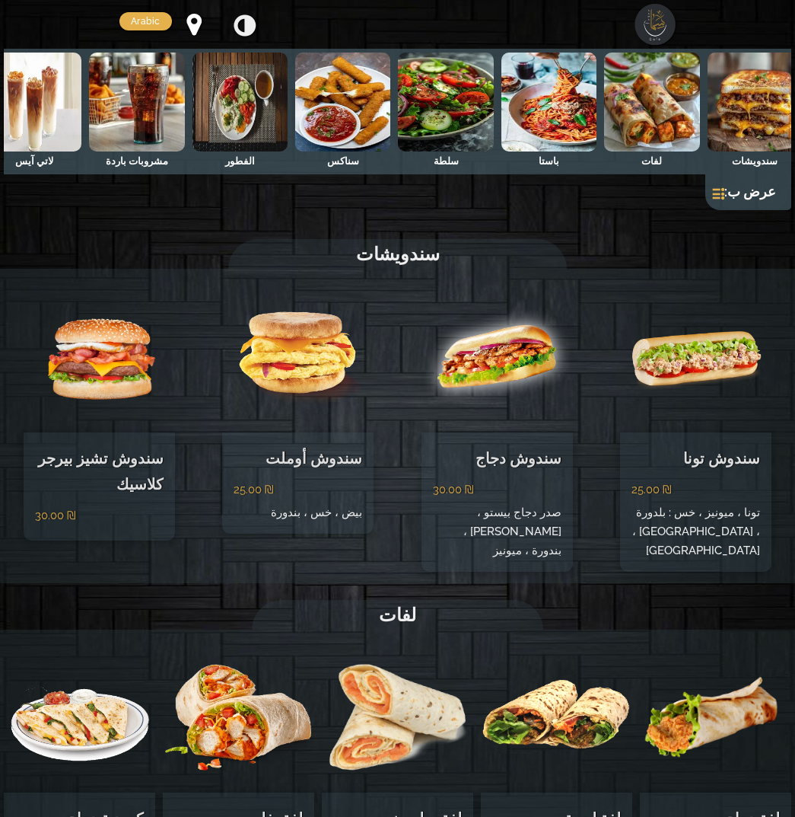
scroll to position [0, 1]
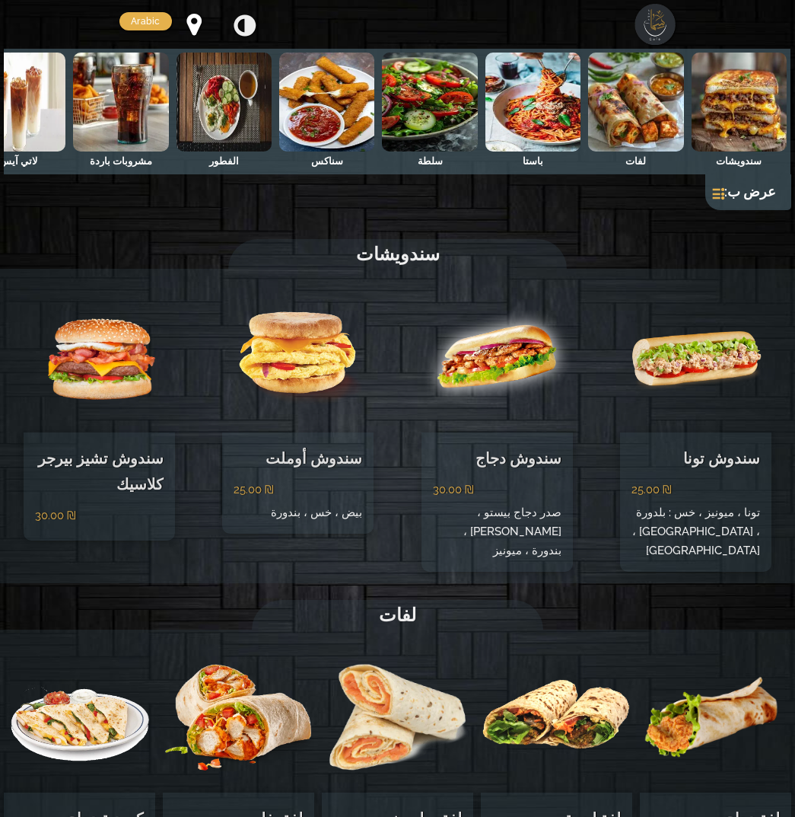
click at [751, 105] on img at bounding box center [739, 102] width 95 height 99
click at [523, 109] on img at bounding box center [533, 102] width 95 height 99
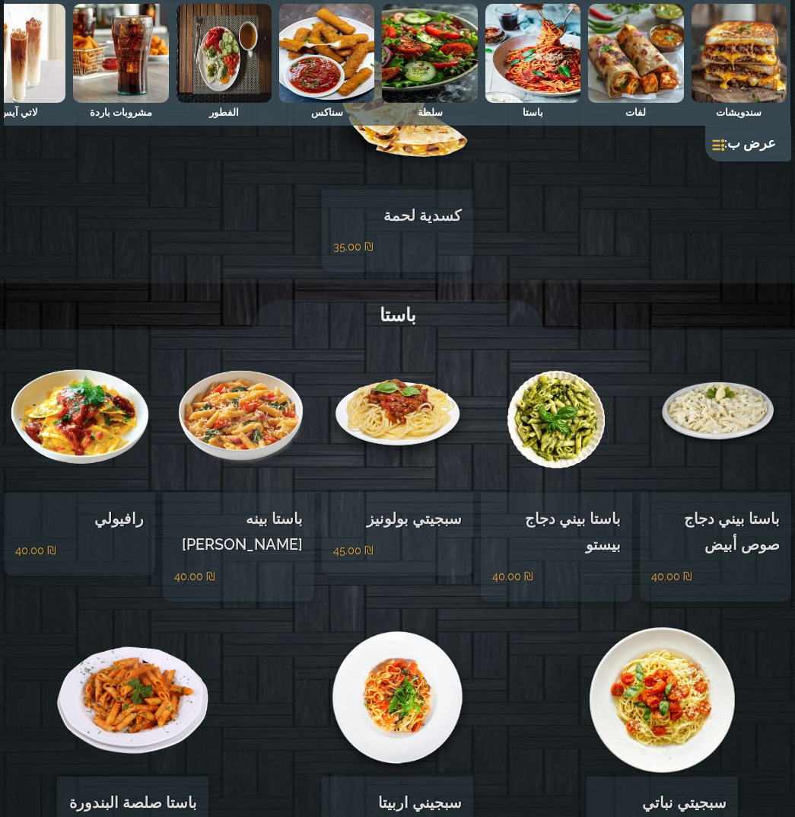
scroll to position [919, 0]
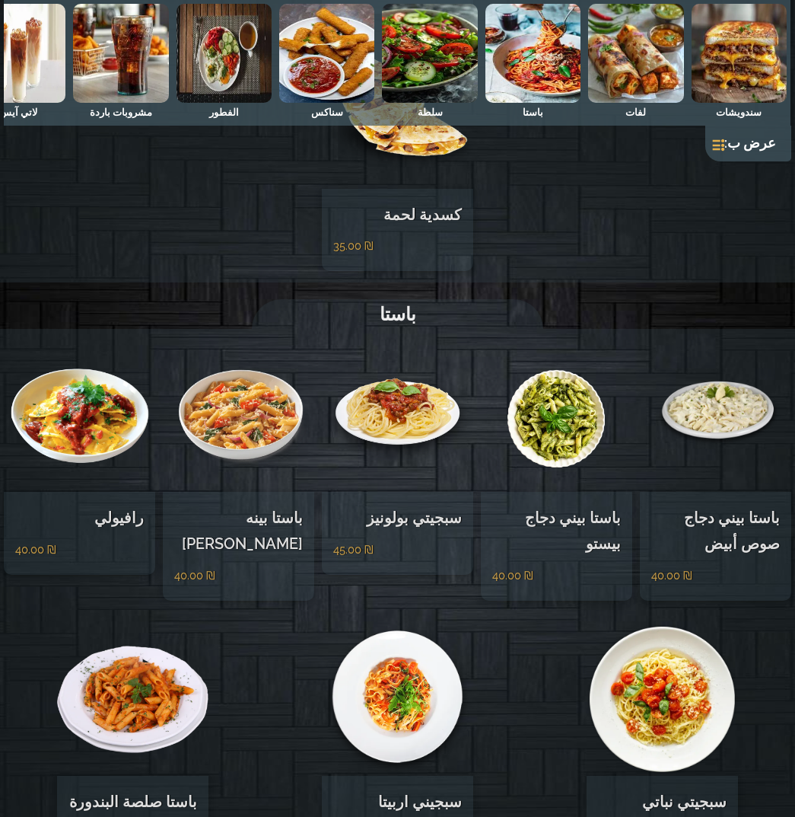
click at [110, 443] on img at bounding box center [79, 415] width 151 height 152
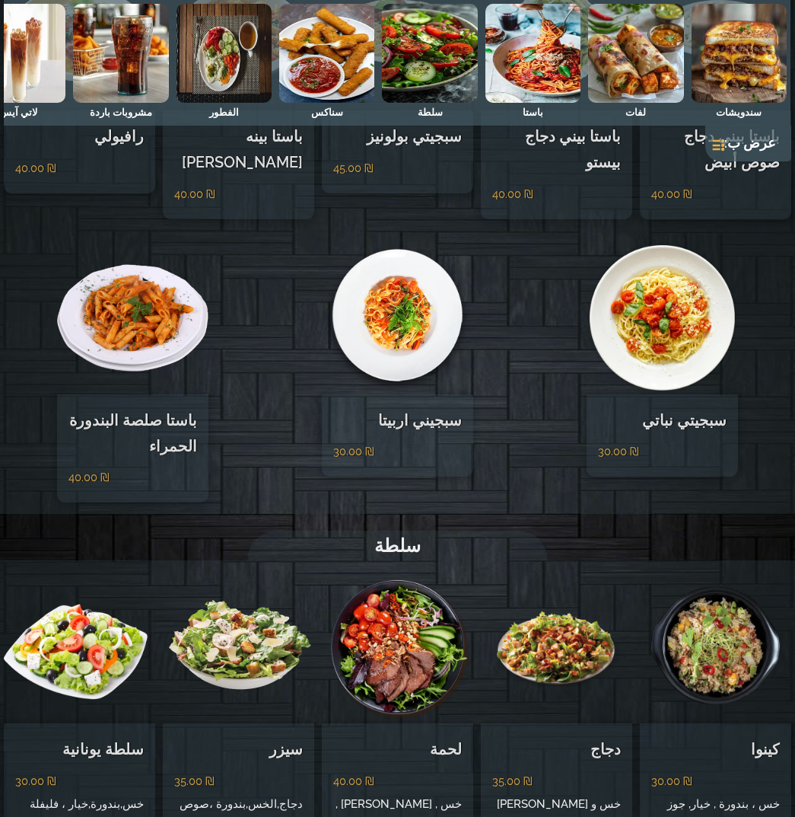
scroll to position [1375, 0]
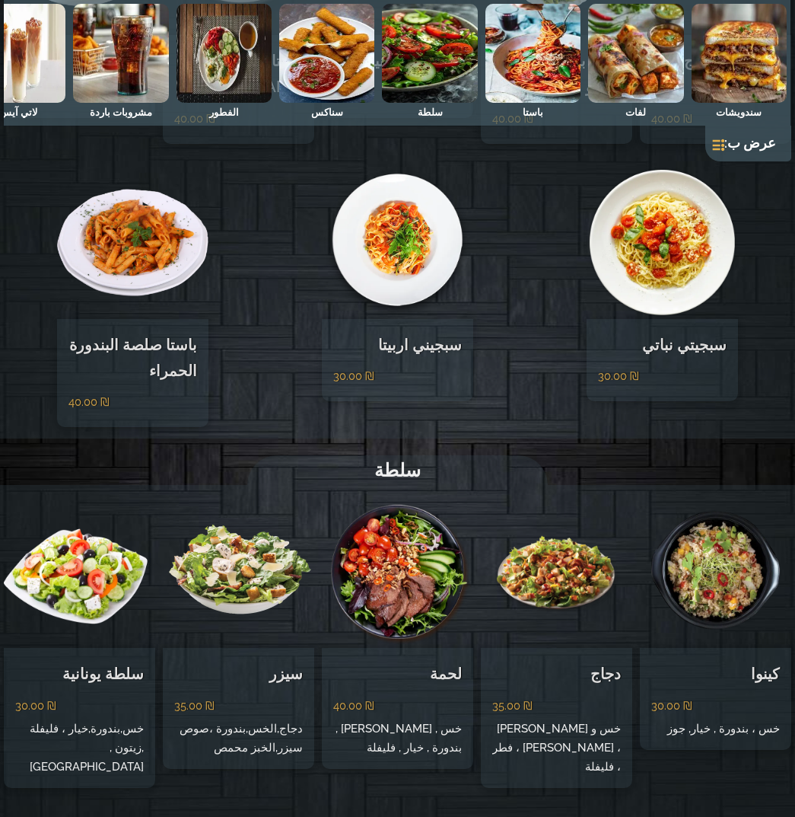
click at [330, 89] on img at bounding box center [326, 53] width 95 height 99
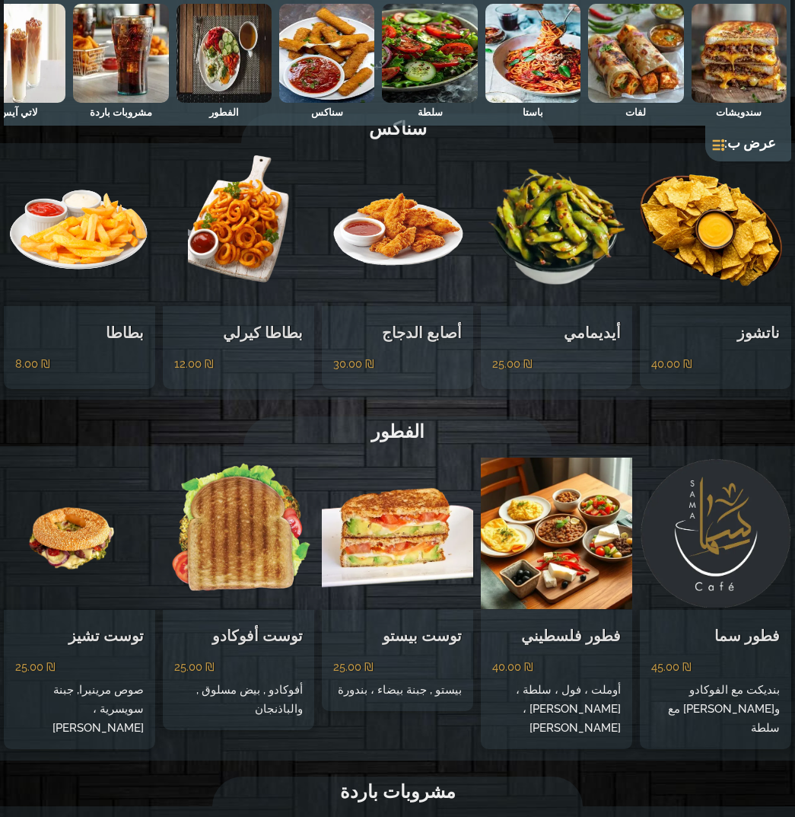
scroll to position [2378, 0]
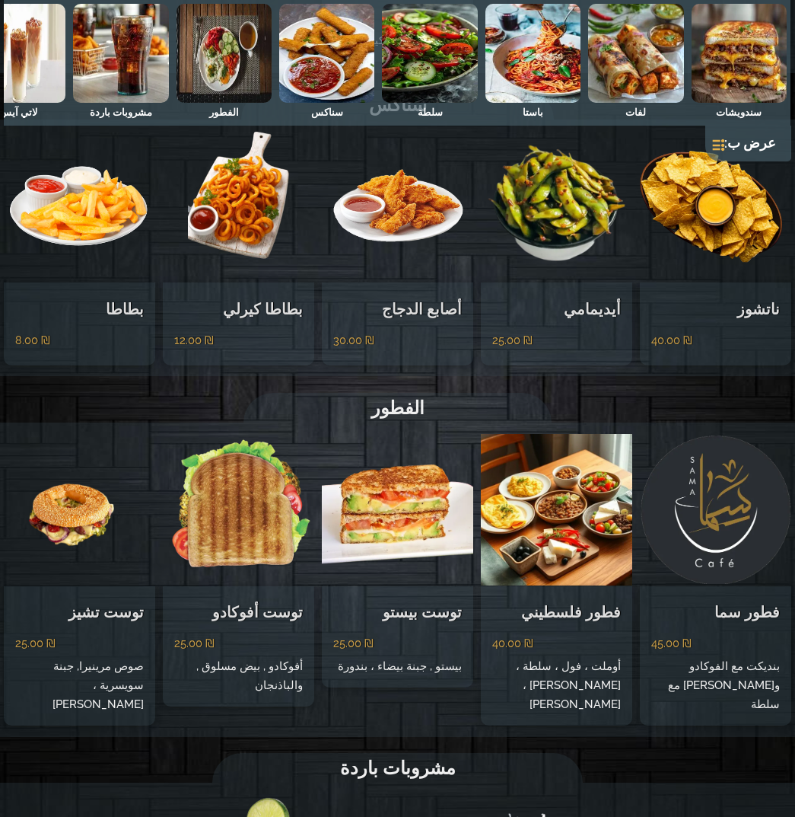
drag, startPoint x: 636, startPoint y: 124, endPoint x: 410, endPoint y: 128, distance: 226.1
click at [398, 126] on div "سندويشات لفات باستا سلطة سناكس الفطور مشروبات باردة لاتي آيس موهيتو حليب بالنكه…" at bounding box center [398, 63] width 788 height 126
drag, startPoint x: 453, startPoint y: 124, endPoint x: 405, endPoint y: 124, distance: 47.9
click at [405, 124] on div "سندويشات لفات باستا سلطة سناكس الفطور مشروبات باردة لاتي آيس موهيتو حليب بالنكه…" at bounding box center [398, 63] width 788 height 126
drag, startPoint x: 425, startPoint y: 125, endPoint x: 196, endPoint y: 100, distance: 229.7
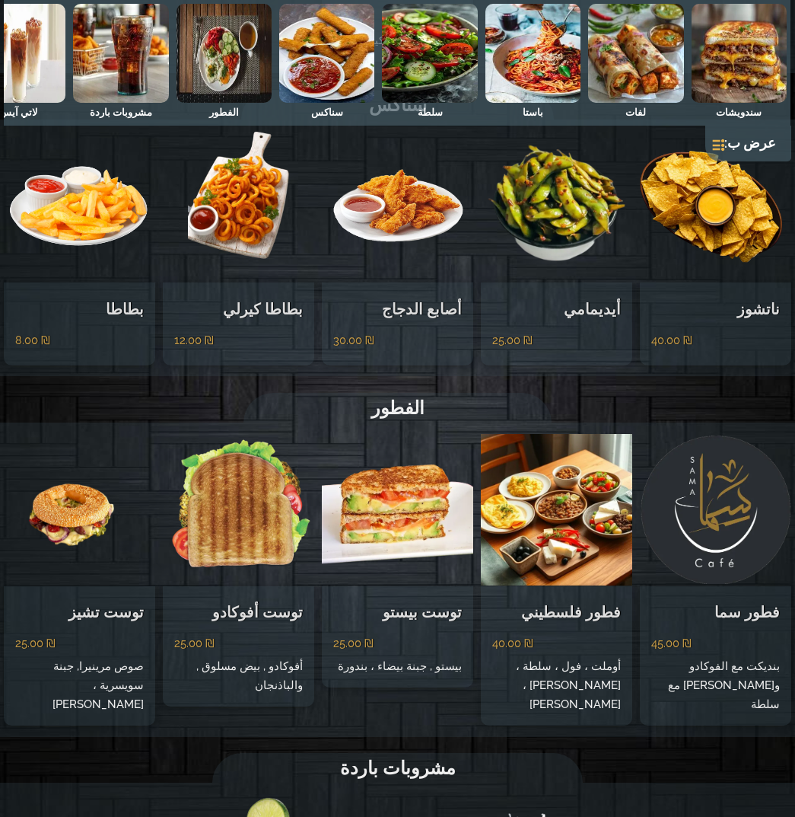
click at [225, 104] on div "سندويشات لفات باستا سلطة سناكس الفطور مشروبات باردة لاتي آيس موهيتو حليب بالنكه…" at bounding box center [398, 63] width 788 height 126
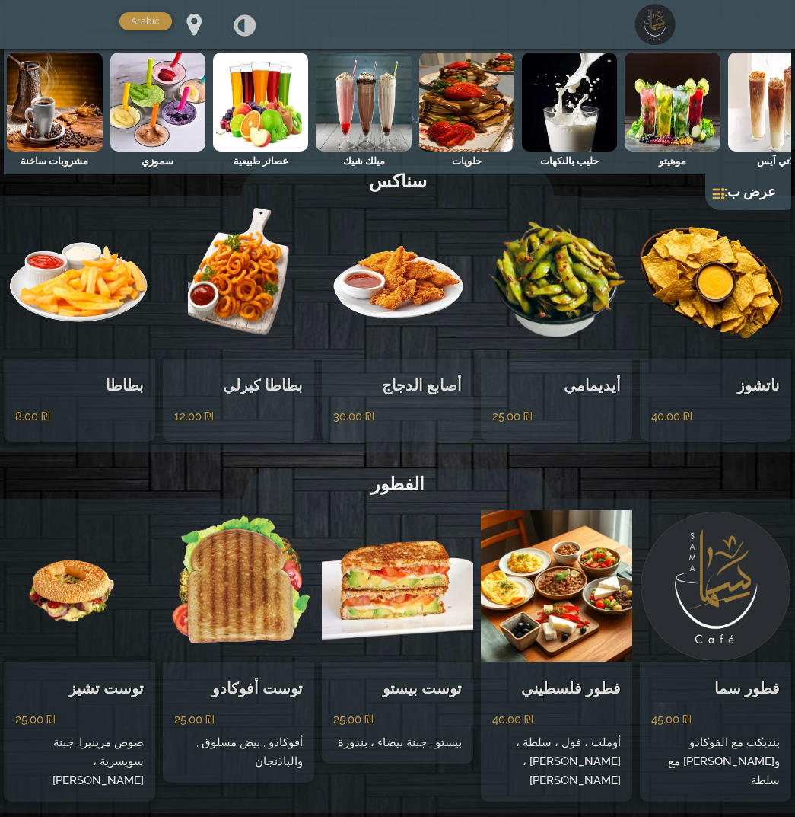
scroll to position [0, -769]
